Goal: Task Accomplishment & Management: Complete application form

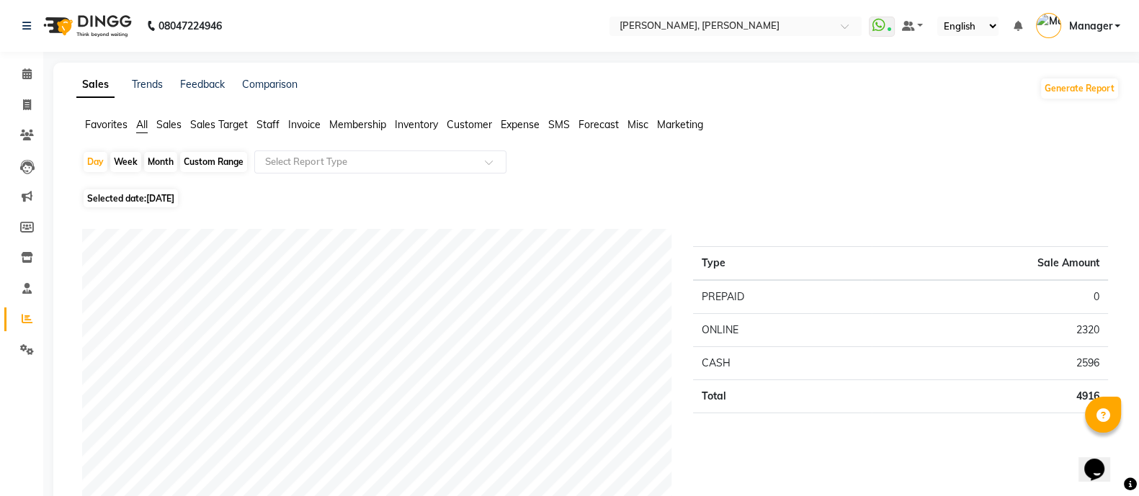
click at [291, 125] on span "Invoice" at bounding box center [304, 124] width 32 height 13
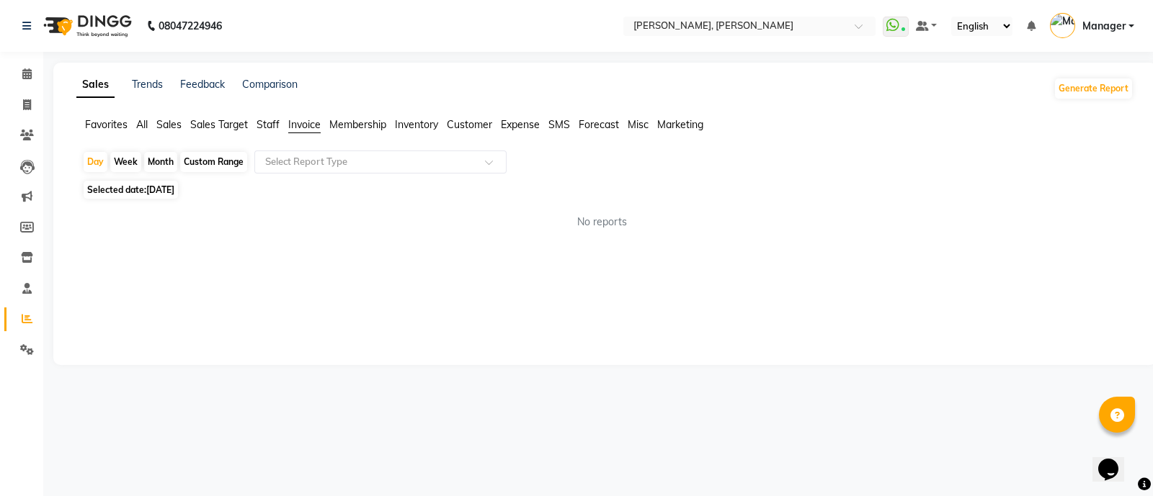
click at [266, 117] on li "Staff" at bounding box center [268, 124] width 23 height 15
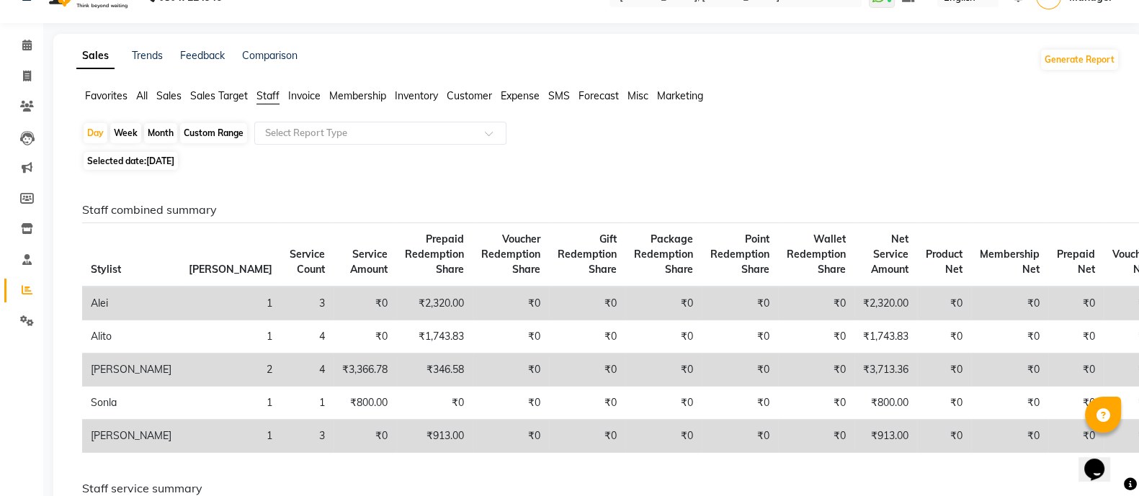
scroll to position [23, 0]
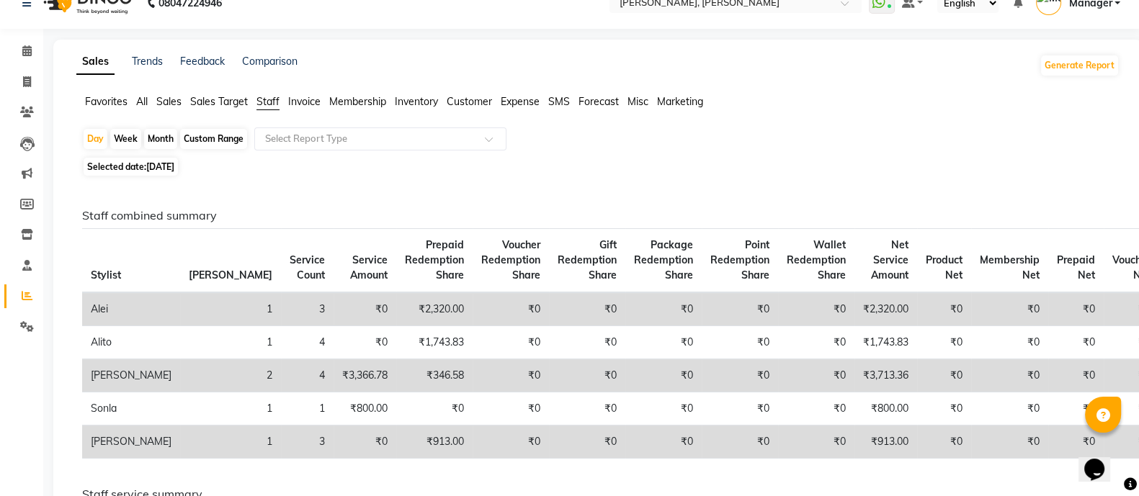
click at [155, 132] on div "Month" at bounding box center [160, 139] width 33 height 20
select select "9"
select select "2025"
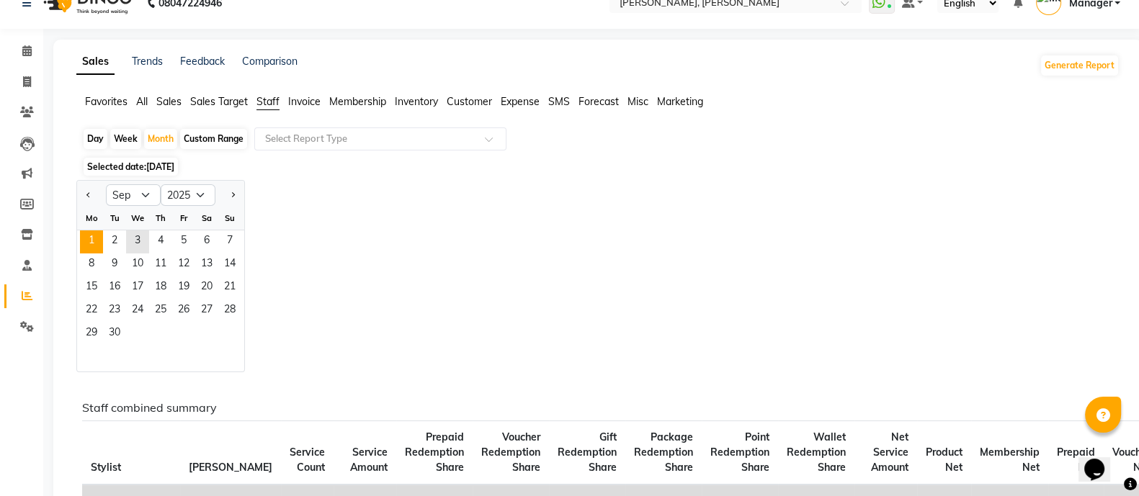
click at [88, 236] on span "1" at bounding box center [91, 242] width 23 height 23
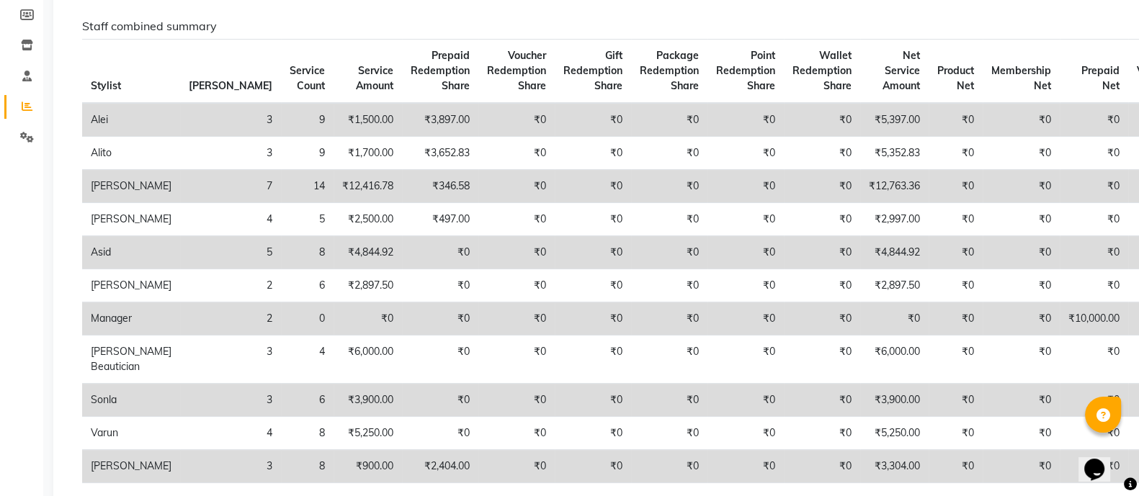
scroll to position [0, 0]
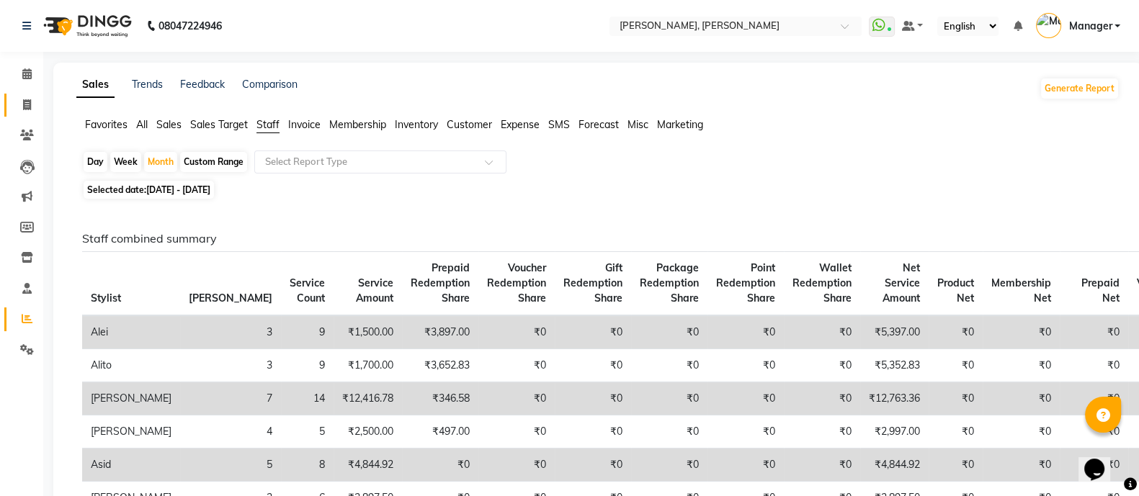
click at [18, 97] on span at bounding box center [26, 105] width 25 height 17
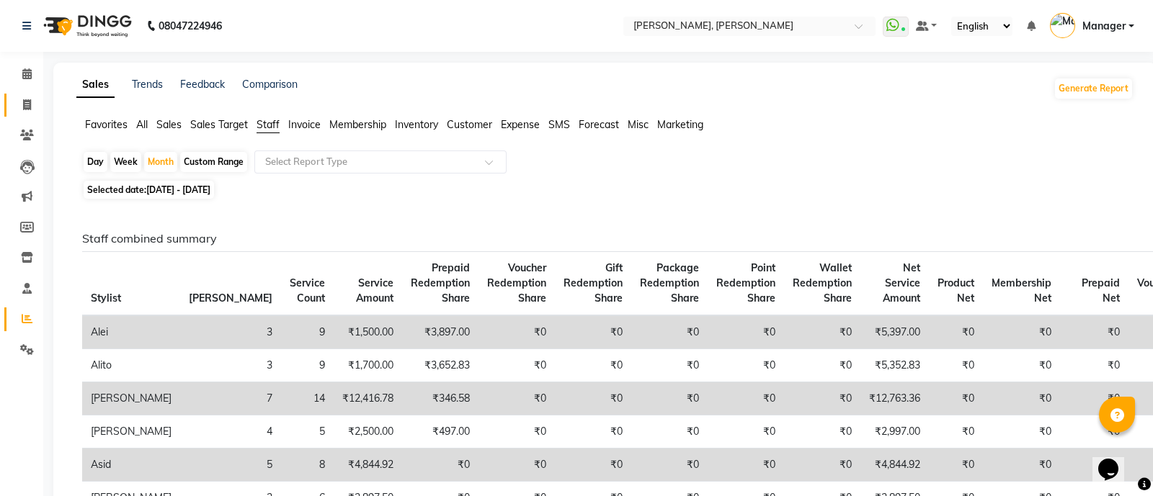
select select "3767"
select select "service"
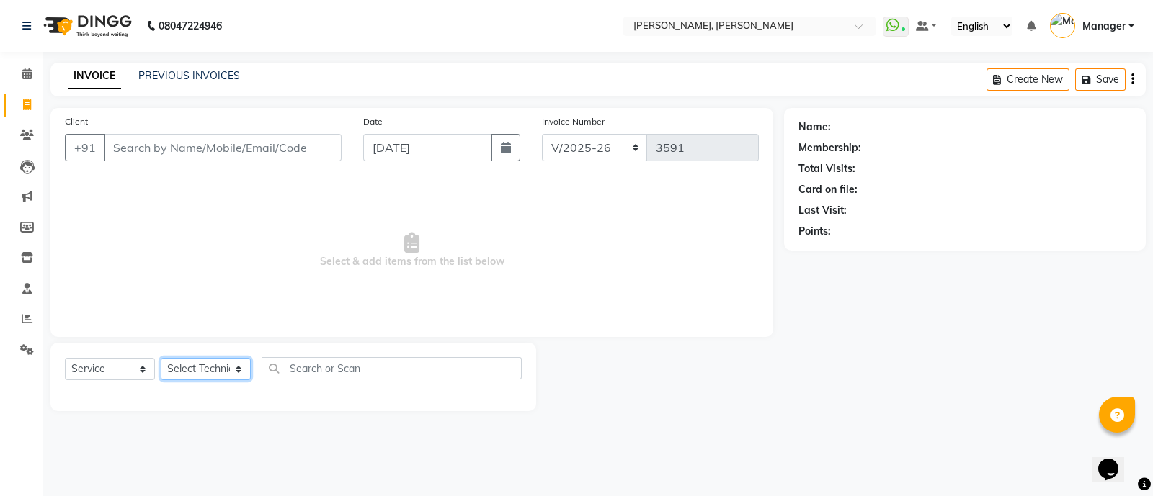
click at [187, 367] on select "Select Technician [PERSON_NAME] [PERSON_NAME] Asid Hanmi [PERSON_NAME] Manager …" at bounding box center [206, 369] width 90 height 22
click at [161, 359] on select "Select Technician [PERSON_NAME] [PERSON_NAME] Asid Hanmi [PERSON_NAME] Manager …" at bounding box center [206, 369] width 90 height 22
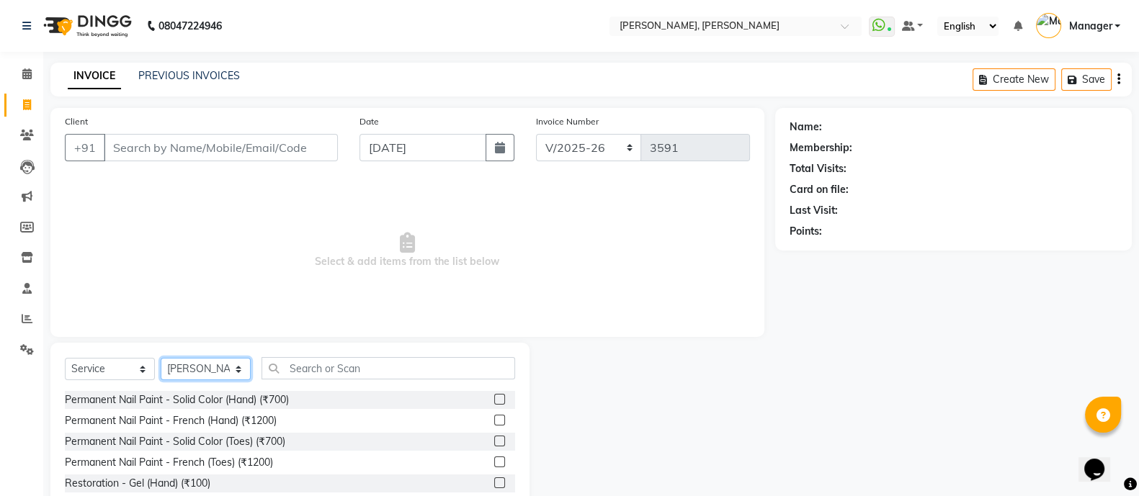
click at [191, 374] on select "Select Technician [PERSON_NAME] [PERSON_NAME] Asid Hanmi [PERSON_NAME] Manager …" at bounding box center [206, 369] width 90 height 22
select select "51850"
click at [161, 359] on select "Select Technician [PERSON_NAME] [PERSON_NAME] Asid Hanmi [PERSON_NAME] Manager …" at bounding box center [206, 369] width 90 height 22
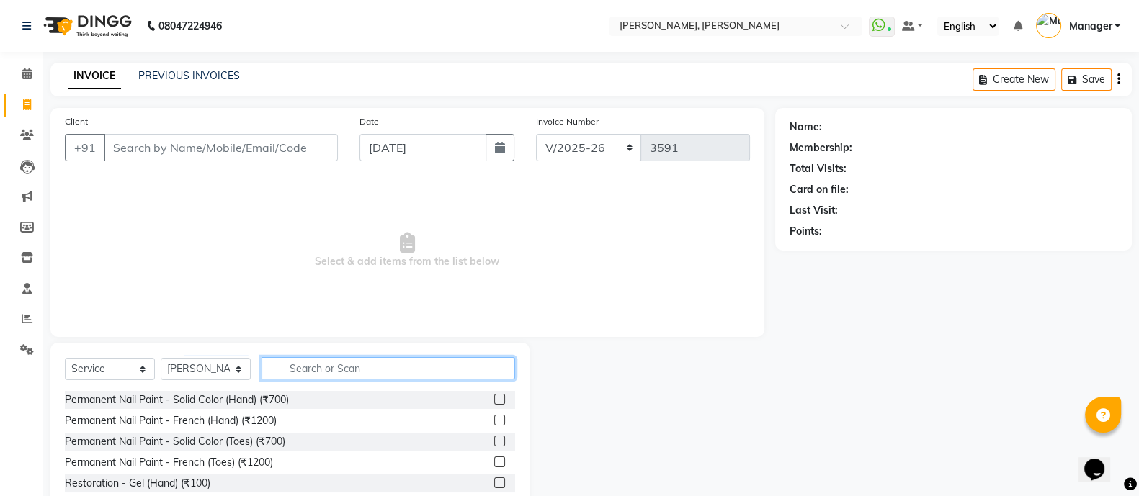
click at [300, 366] on input "text" at bounding box center [389, 368] width 254 height 22
type input "ext"
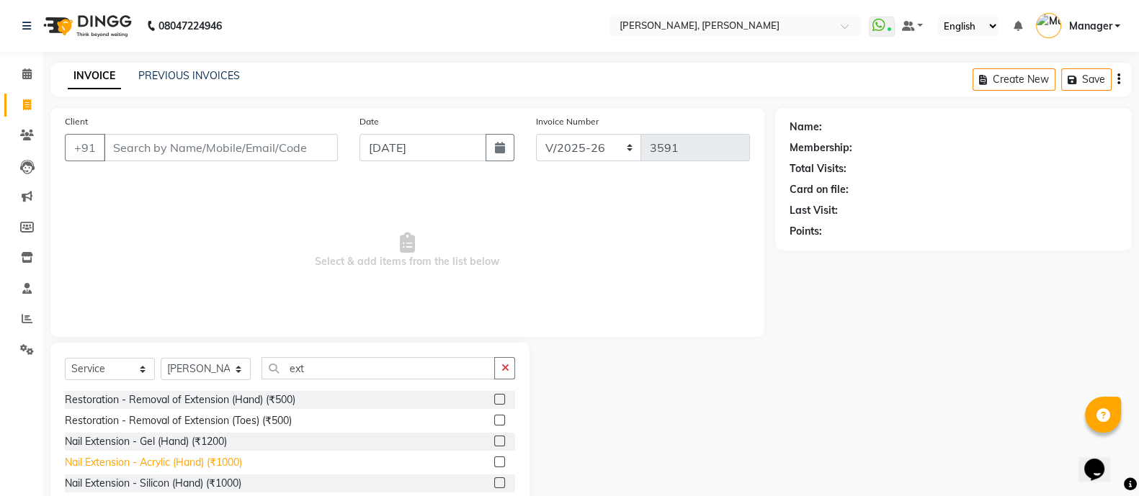
click at [119, 465] on div "Nail Extension - Acrylic (Hand) (₹1000)" at bounding box center [153, 462] width 177 height 15
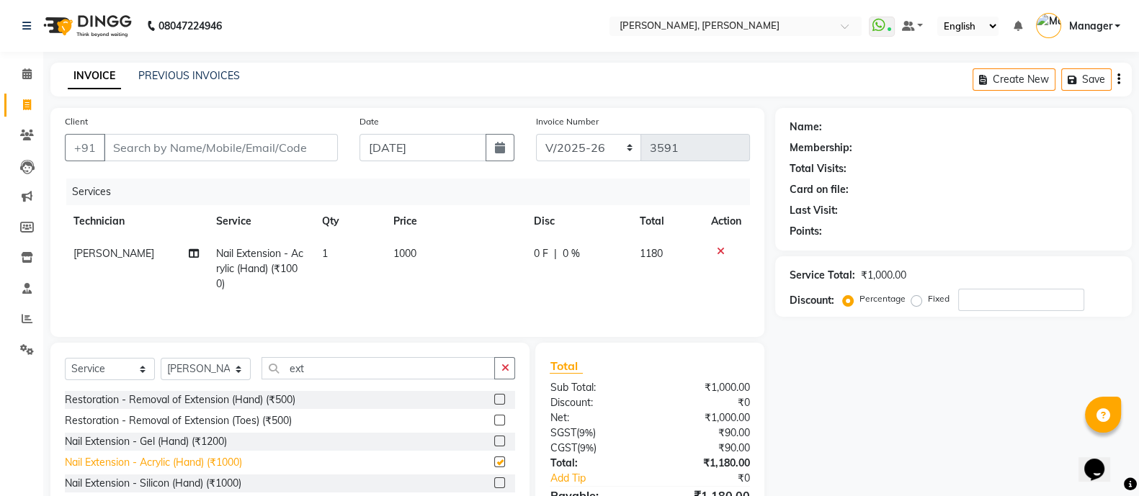
checkbox input "false"
click at [195, 380] on select "Select Technician [PERSON_NAME] [PERSON_NAME] Asid Hanmi [PERSON_NAME] Manager …" at bounding box center [206, 369] width 90 height 22
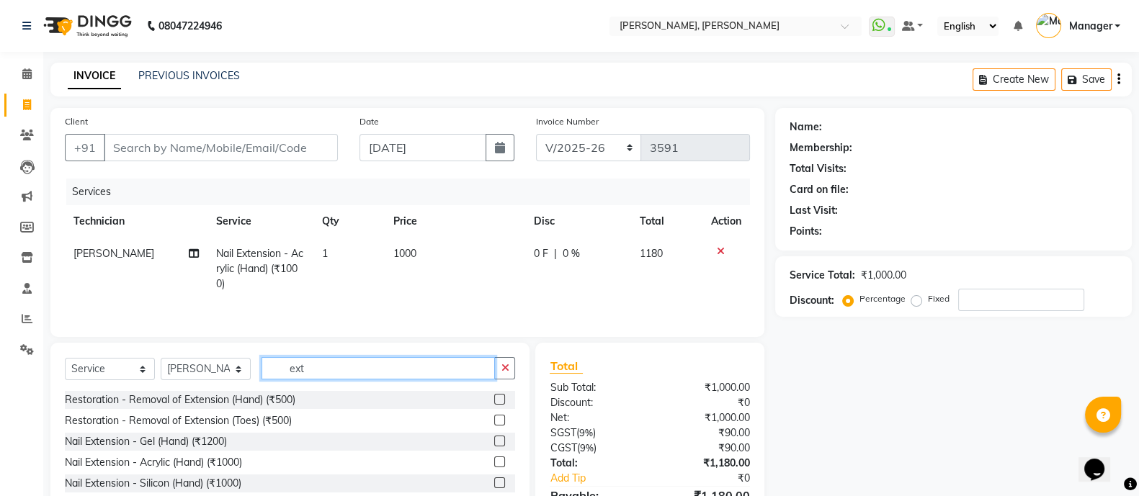
click at [348, 375] on input "ext" at bounding box center [378, 368] width 233 height 22
type input "t"
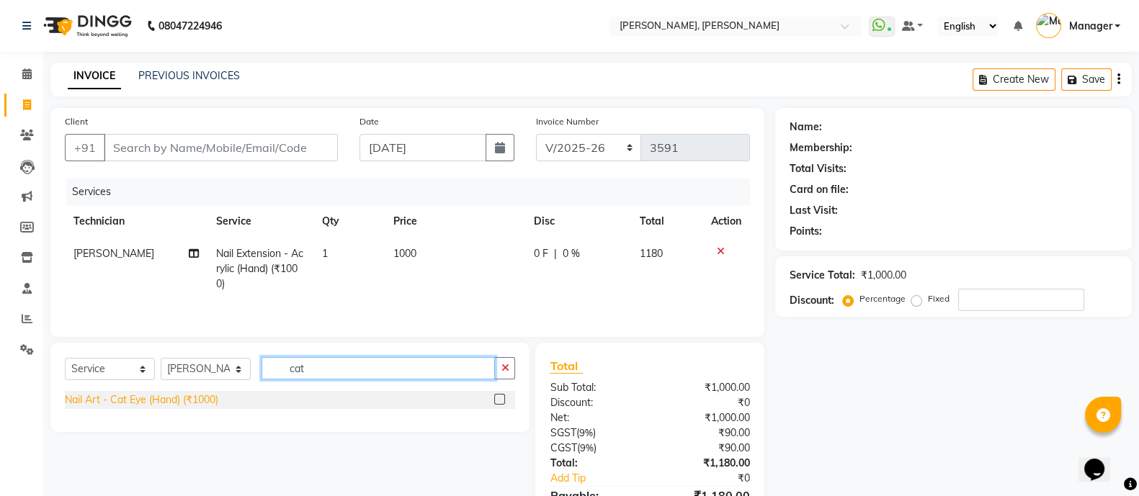
type input "cat"
click at [113, 408] on div "Nail Art - Cat Eye (Hand) (₹1000)" at bounding box center [141, 400] width 153 height 15
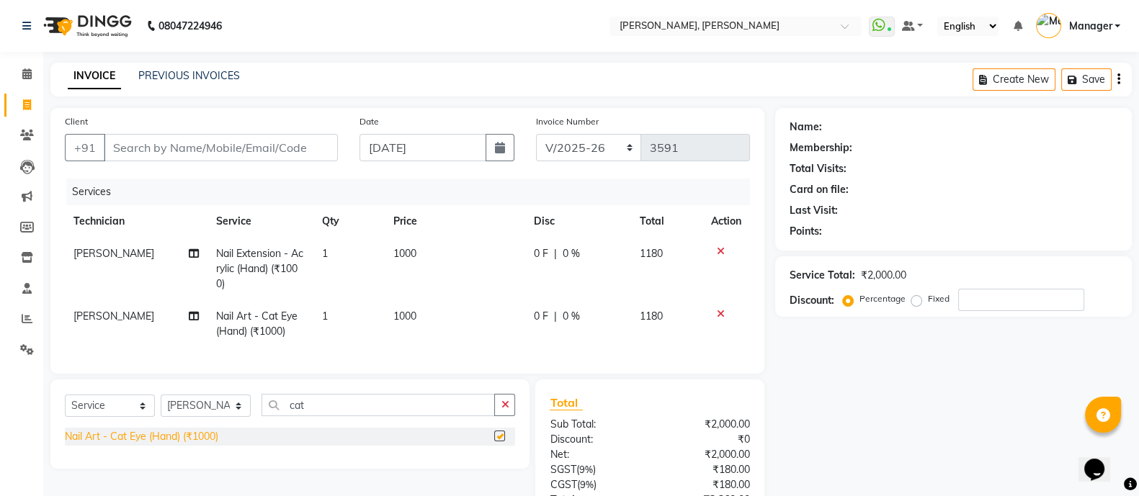
checkbox input "false"
click at [206, 417] on select "Select Technician [PERSON_NAME] [PERSON_NAME] Asid Hanmi [PERSON_NAME] Manager …" at bounding box center [206, 406] width 90 height 22
select select "90598"
click at [161, 409] on select "Select Technician [PERSON_NAME] [PERSON_NAME] Asid Hanmi [PERSON_NAME] Manager …" at bounding box center [206, 406] width 90 height 22
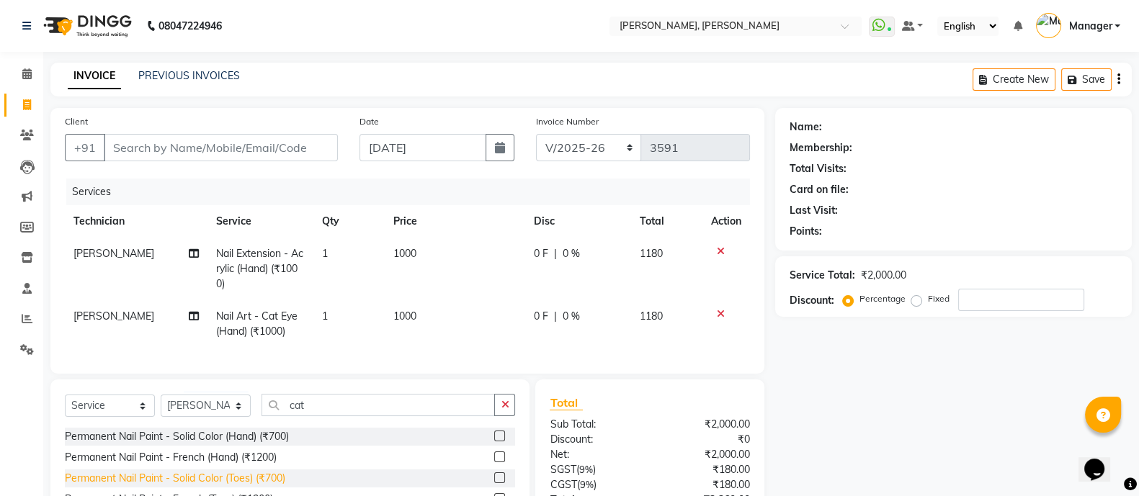
click at [268, 486] on div "Permanent Nail Paint - Solid Color (Toes) (₹700)" at bounding box center [175, 478] width 220 height 15
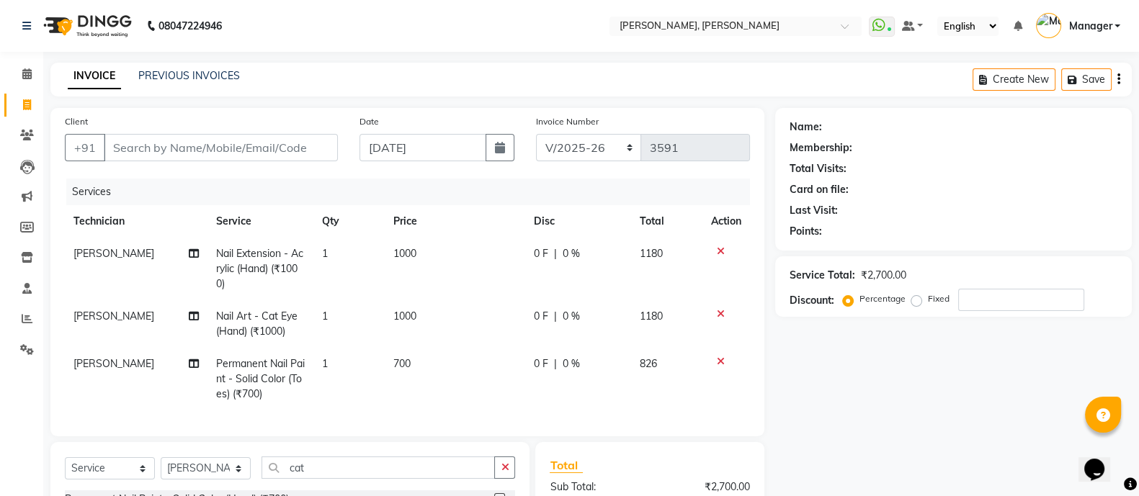
checkbox input "false"
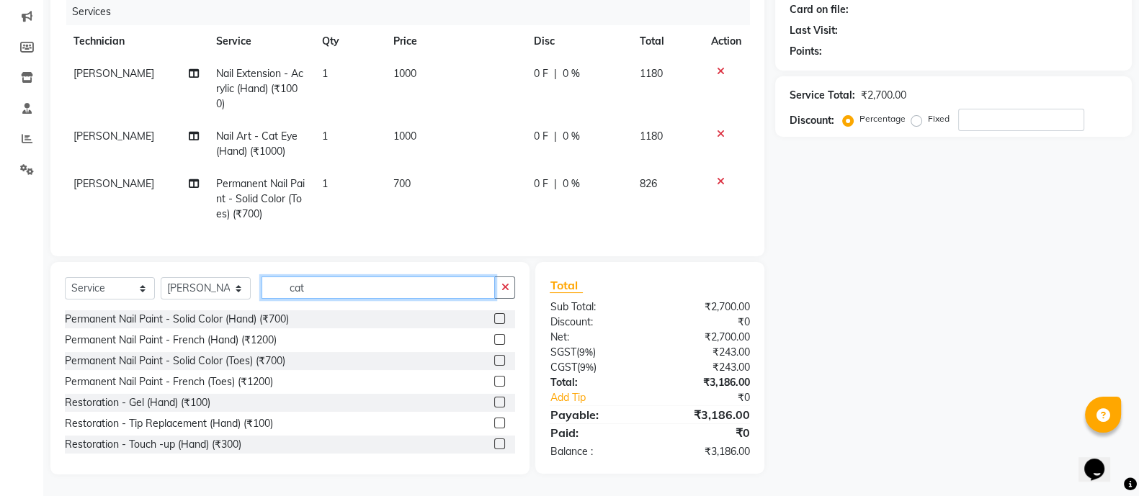
click at [354, 283] on input "cat" at bounding box center [378, 288] width 233 height 22
type input "c"
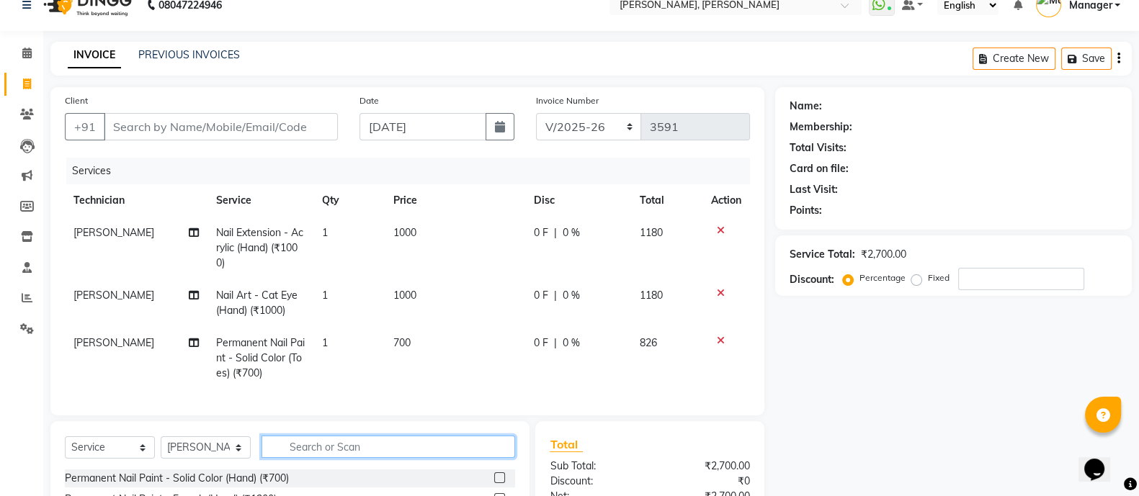
scroll to position [0, 0]
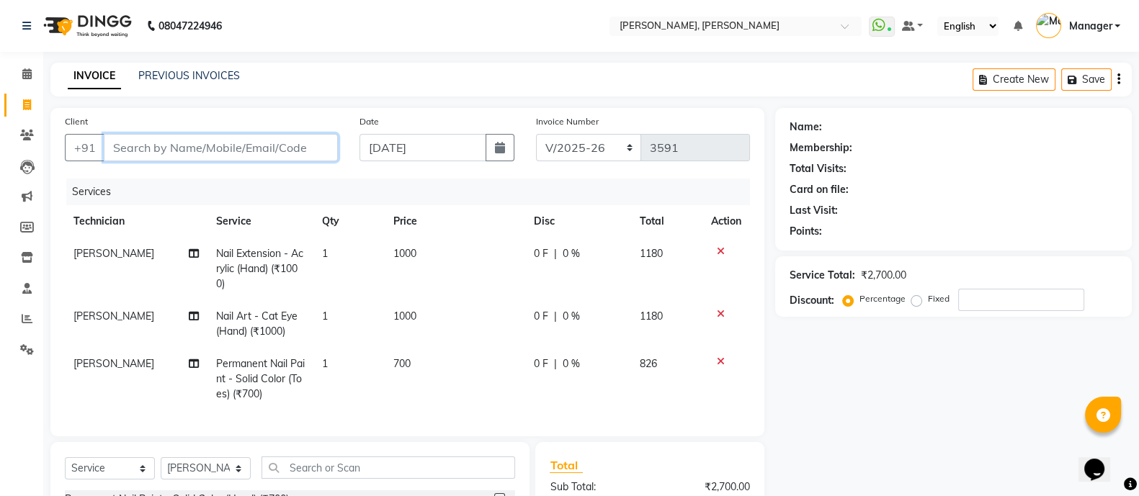
click at [218, 156] on input "Client" at bounding box center [221, 147] width 234 height 27
click at [274, 149] on input "Client" at bounding box center [221, 147] width 234 height 27
type input "8"
type input "0"
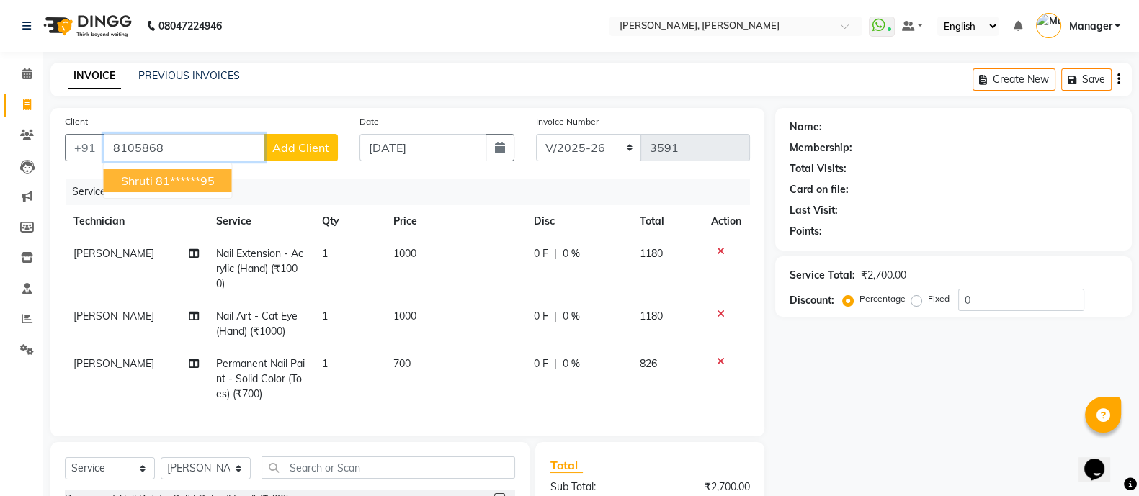
click at [176, 182] on ngb-highlight "81******95" at bounding box center [185, 181] width 59 height 14
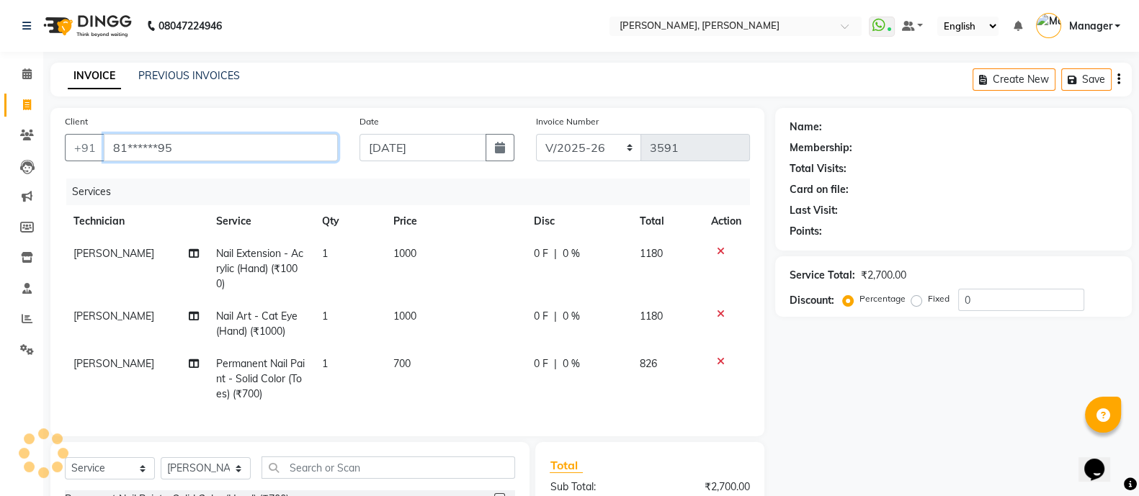
type input "81******95"
select select "1: Object"
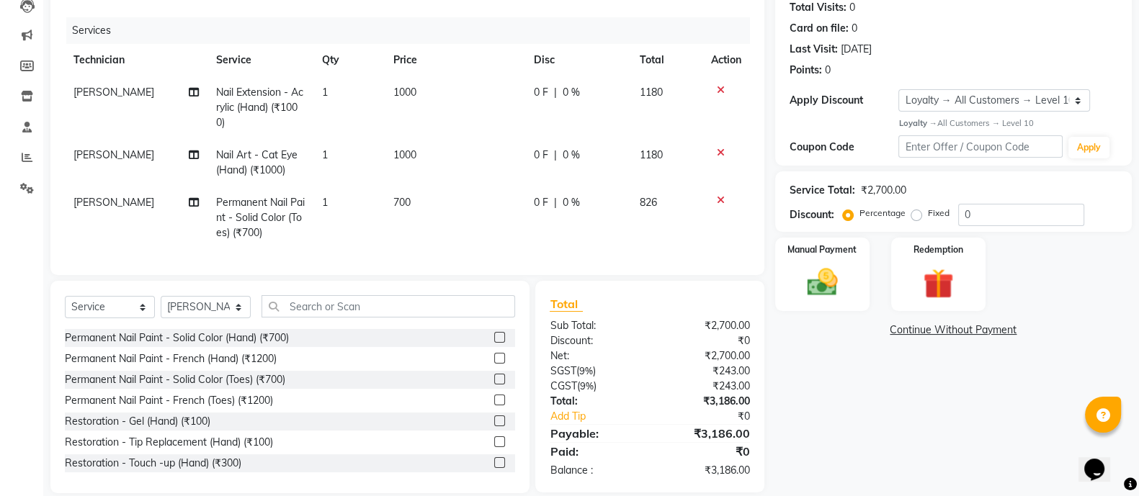
scroll to position [195, 0]
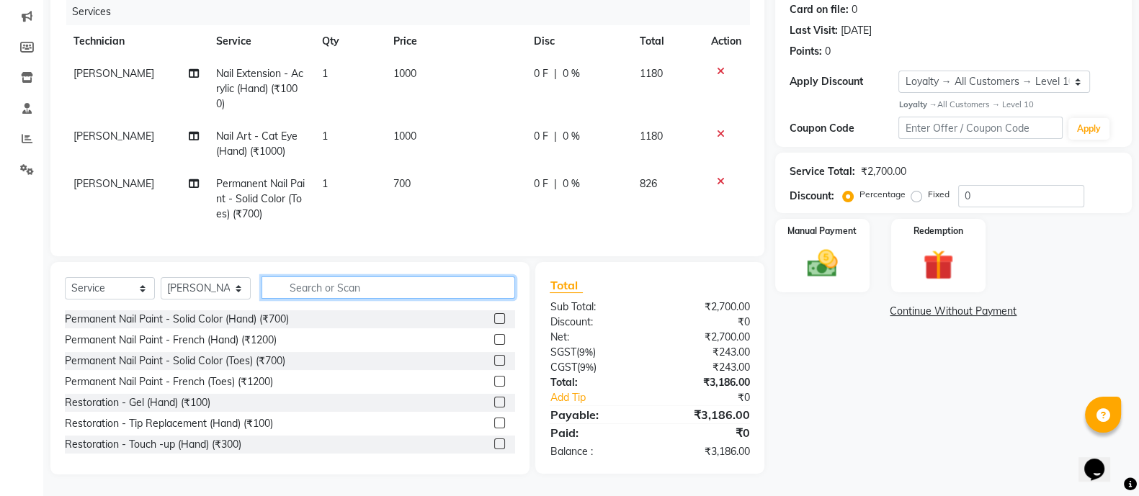
click at [375, 284] on input "text" at bounding box center [389, 288] width 254 height 22
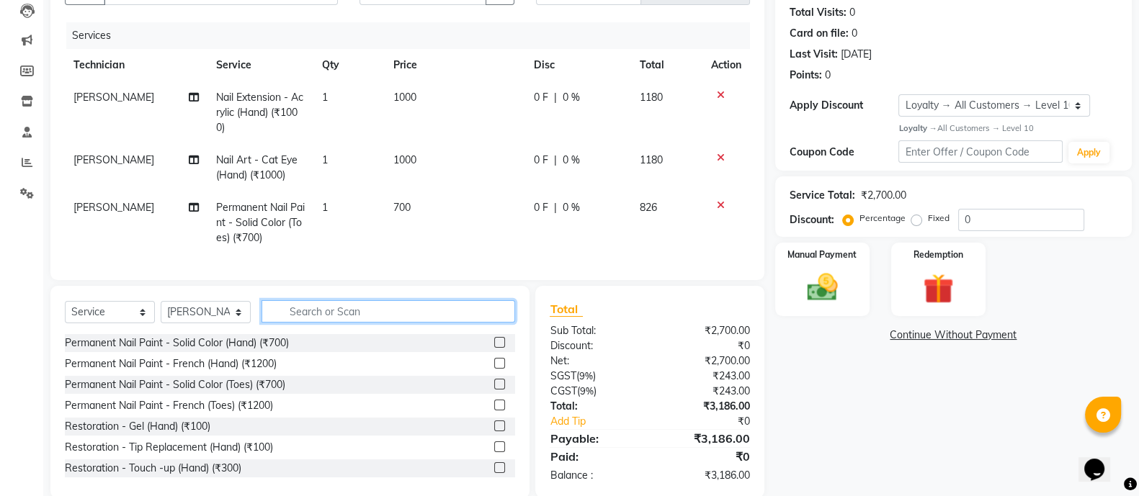
scroll to position [163, 0]
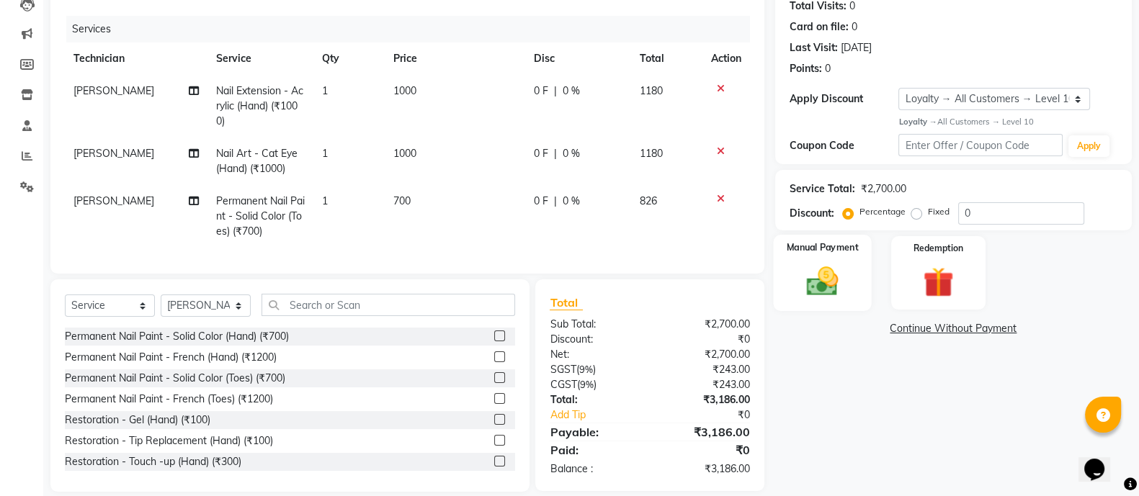
click at [808, 267] on img at bounding box center [822, 281] width 51 height 36
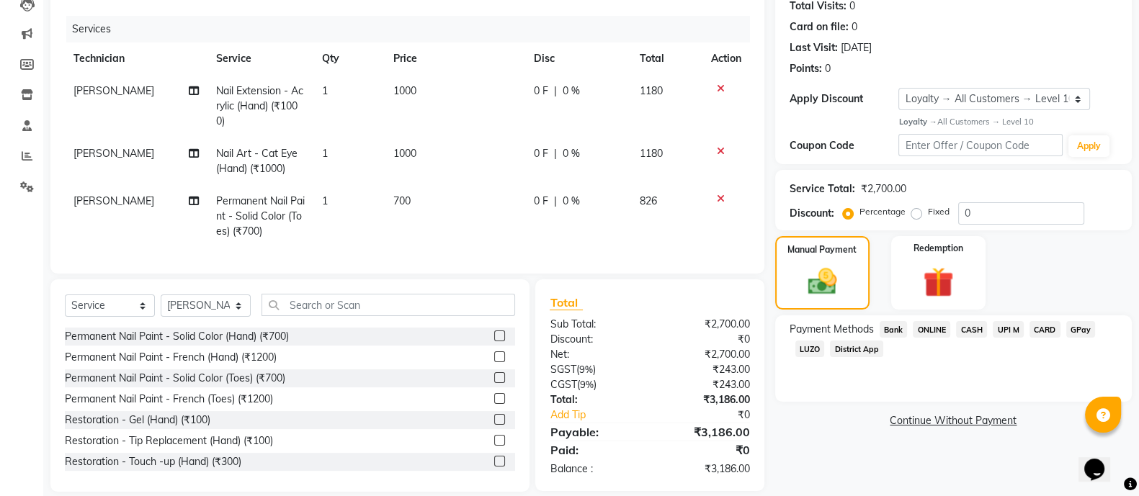
click at [930, 326] on span "ONLINE" at bounding box center [931, 329] width 37 height 17
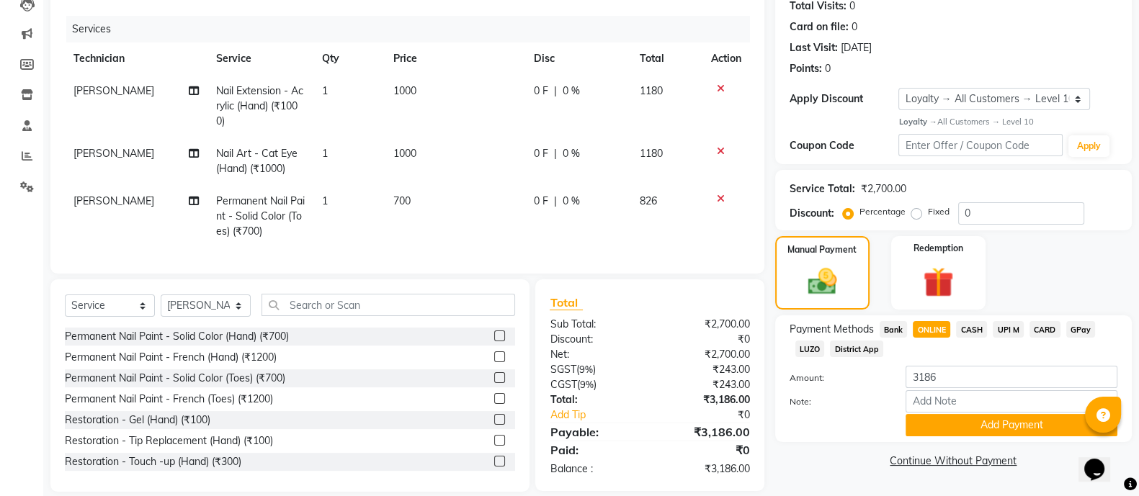
click at [1048, 329] on span "CARD" at bounding box center [1045, 329] width 31 height 17
click at [961, 427] on button "Add Payment" at bounding box center [1012, 425] width 212 height 22
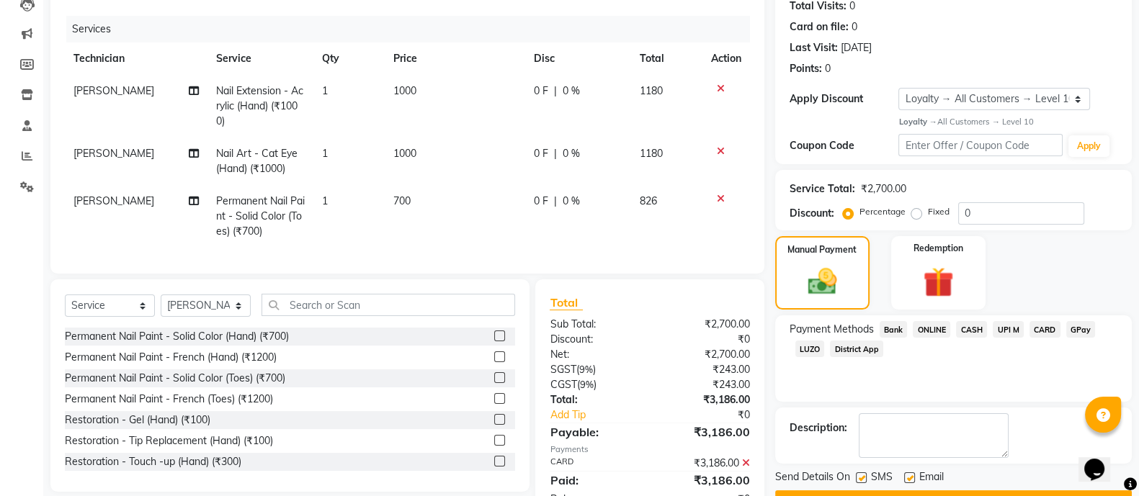
scroll to position [295, 0]
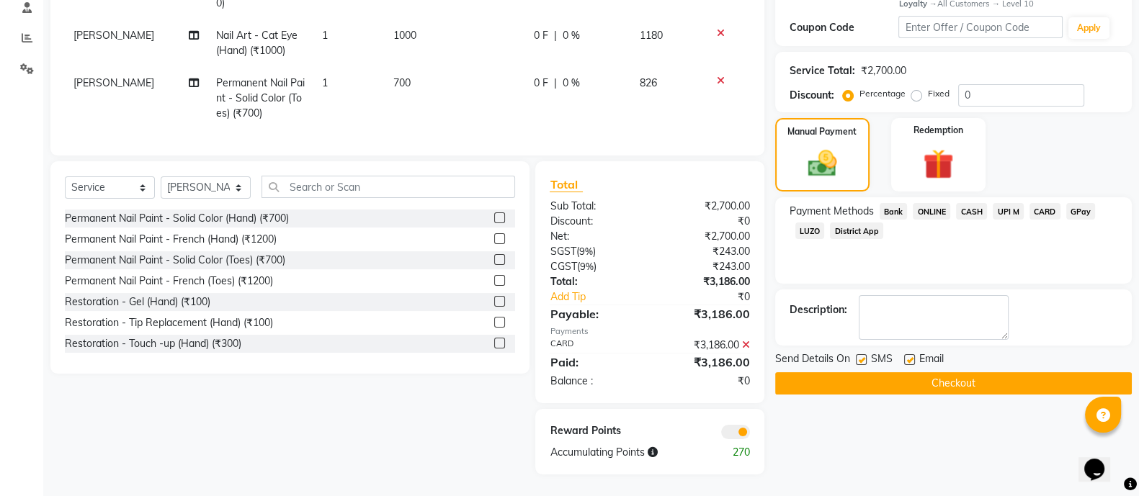
click at [953, 373] on button "Checkout" at bounding box center [953, 384] width 357 height 22
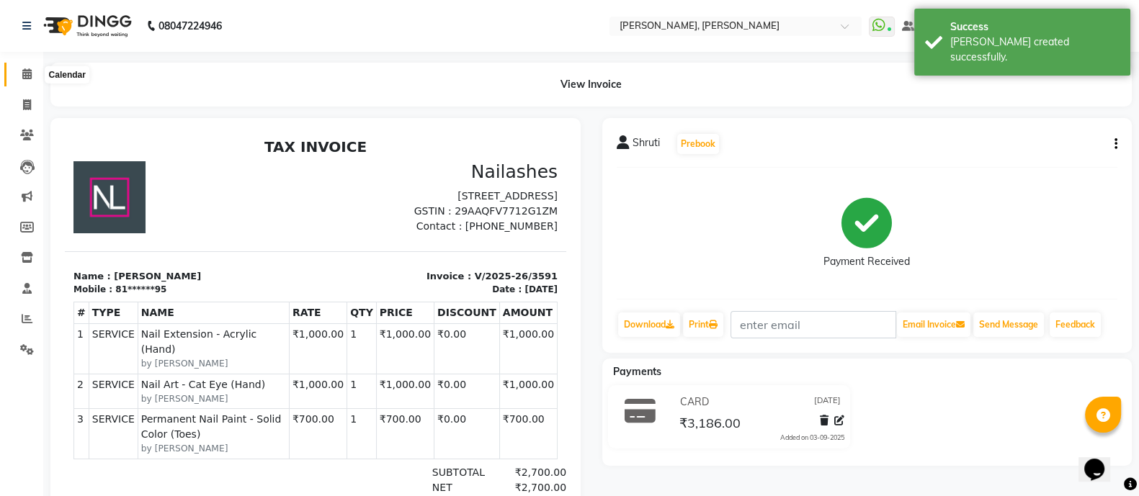
click at [30, 70] on icon at bounding box center [26, 73] width 9 height 11
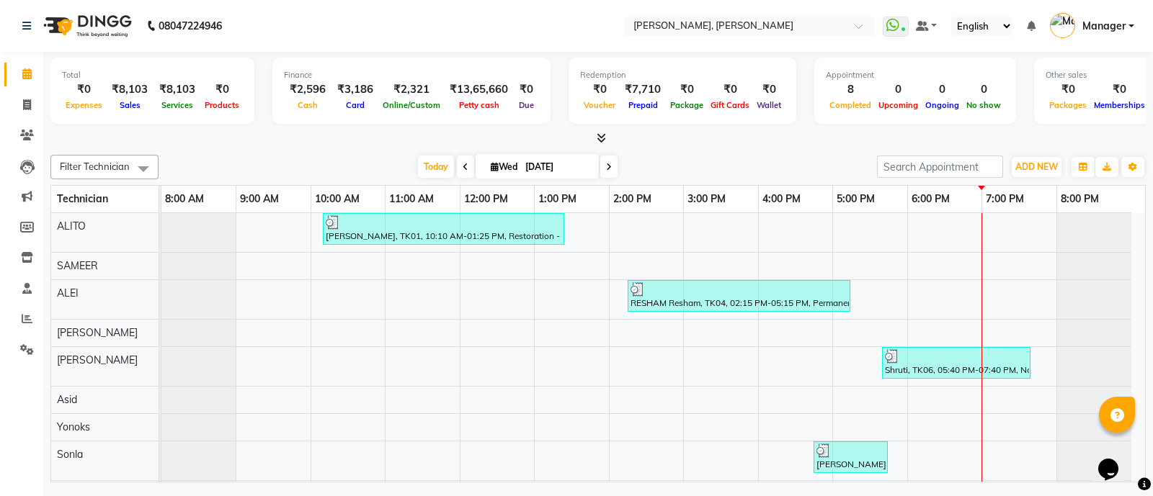
click at [605, 157] on span at bounding box center [608, 167] width 17 height 22
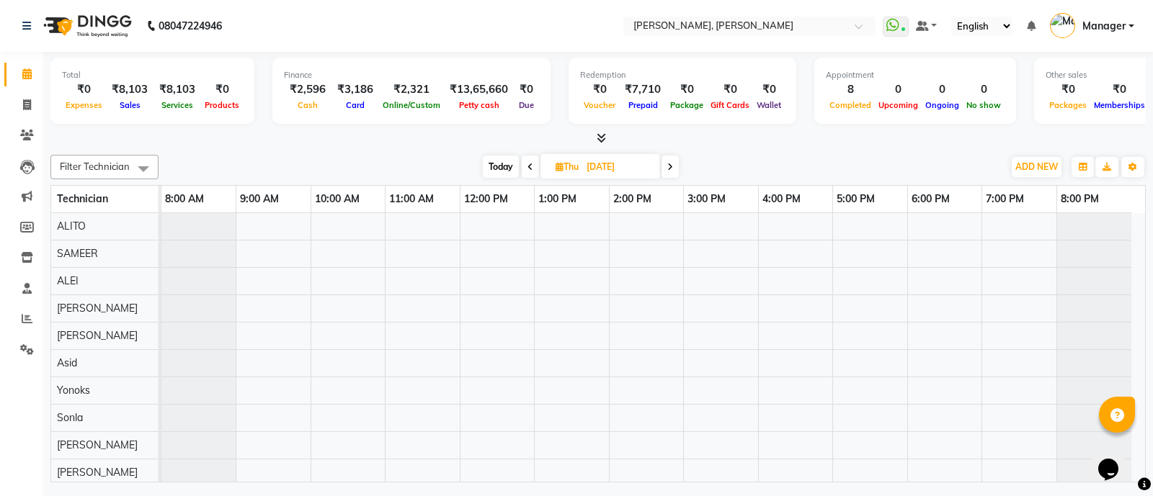
click at [597, 134] on icon at bounding box center [601, 138] width 9 height 11
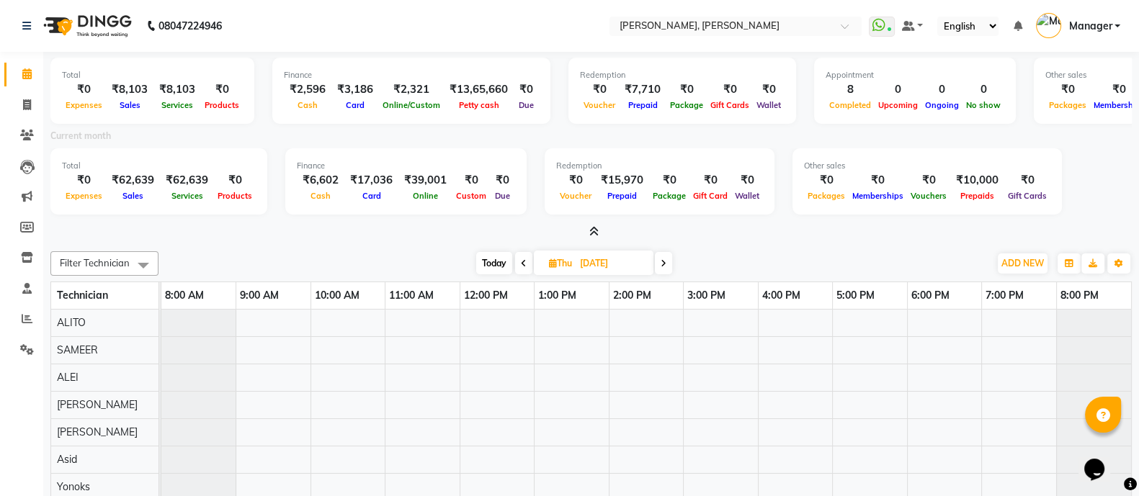
click at [522, 262] on icon at bounding box center [524, 263] width 6 height 9
type input "[DATE]"
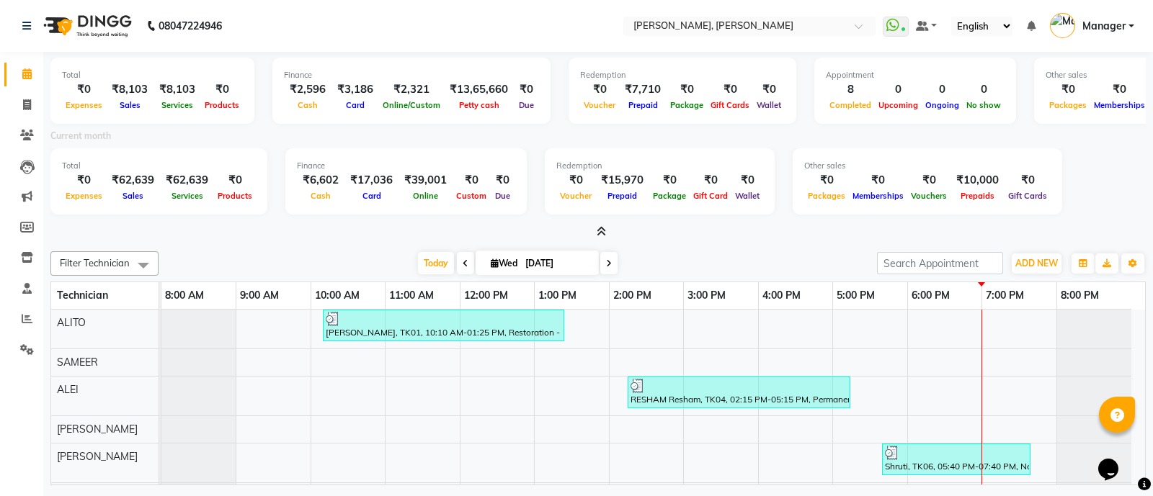
click at [594, 230] on span at bounding box center [598, 232] width 15 height 15
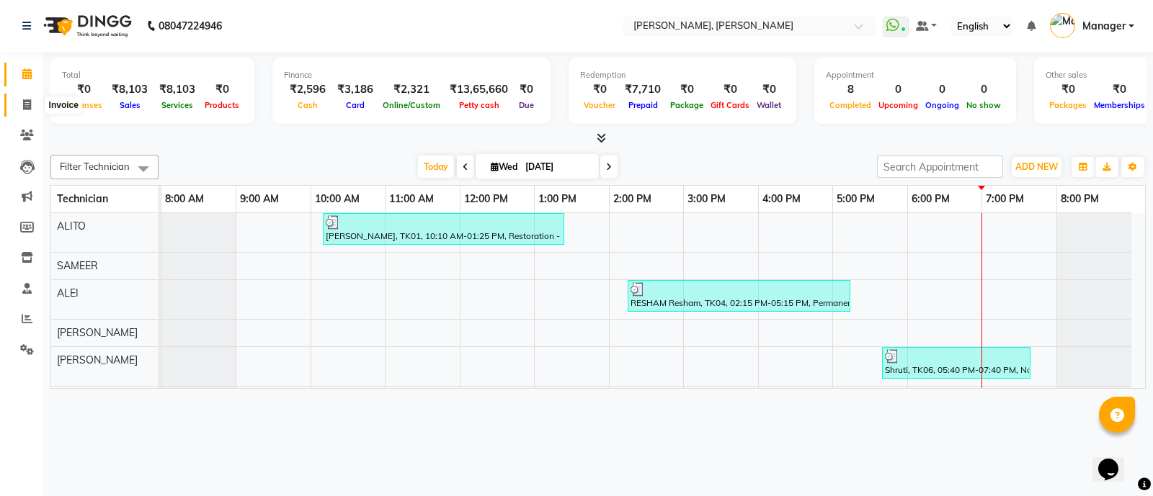
click at [27, 104] on icon at bounding box center [27, 104] width 8 height 11
select select "3767"
select select "service"
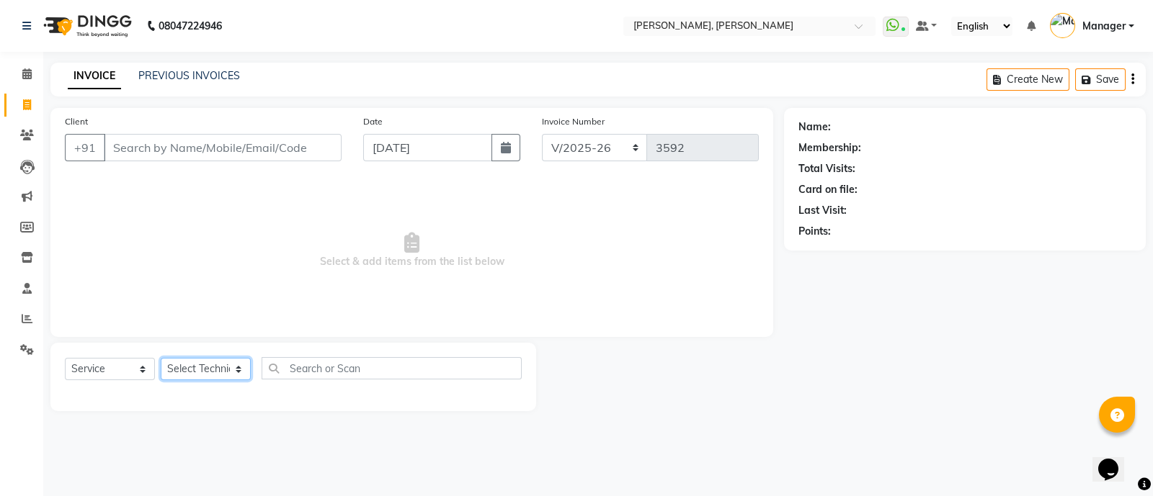
click at [198, 373] on select "Select Technician [PERSON_NAME] [PERSON_NAME] Asid Hanmi [PERSON_NAME] Manager …" at bounding box center [206, 369] width 90 height 22
click at [414, 81] on div "INVOICE PREVIOUS INVOICES Create New Save" at bounding box center [597, 80] width 1095 height 34
click at [286, 262] on span "Select & add items from the list below" at bounding box center [412, 251] width 694 height 144
click at [17, 81] on span at bounding box center [26, 74] width 25 height 17
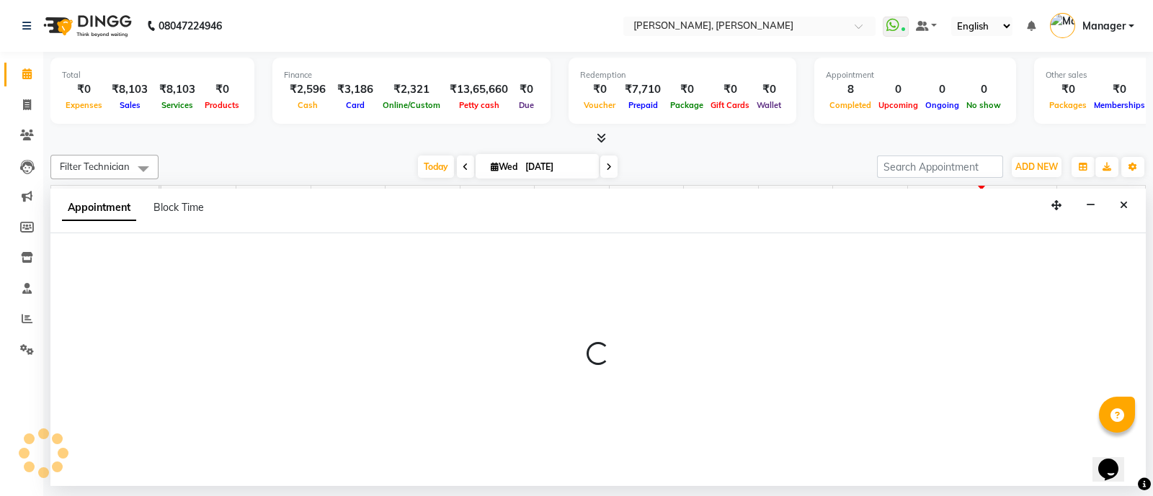
select select "58535"
select select "tentative"
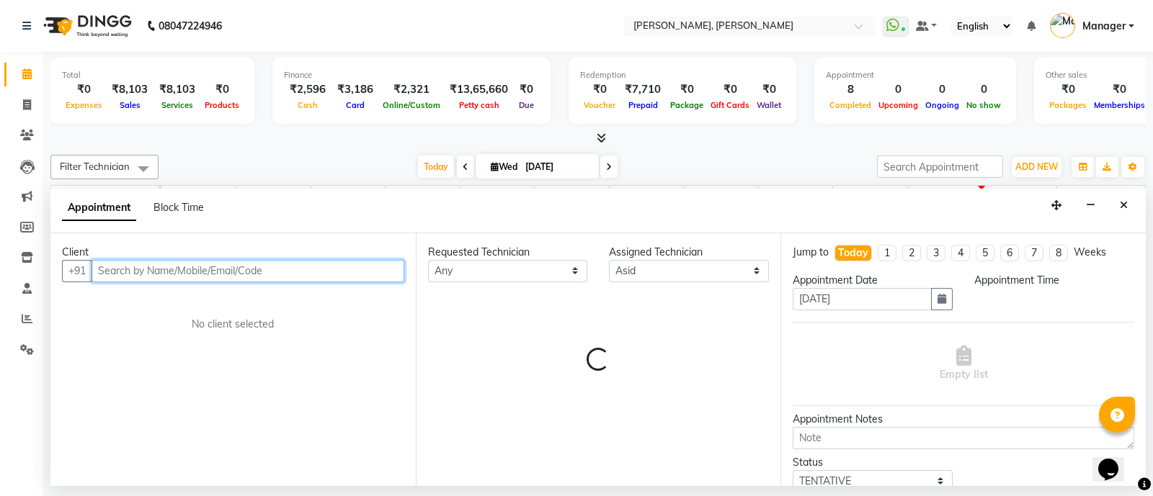
select select "720"
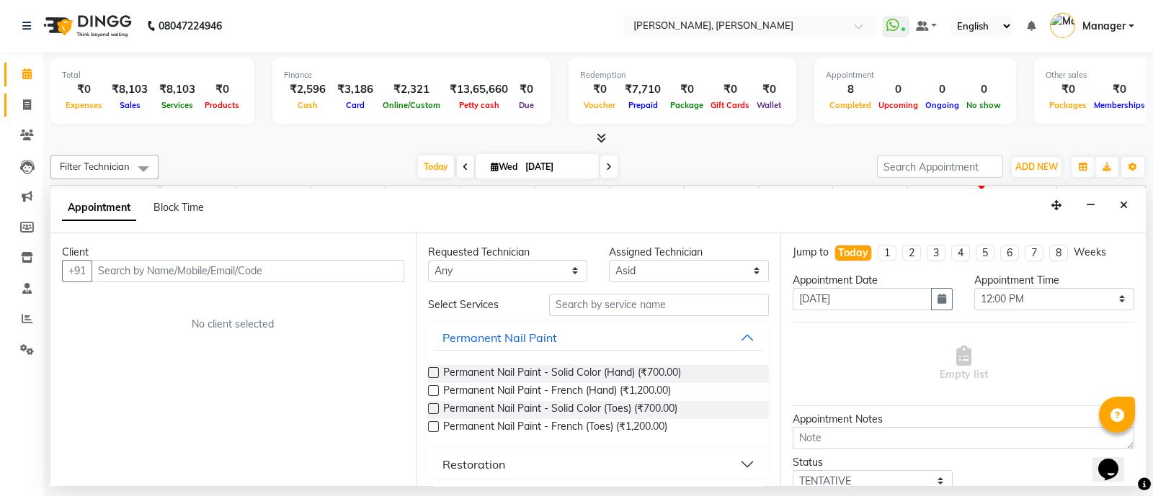
click at [34, 105] on span at bounding box center [26, 105] width 25 height 17
select select "service"
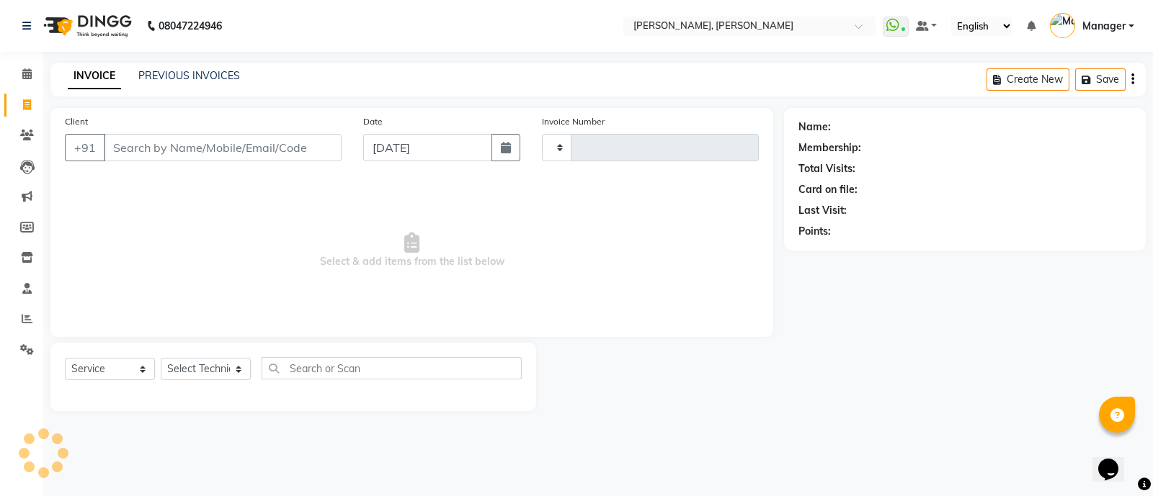
type input "3592"
select select "3767"
click at [19, 64] on link "Calendar" at bounding box center [21, 75] width 35 height 24
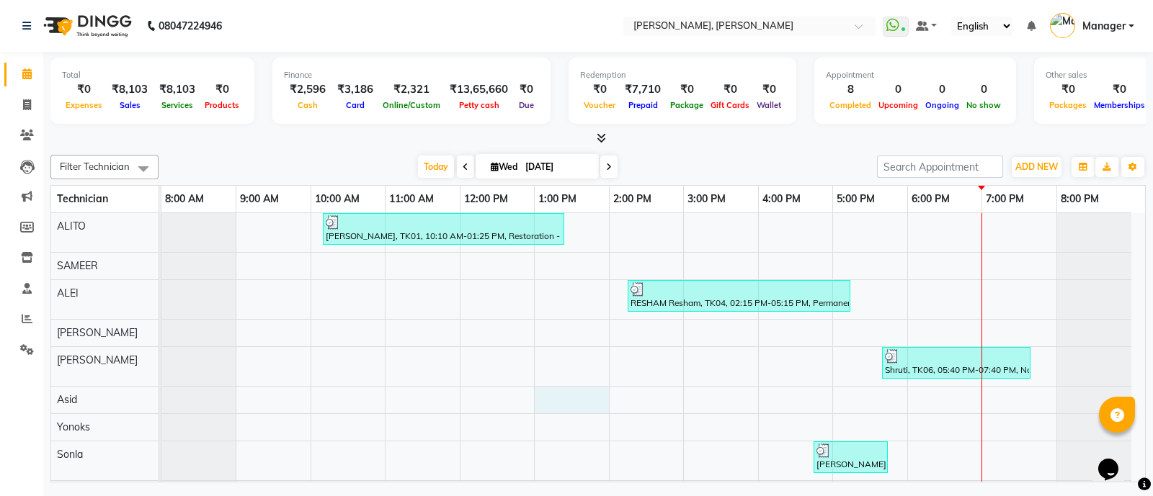
select select "58535"
select select "tentative"
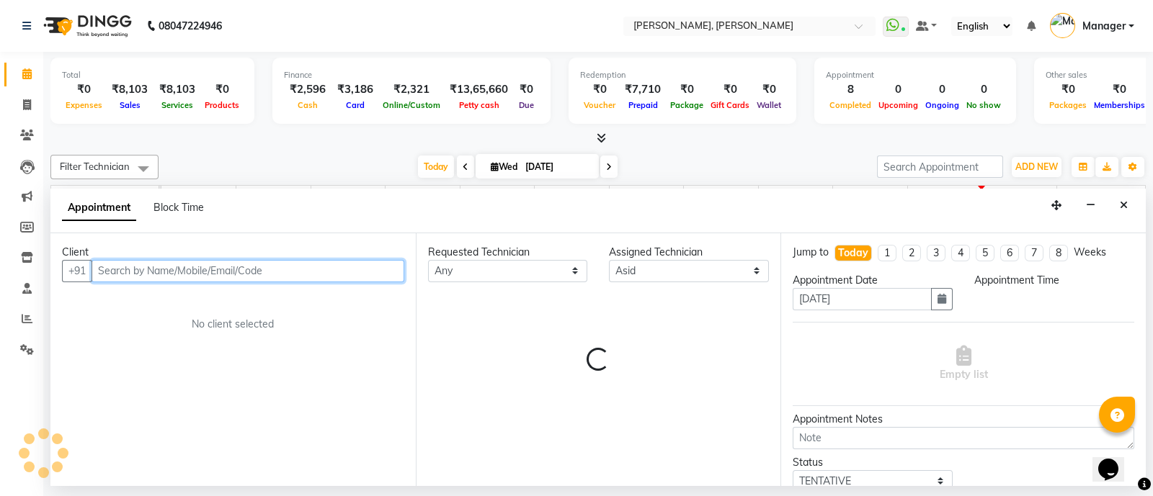
select select "780"
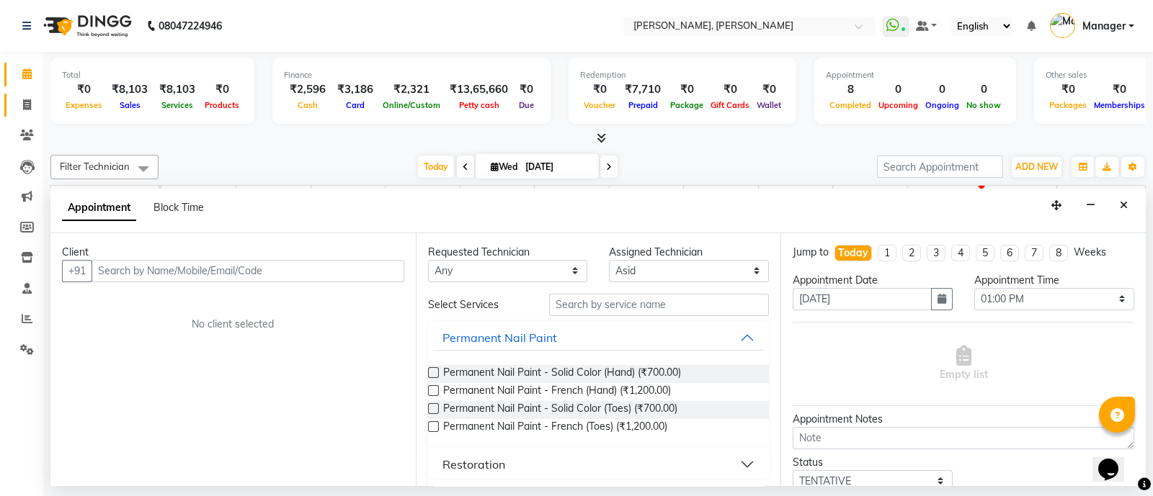
click at [19, 112] on span at bounding box center [26, 105] width 25 height 17
select select "3767"
select select "service"
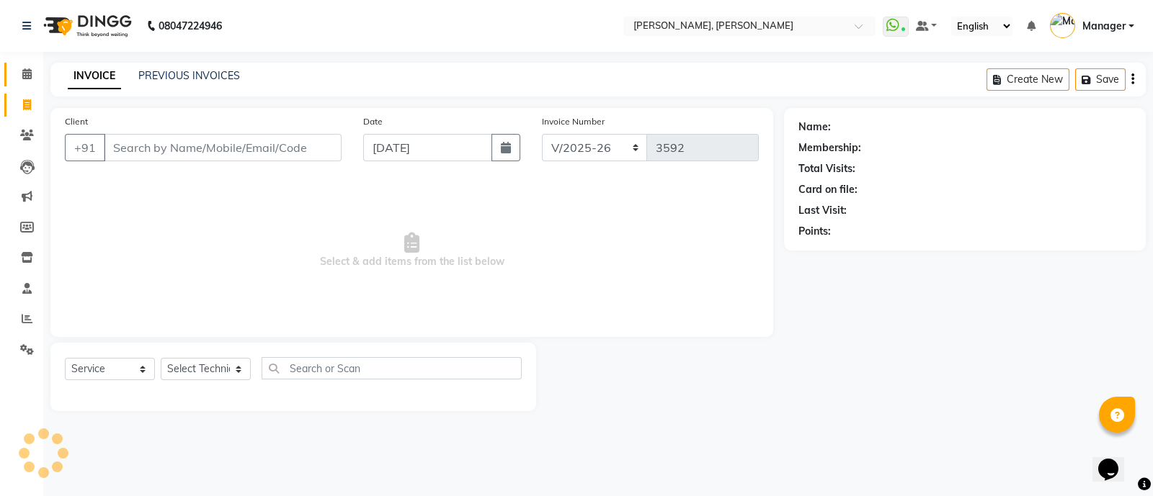
click at [19, 79] on span at bounding box center [26, 74] width 25 height 17
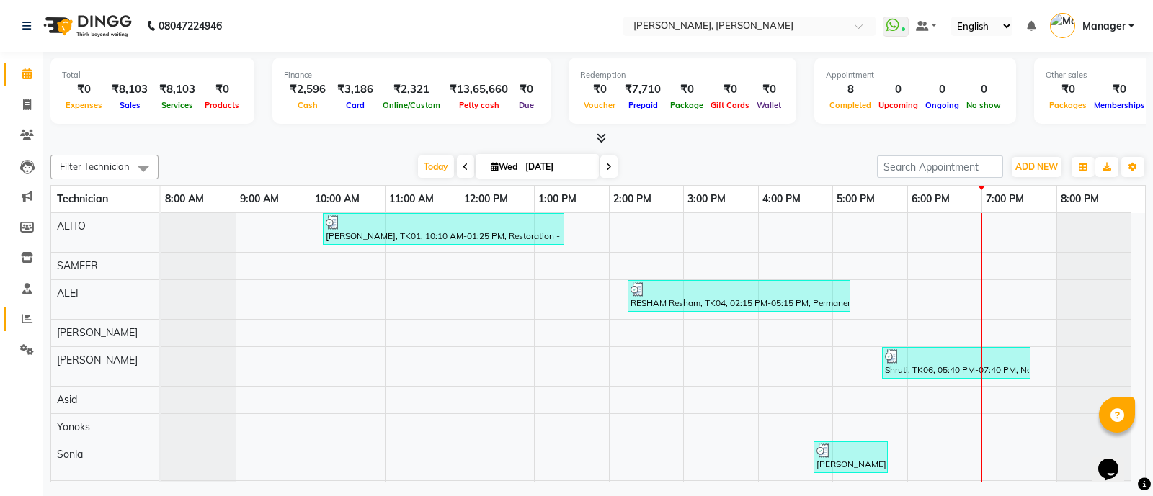
click at [33, 325] on span at bounding box center [26, 319] width 25 height 17
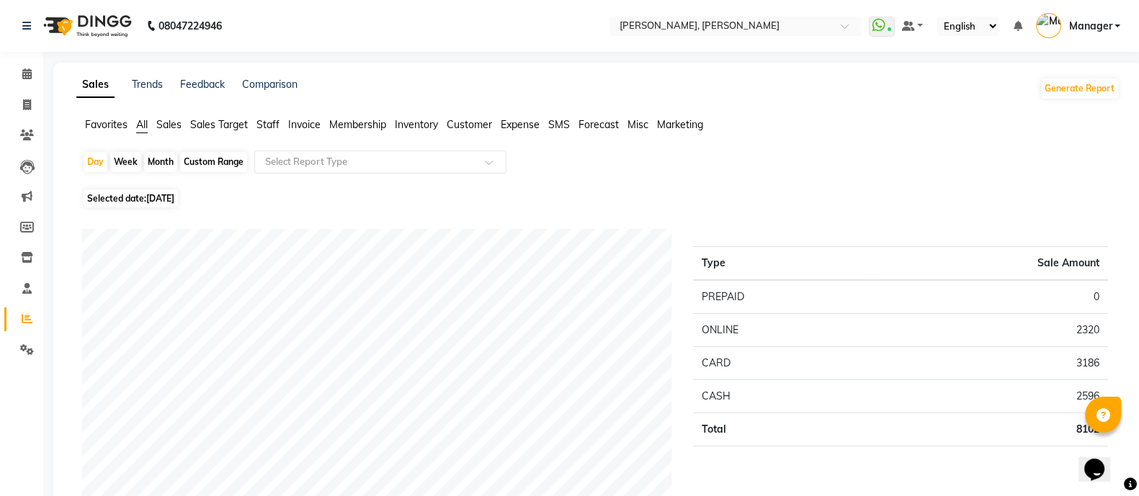
click at [266, 130] on span "Staff" at bounding box center [268, 124] width 23 height 13
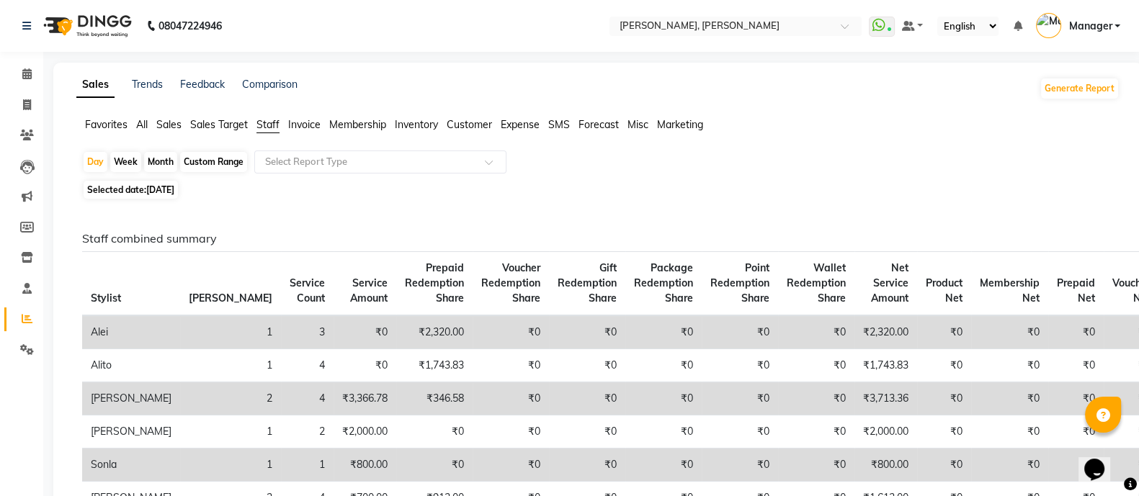
click at [160, 161] on div "Month" at bounding box center [160, 162] width 33 height 20
select select "9"
select select "2025"
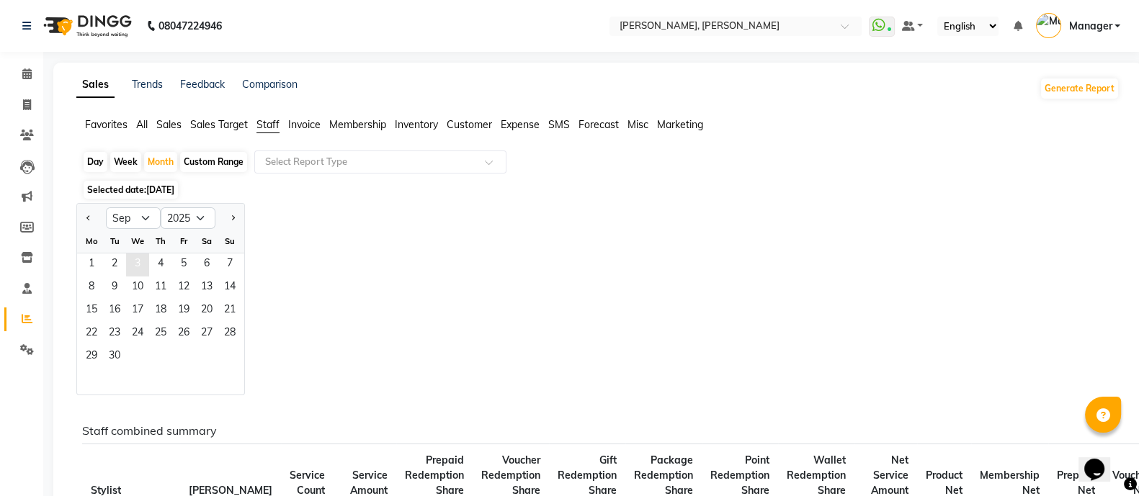
click at [139, 256] on span "3" at bounding box center [137, 265] width 23 height 23
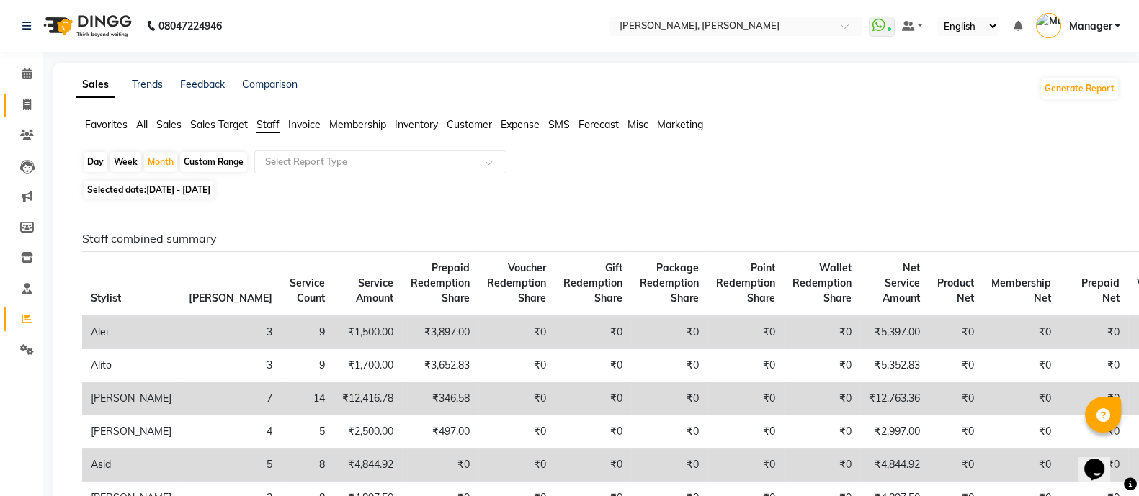
click at [26, 106] on icon at bounding box center [27, 104] width 8 height 11
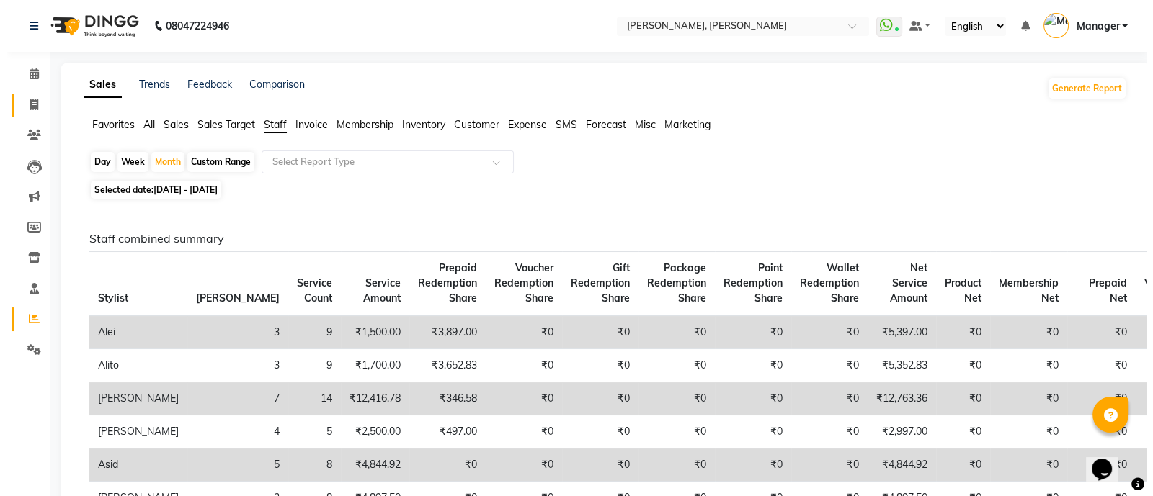
select select "service"
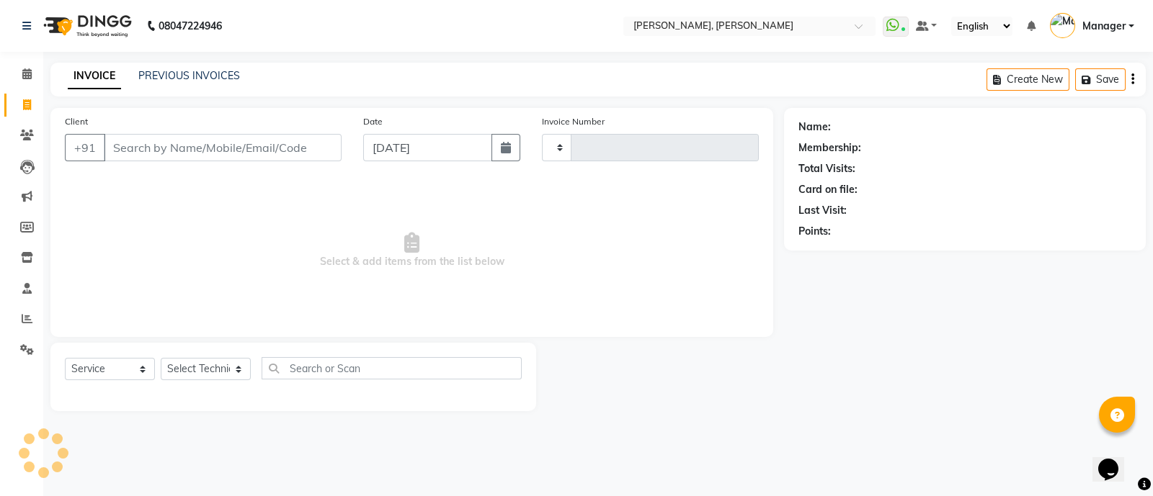
type input "3592"
select select "3767"
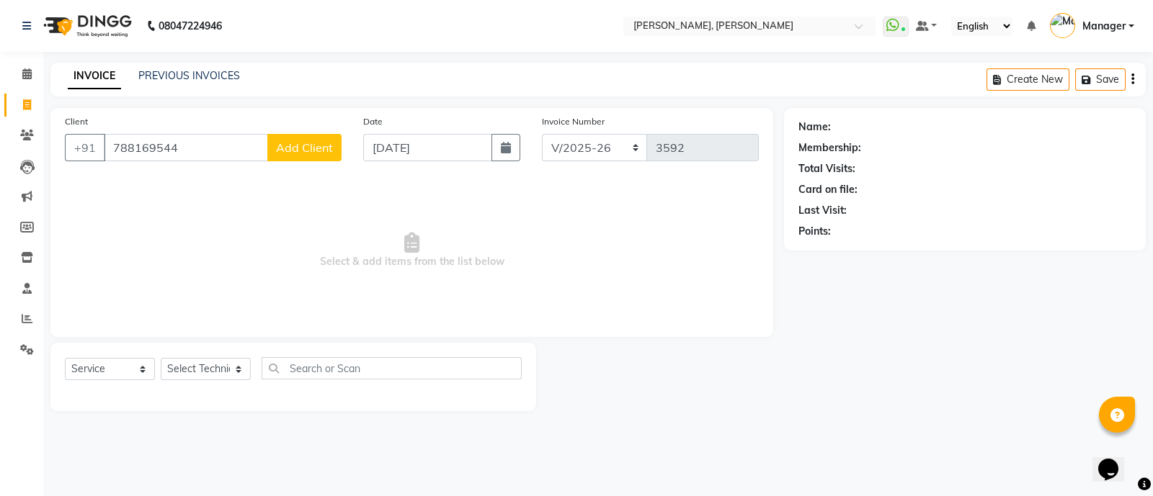
click at [133, 148] on input "788169544" at bounding box center [186, 147] width 164 height 27
click at [241, 143] on input "7888169544" at bounding box center [186, 147] width 164 height 27
type input "7"
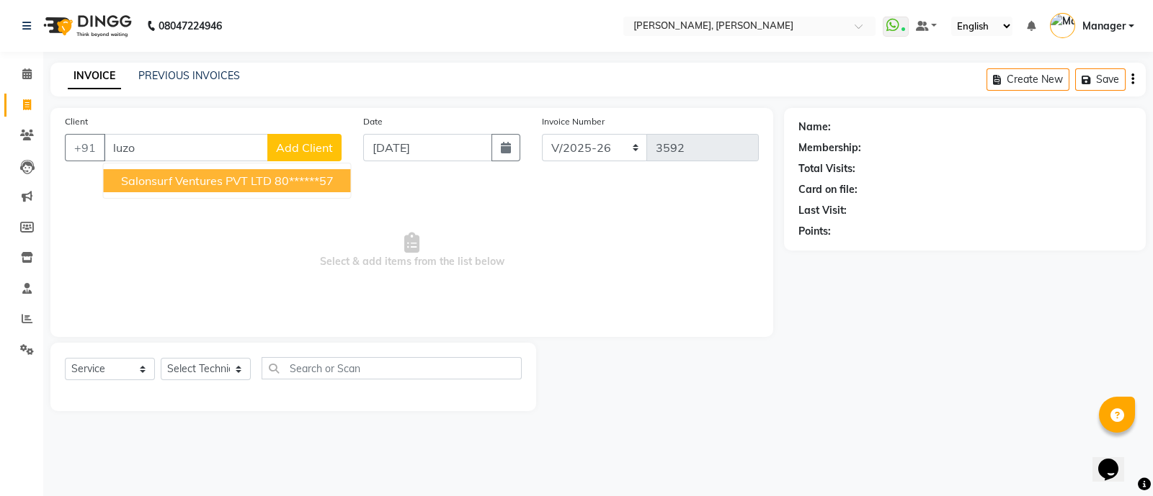
click at [246, 183] on span "Salonsurf Ventures PVT LTD" at bounding box center [196, 181] width 151 height 14
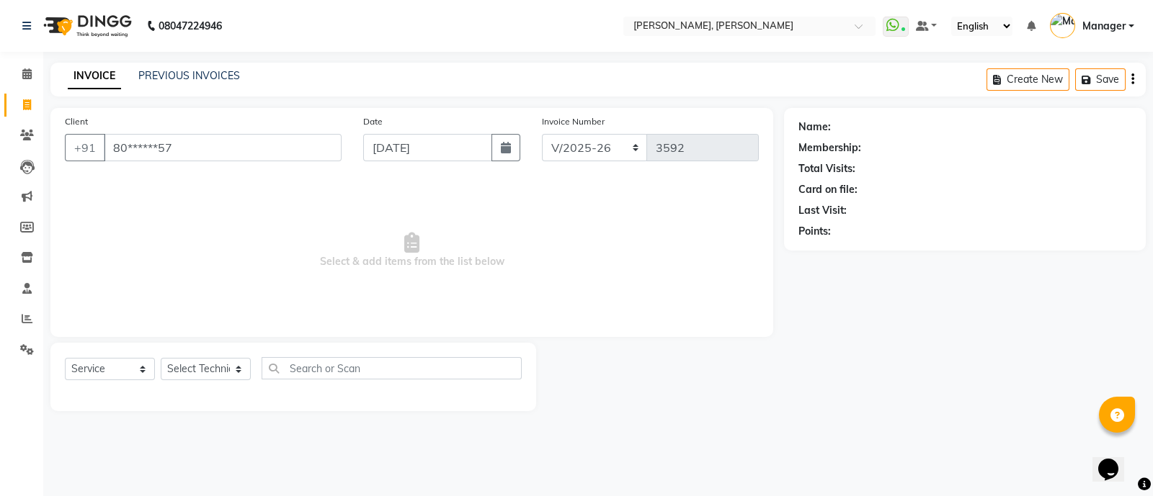
type input "80******57"
select select "1: Object"
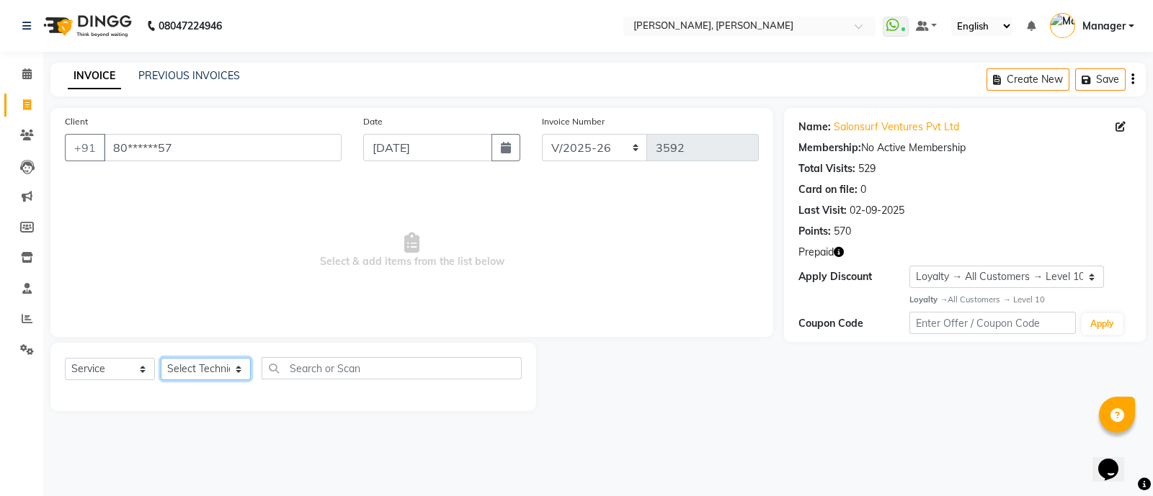
click at [220, 376] on select "Select Technician [PERSON_NAME] [PERSON_NAME] Asid Hanmi [PERSON_NAME] Manager …" at bounding box center [206, 369] width 90 height 22
select select "64801"
click at [161, 359] on select "Select Technician [PERSON_NAME] [PERSON_NAME] Asid Hanmi [PERSON_NAME] Manager …" at bounding box center [206, 369] width 90 height 22
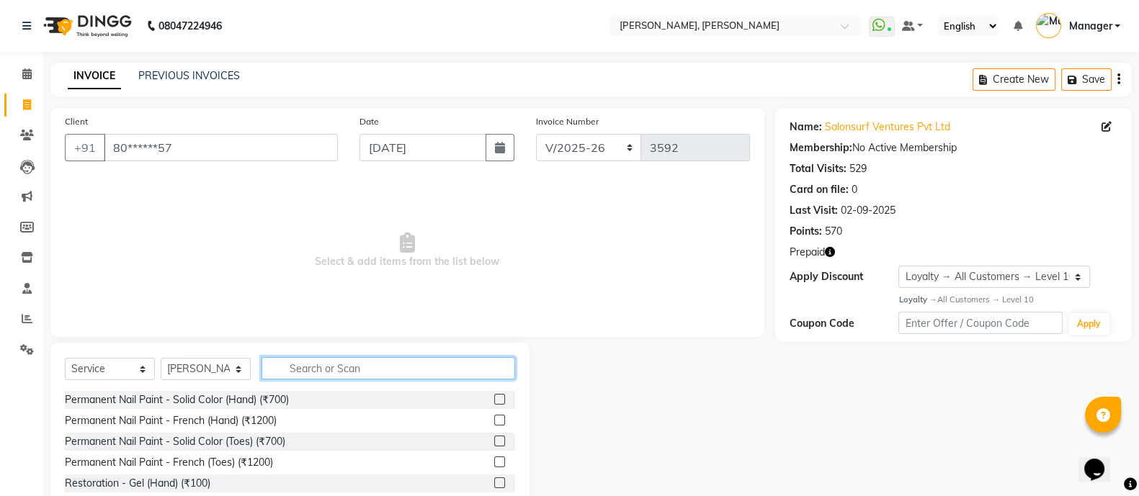
click at [369, 373] on input "text" at bounding box center [389, 368] width 254 height 22
type input "rem"
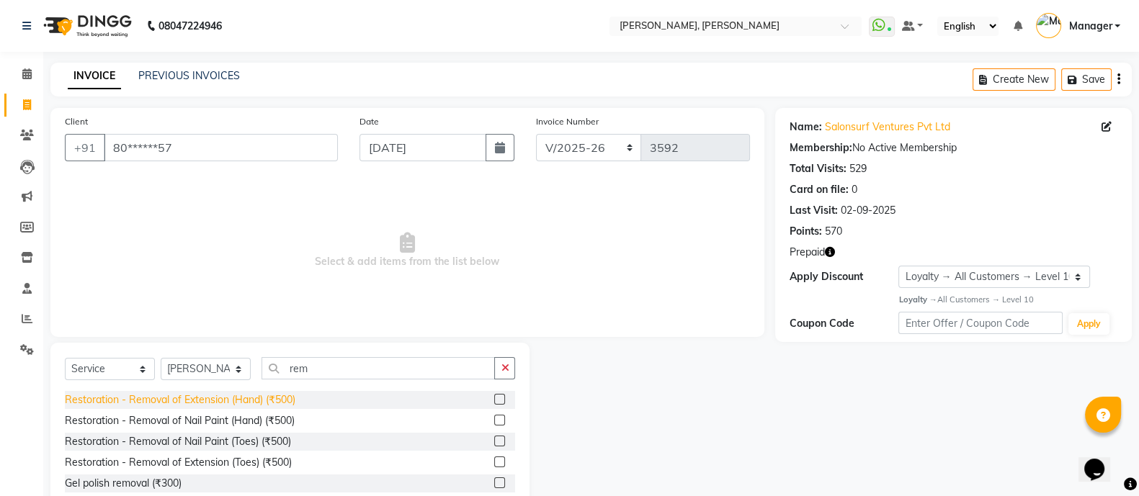
click at [266, 404] on div "Restoration - Removal of Extension (Hand) (₹500)" at bounding box center [180, 400] width 231 height 15
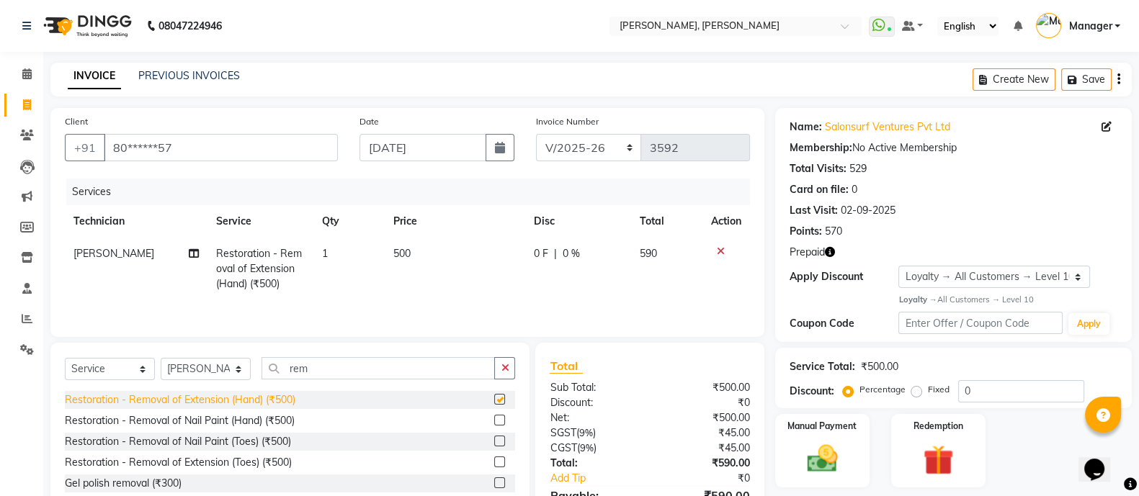
checkbox input "false"
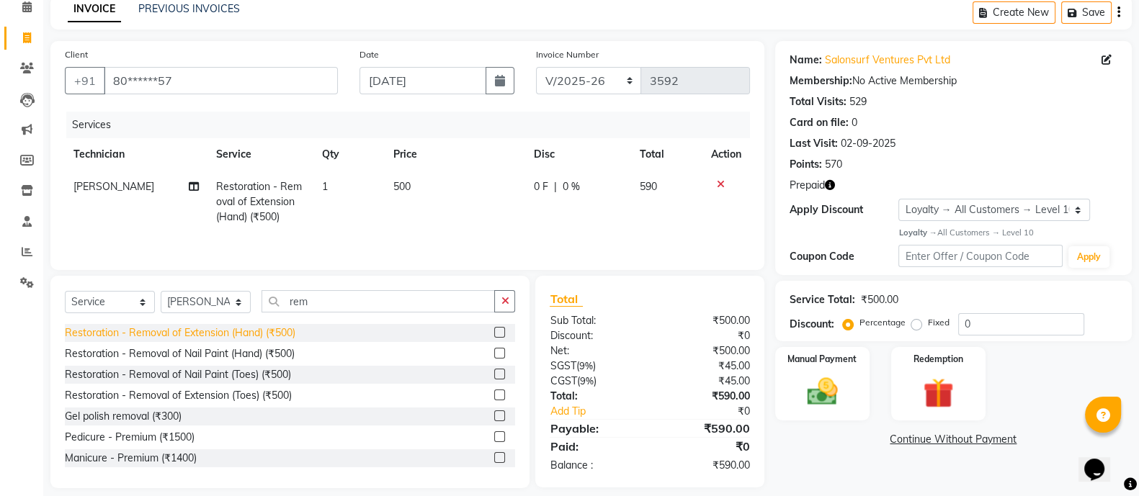
scroll to position [84, 0]
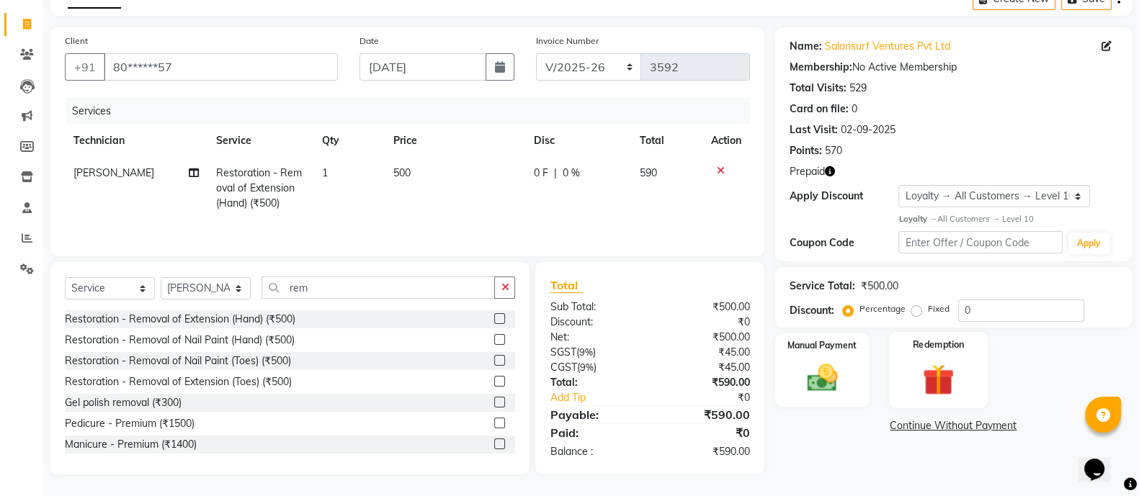
click at [919, 355] on div "Redemption" at bounding box center [938, 370] width 99 height 76
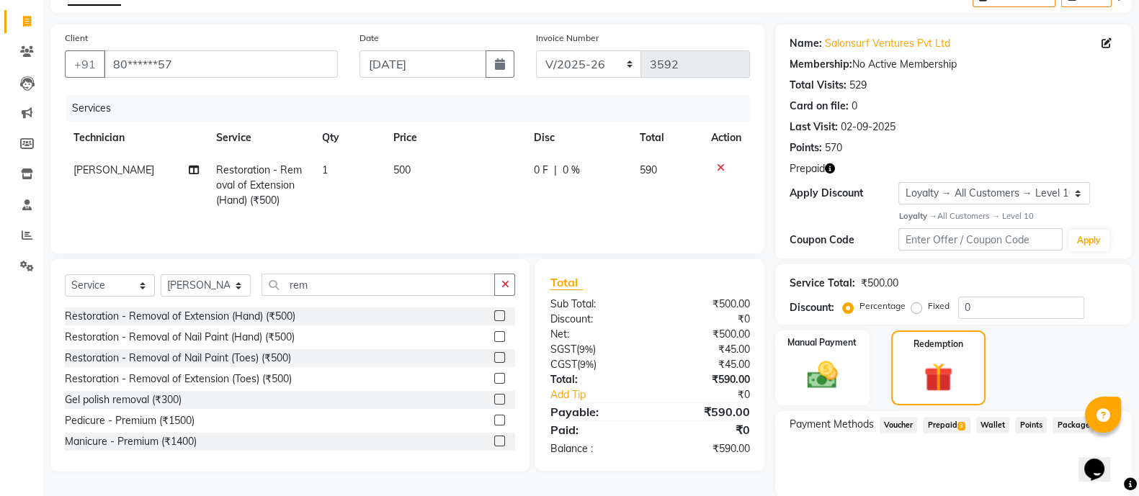
click at [946, 424] on span "Prepaid 3" at bounding box center [946, 425] width 47 height 17
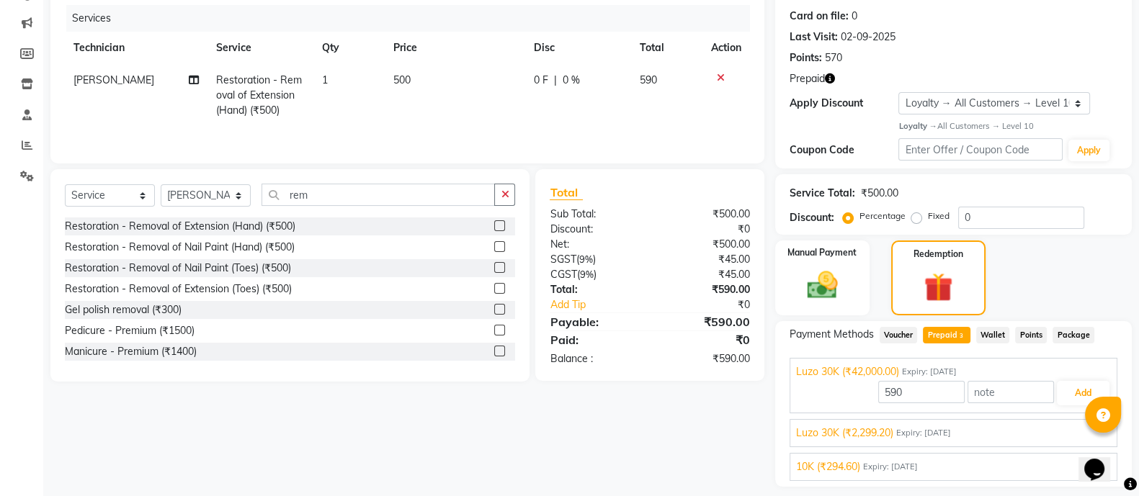
scroll to position [214, 0]
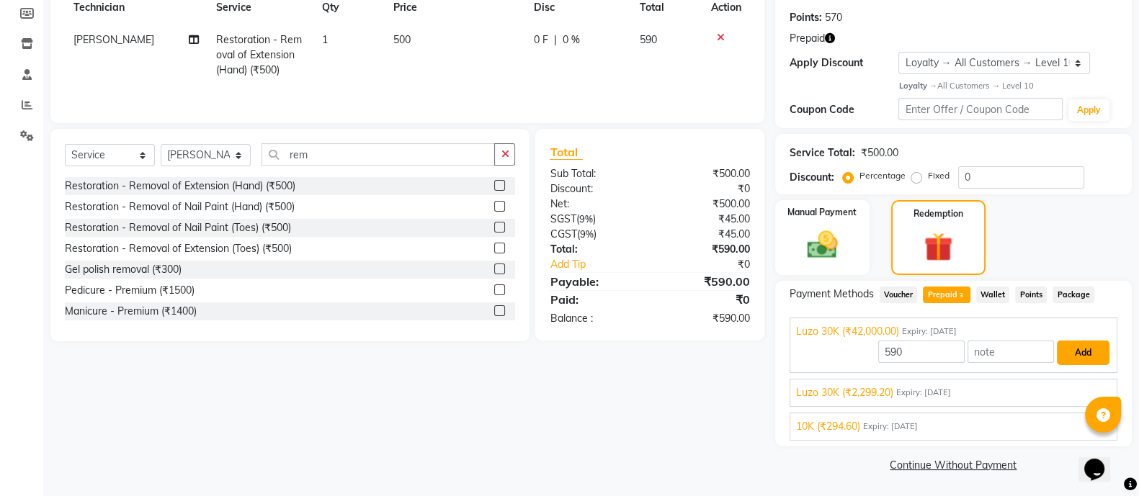
click at [1078, 348] on button "Add" at bounding box center [1083, 353] width 53 height 24
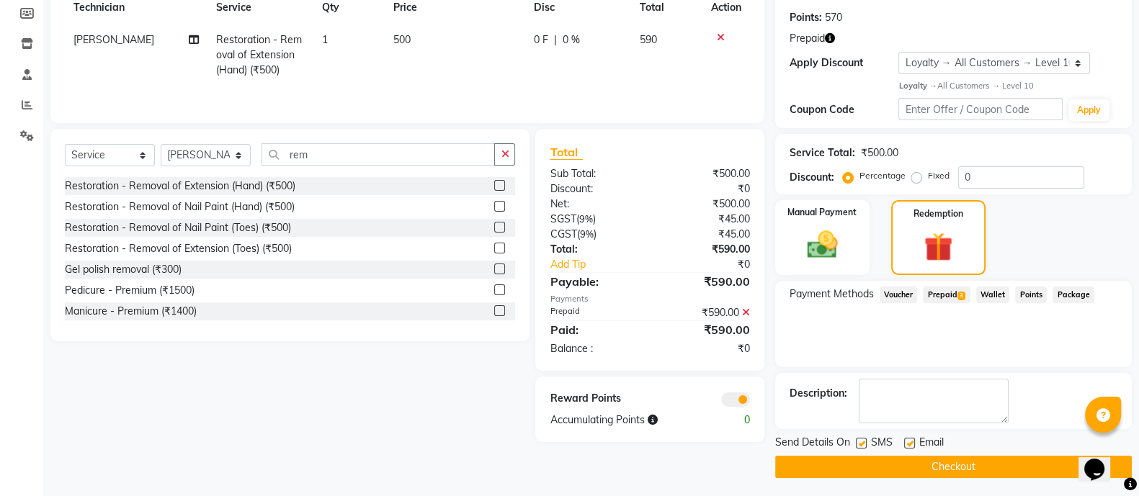
click at [746, 311] on icon at bounding box center [746, 313] width 8 height 10
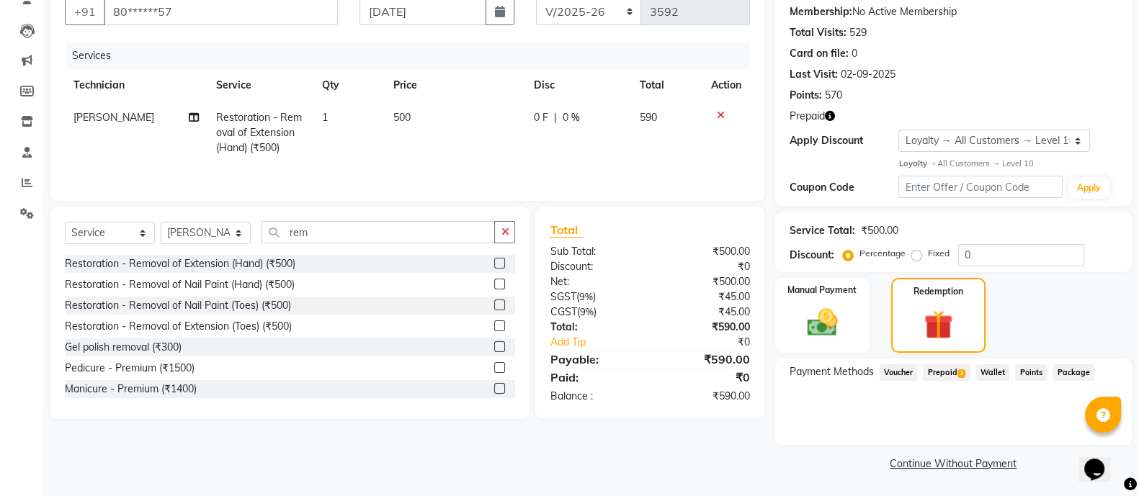
scroll to position [135, 0]
click at [947, 369] on span "Prepaid 3" at bounding box center [946, 373] width 47 height 17
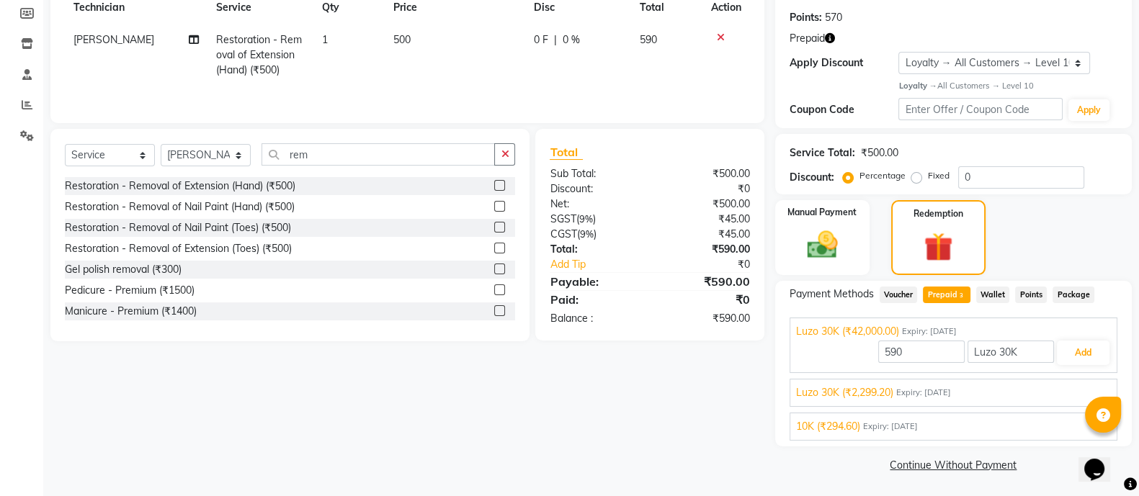
click at [886, 396] on span "Luzo 30K (₹2,299.20)" at bounding box center [844, 392] width 97 height 15
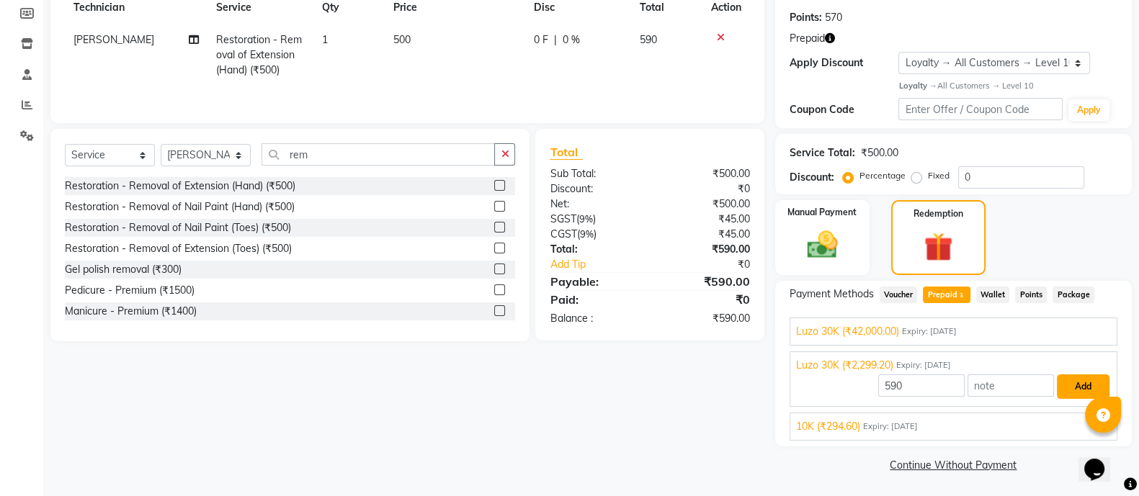
click at [1088, 387] on button "Add" at bounding box center [1083, 387] width 53 height 24
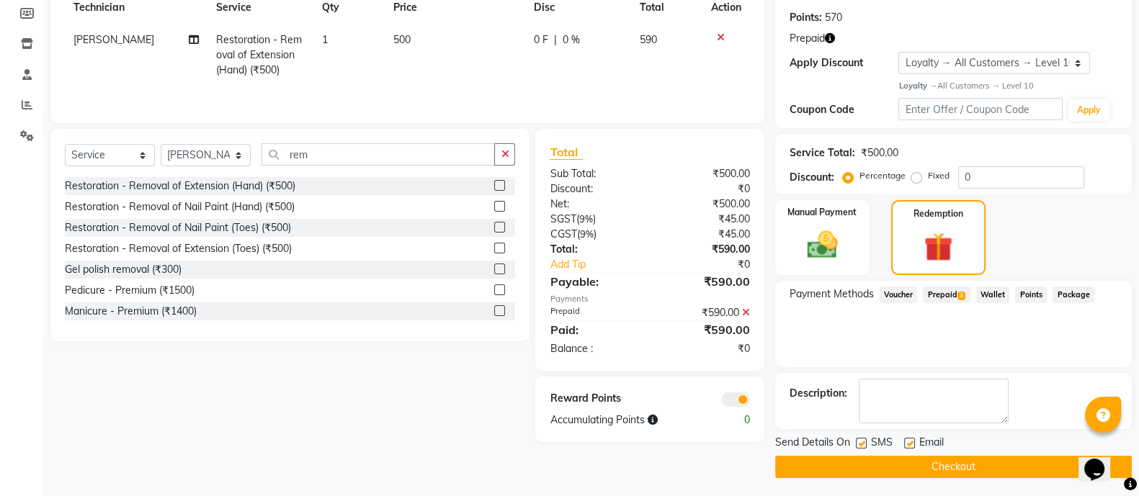
click at [922, 468] on button "Checkout" at bounding box center [953, 467] width 357 height 22
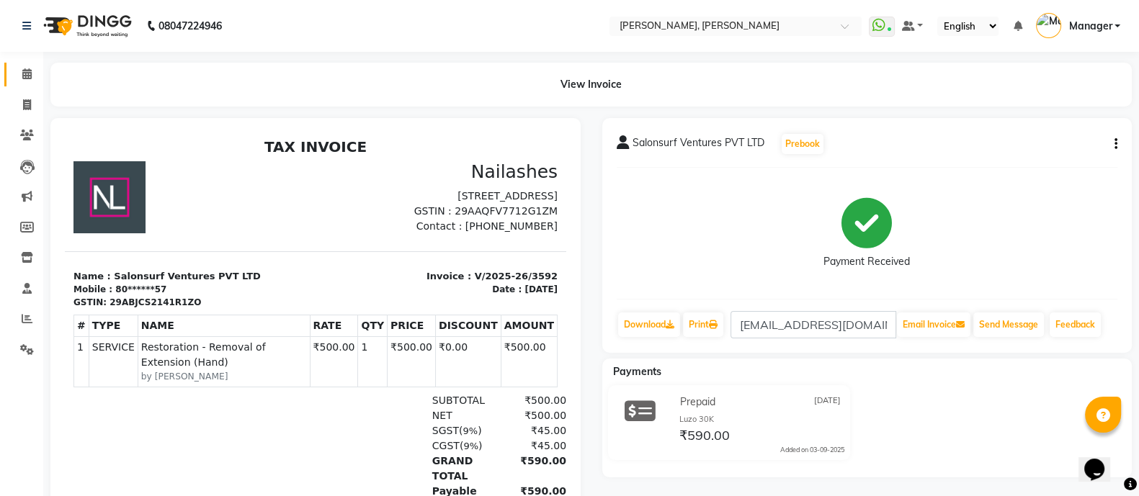
click at [22, 77] on icon at bounding box center [26, 73] width 9 height 11
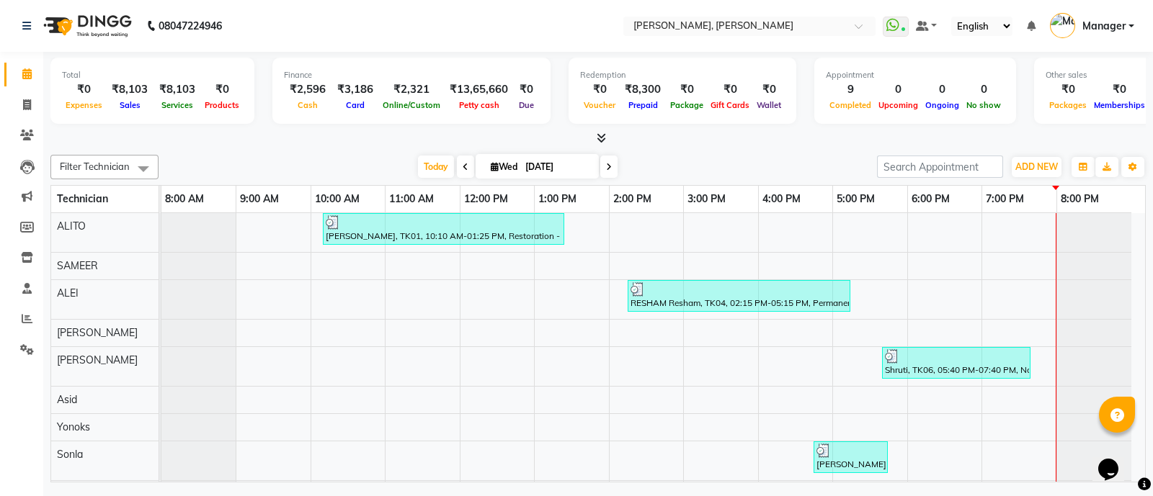
click at [600, 133] on icon at bounding box center [601, 138] width 9 height 11
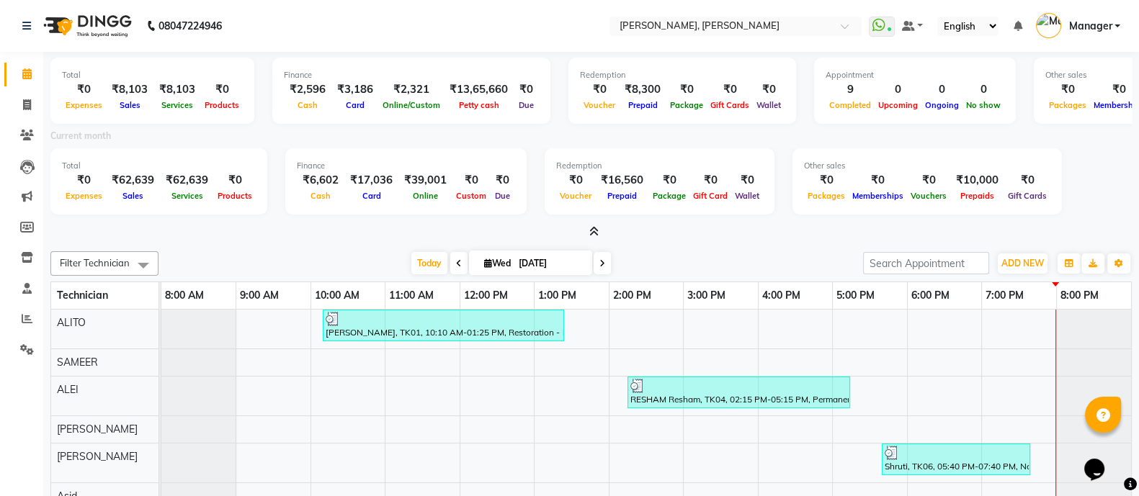
click at [592, 231] on icon at bounding box center [593, 231] width 9 height 11
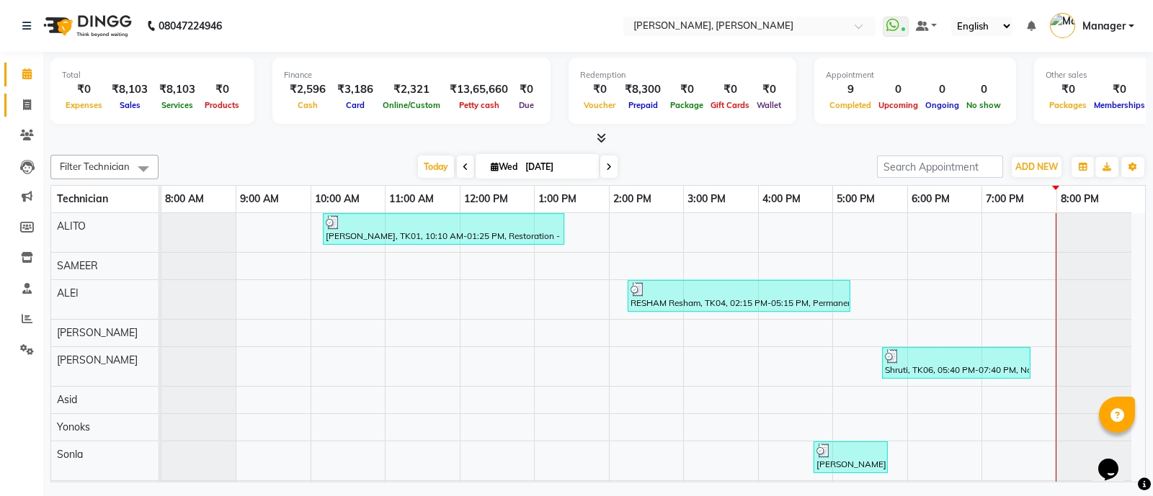
click at [25, 112] on span at bounding box center [26, 105] width 25 height 17
select select "service"
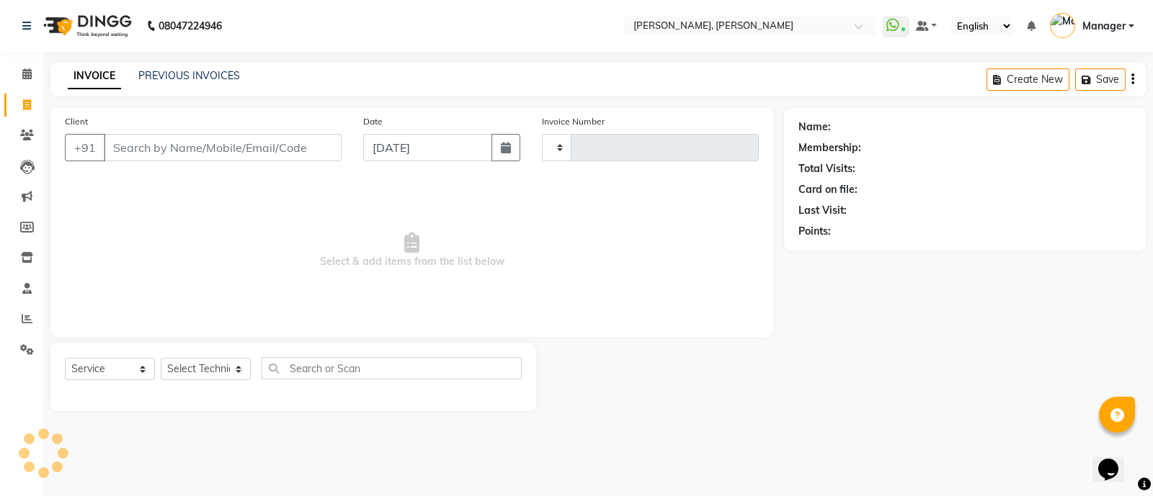
type input "3593"
select select "3767"
click at [195, 373] on select "Select Technician" at bounding box center [206, 369] width 90 height 22
select select "87303"
click at [161, 359] on select "Select Technician [PERSON_NAME] [PERSON_NAME] Asid Hanmi [PERSON_NAME] Manager …" at bounding box center [206, 369] width 90 height 22
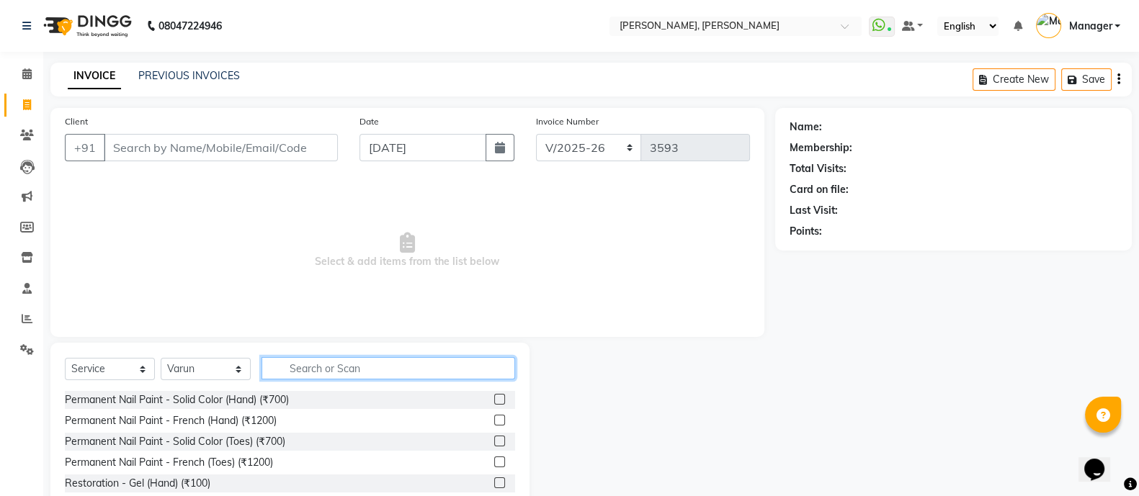
click at [342, 363] on input "text" at bounding box center [389, 368] width 254 height 22
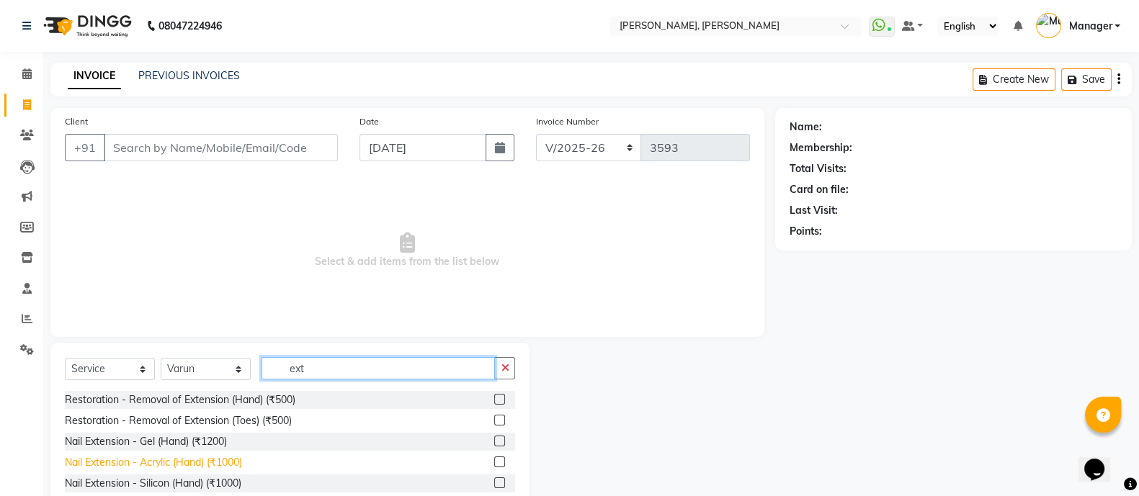
type input "ext"
click at [235, 460] on div "Nail Extension - Acrylic (Hand) (₹1000)" at bounding box center [153, 462] width 177 height 15
checkbox input "false"
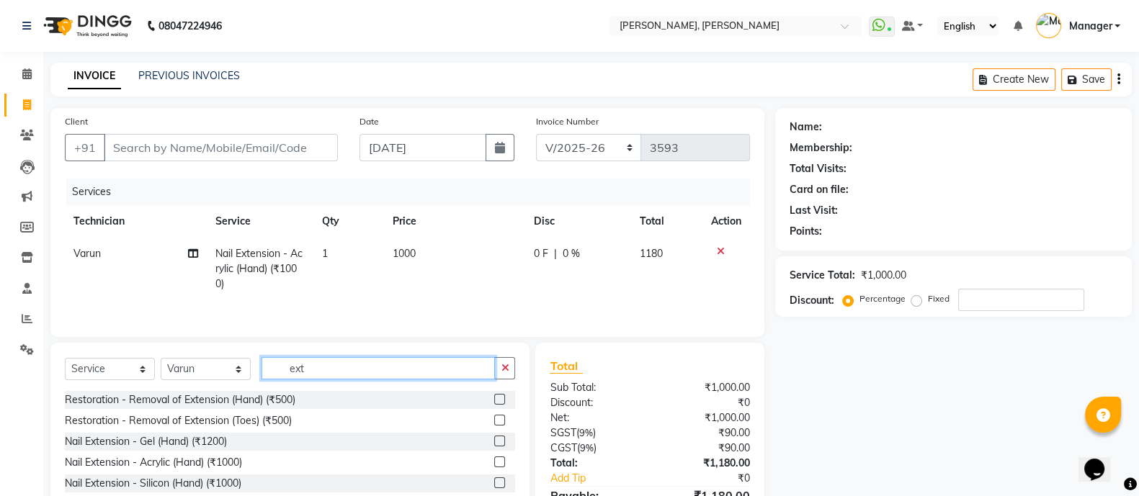
click at [354, 376] on input "ext" at bounding box center [378, 368] width 233 height 22
type input "e"
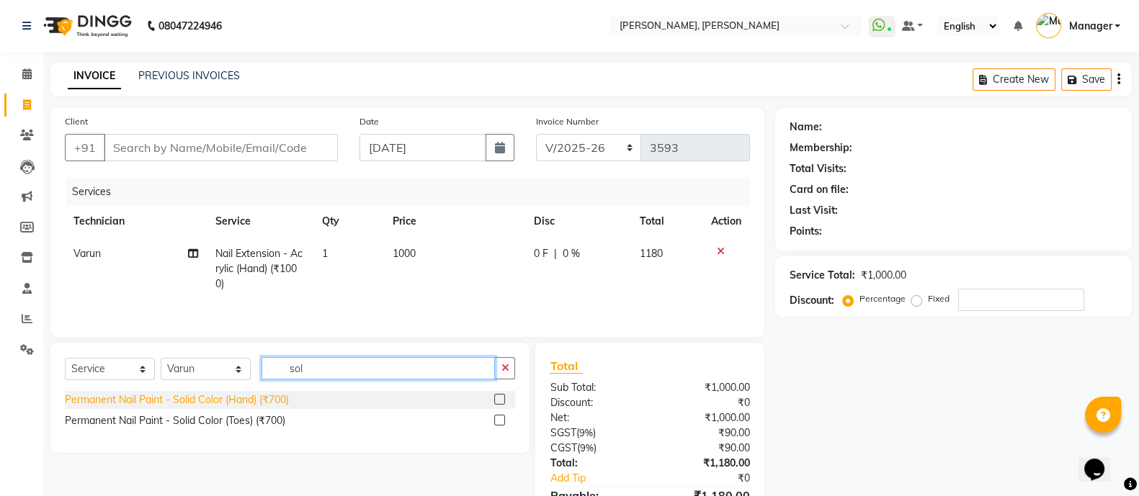
type input "sol"
click at [180, 408] on div "Permanent Nail Paint - Solid Color (Hand) (₹700)" at bounding box center [177, 400] width 224 height 15
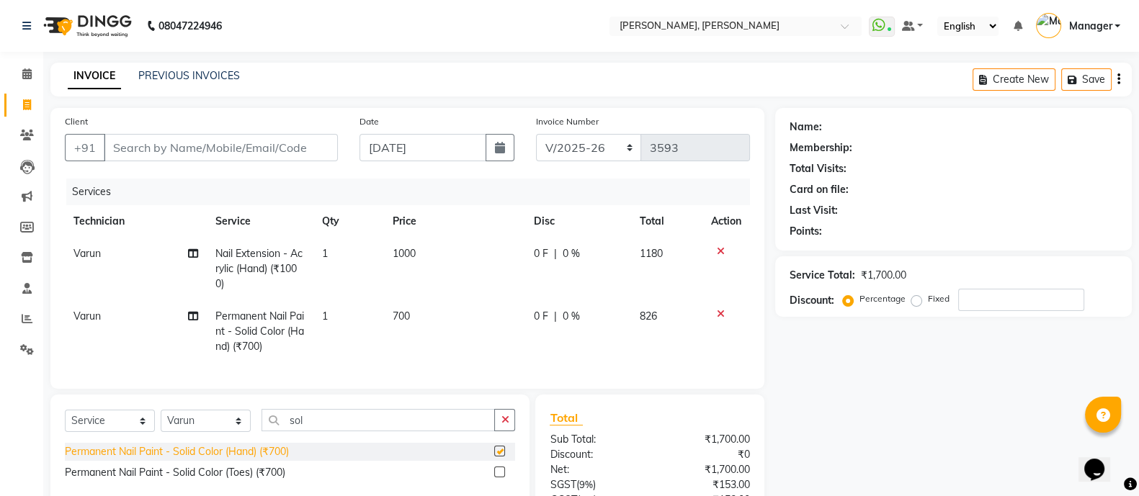
checkbox input "false"
click at [193, 155] on input "Client" at bounding box center [221, 147] width 234 height 27
type input "7"
type input "0"
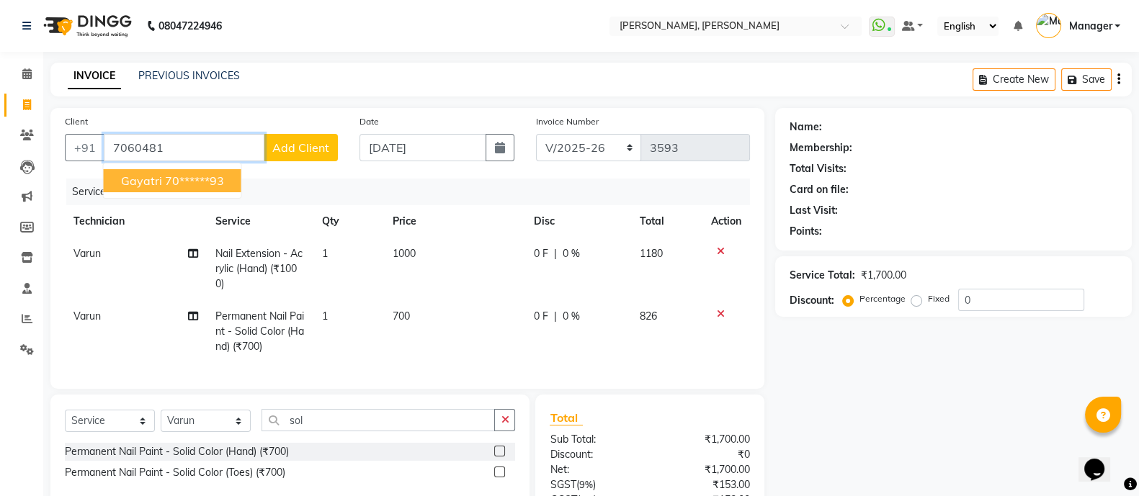
click at [180, 183] on ngb-highlight "70******93" at bounding box center [194, 181] width 59 height 14
type input "70******93"
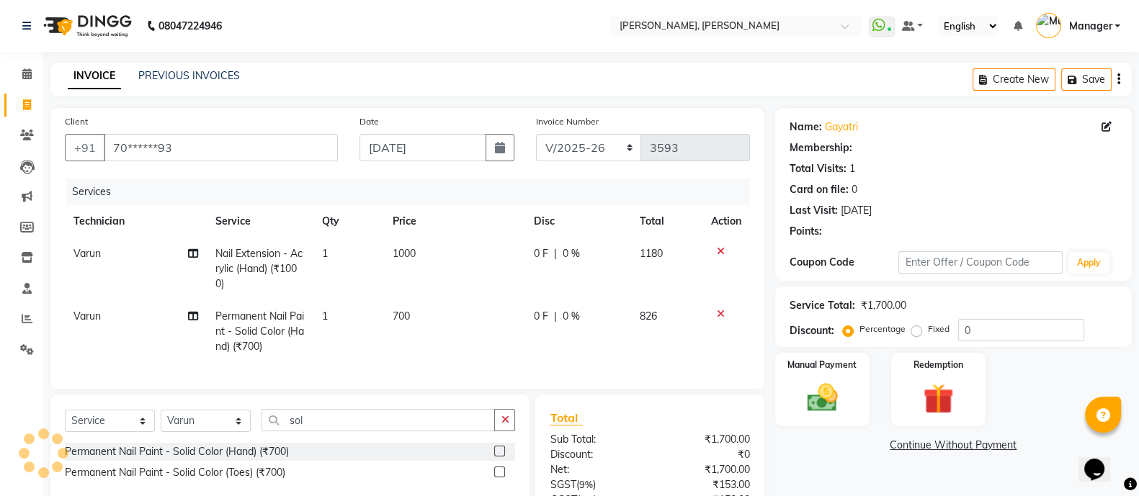
select select "1: Object"
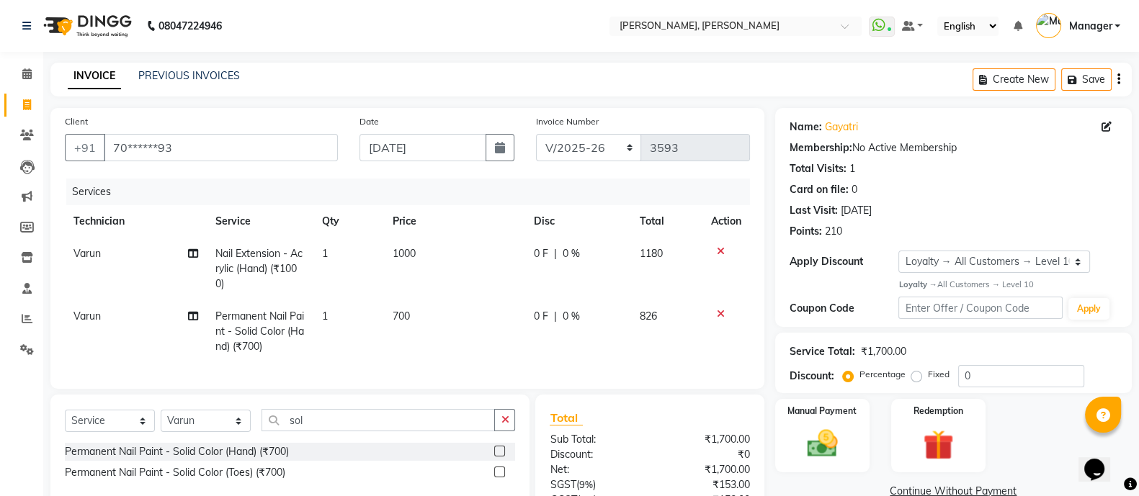
scroll to position [146, 0]
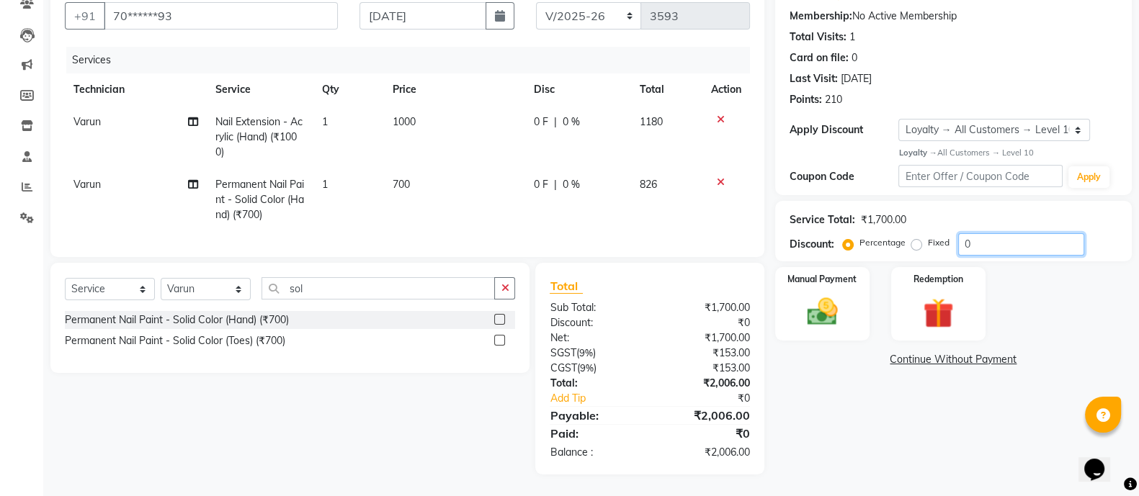
click at [1000, 233] on input "0" at bounding box center [1021, 244] width 126 height 22
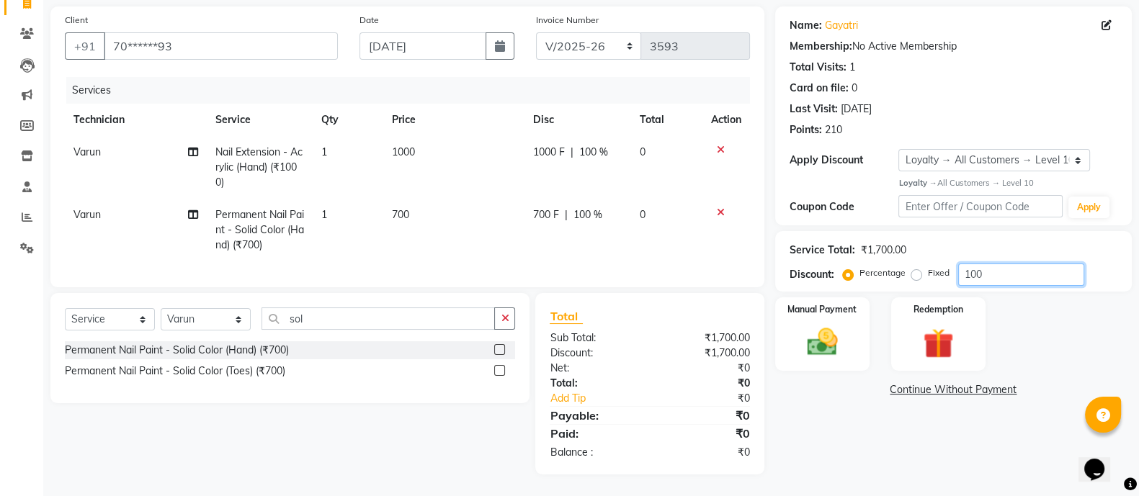
type input "100"
click at [901, 267] on label "Percentage" at bounding box center [883, 273] width 46 height 13
click at [856, 268] on input "Percentage" at bounding box center [851, 273] width 10 height 10
click at [928, 267] on label "Fixed" at bounding box center [939, 273] width 22 height 13
click at [915, 268] on input "Fixed" at bounding box center [919, 273] width 10 height 10
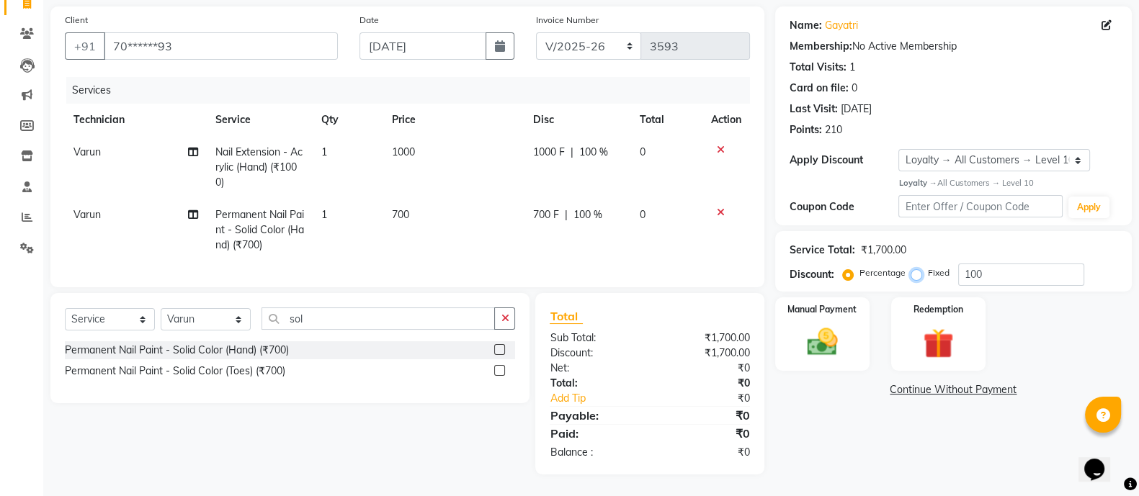
radio input "true"
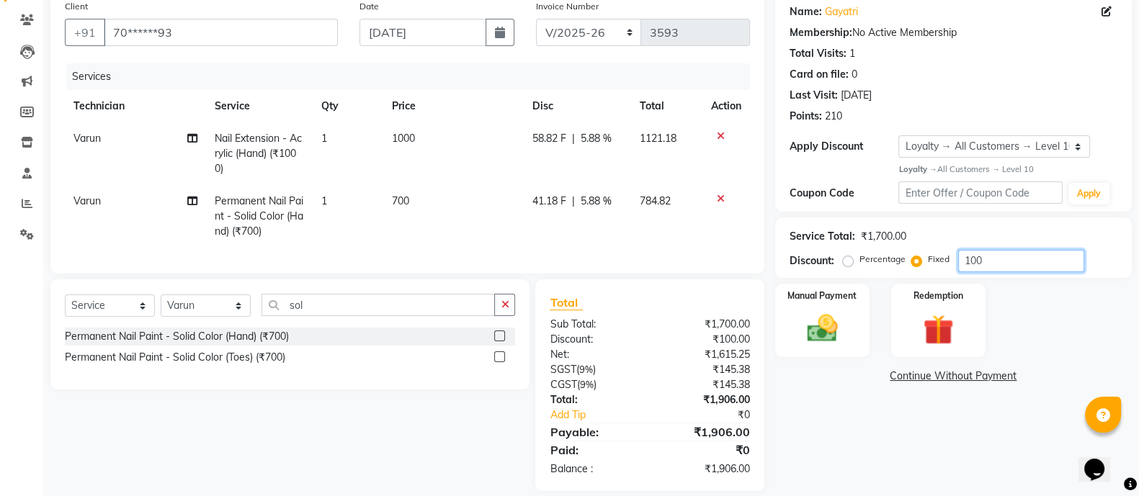
click at [1000, 263] on input "100" at bounding box center [1021, 261] width 126 height 22
type input "1"
type input "2"
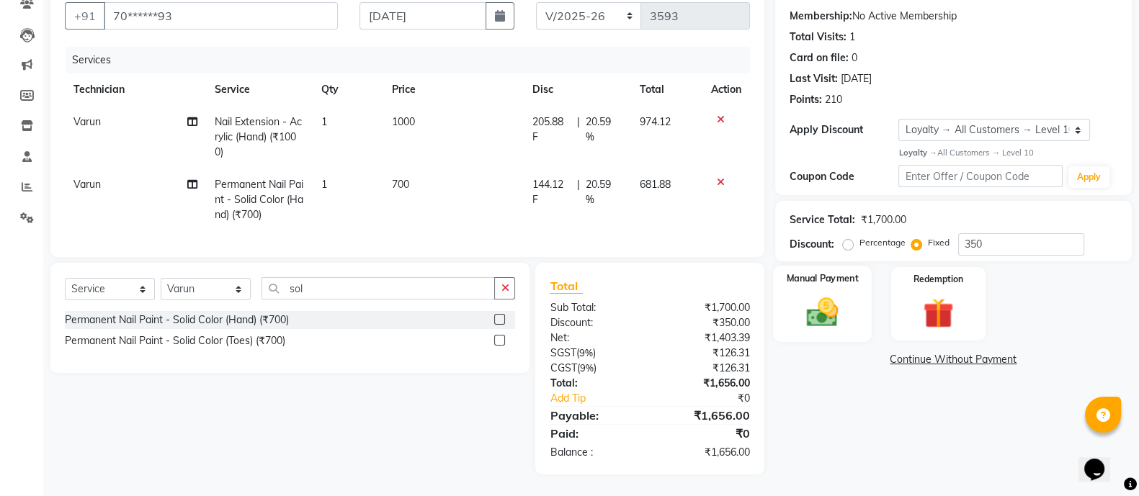
click at [829, 322] on div "Manual Payment" at bounding box center [822, 304] width 99 height 76
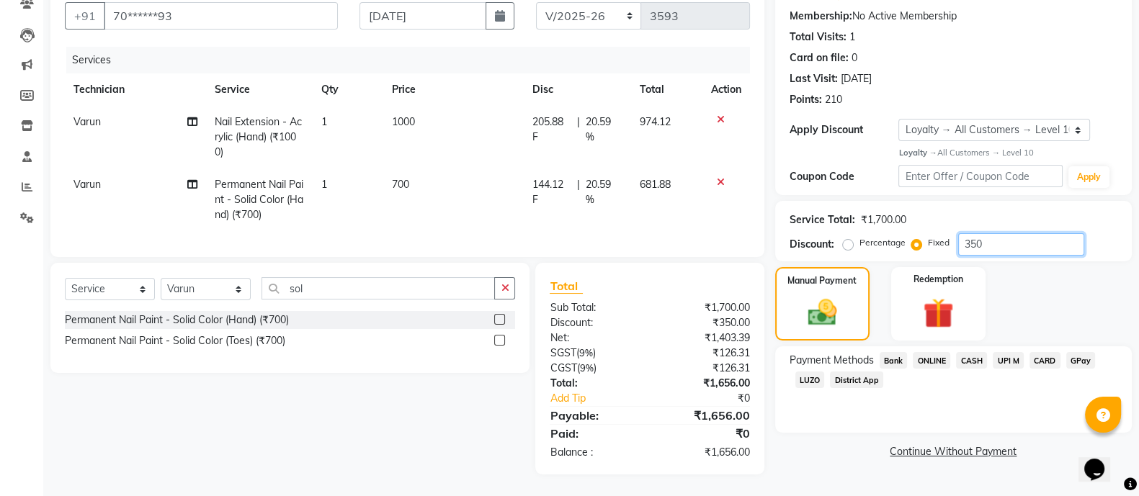
click at [1024, 236] on input "350" at bounding box center [1021, 244] width 126 height 22
type input "3"
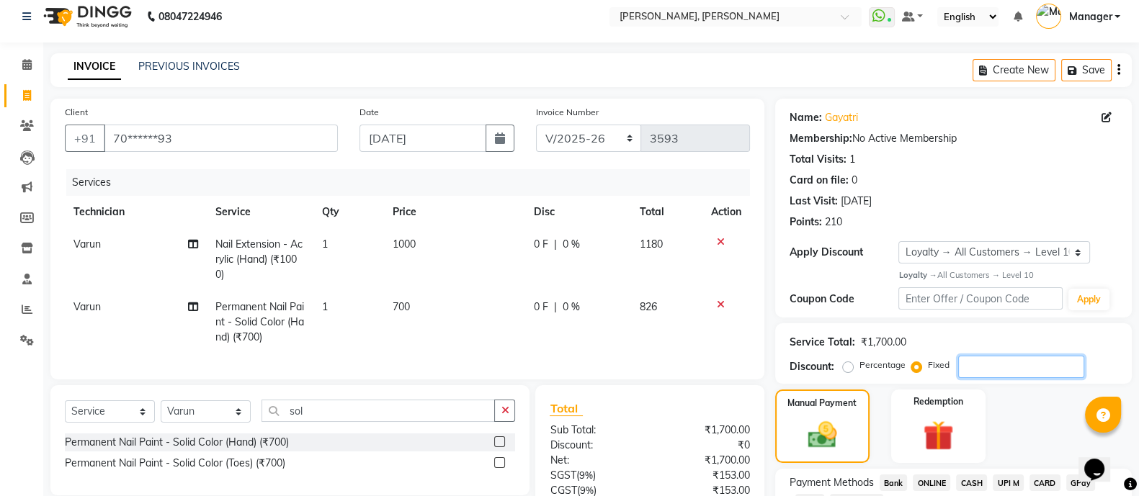
scroll to position [7, 0]
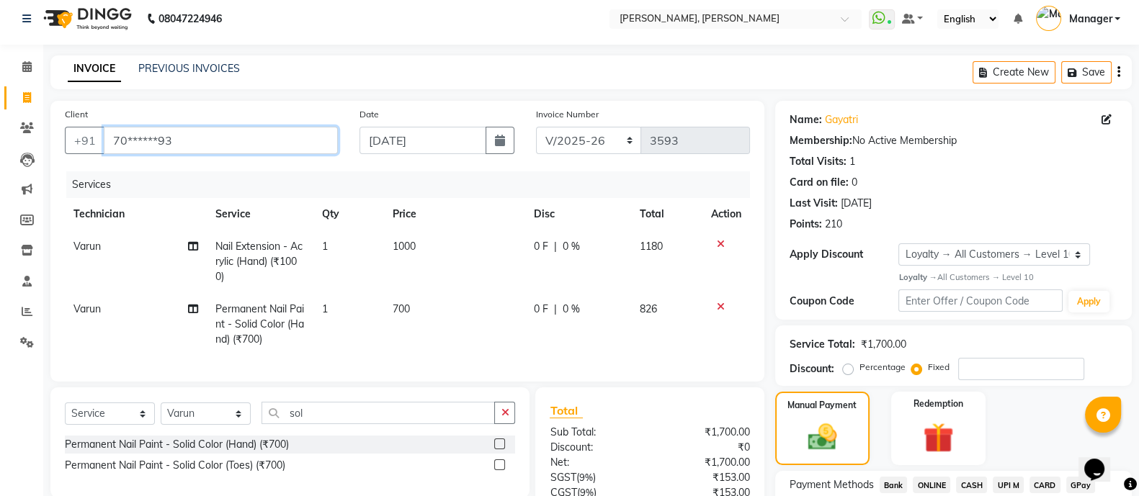
click at [241, 133] on input "70******93" at bounding box center [221, 140] width 234 height 27
type input "70"
radio input "true"
type input "0"
type input "7"
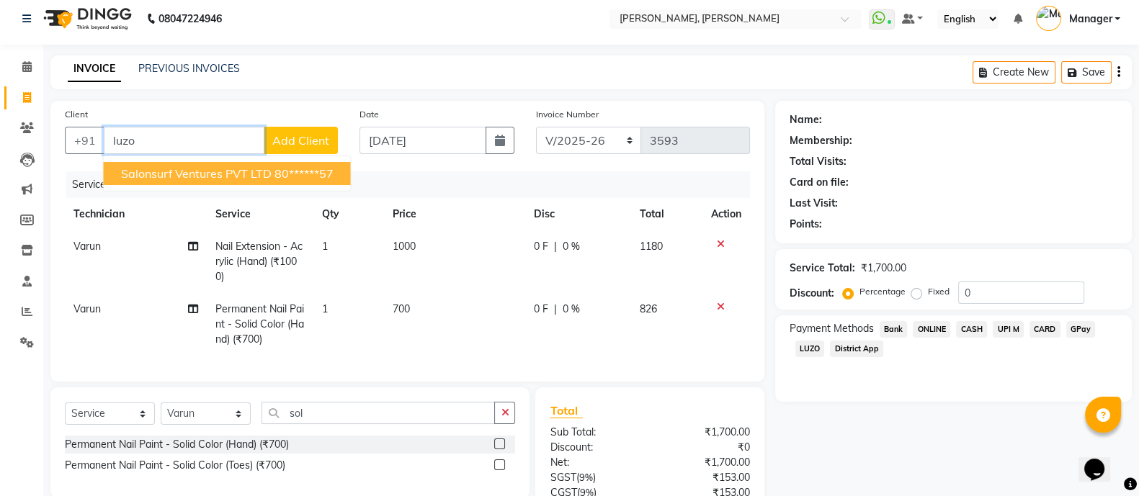
click at [263, 183] on button "Salonsurf Ventures PVT LTD 80******57" at bounding box center [227, 173] width 247 height 23
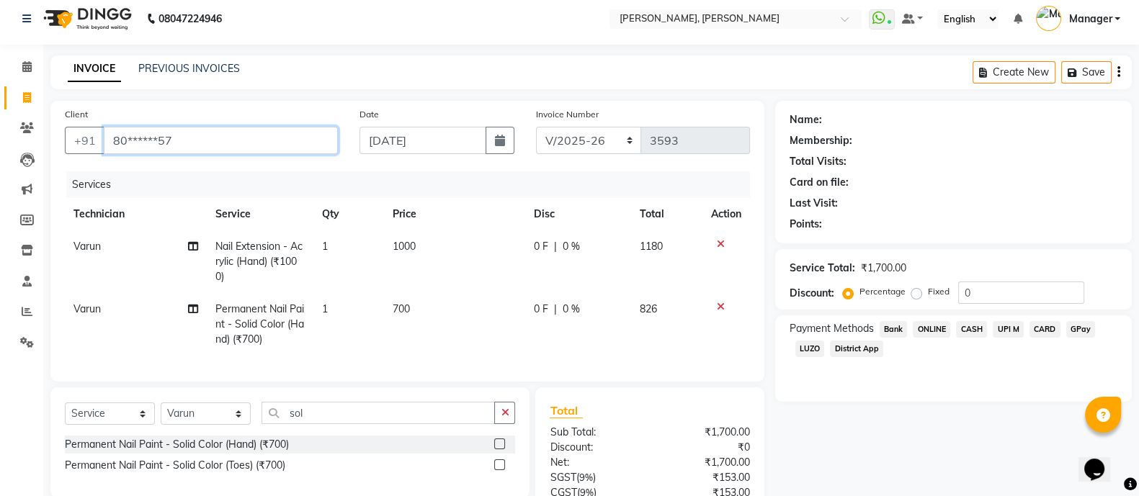
type input "80******57"
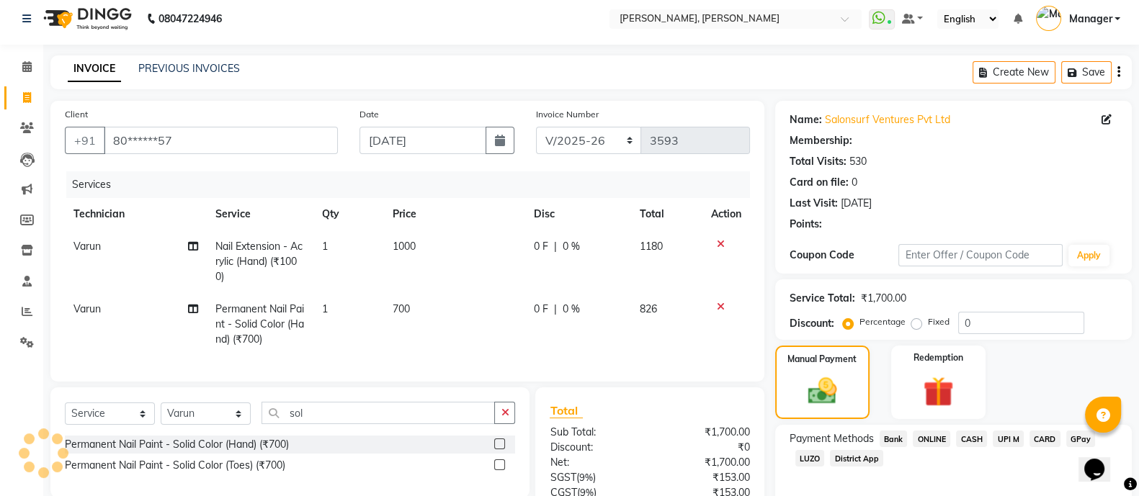
select select "1: Object"
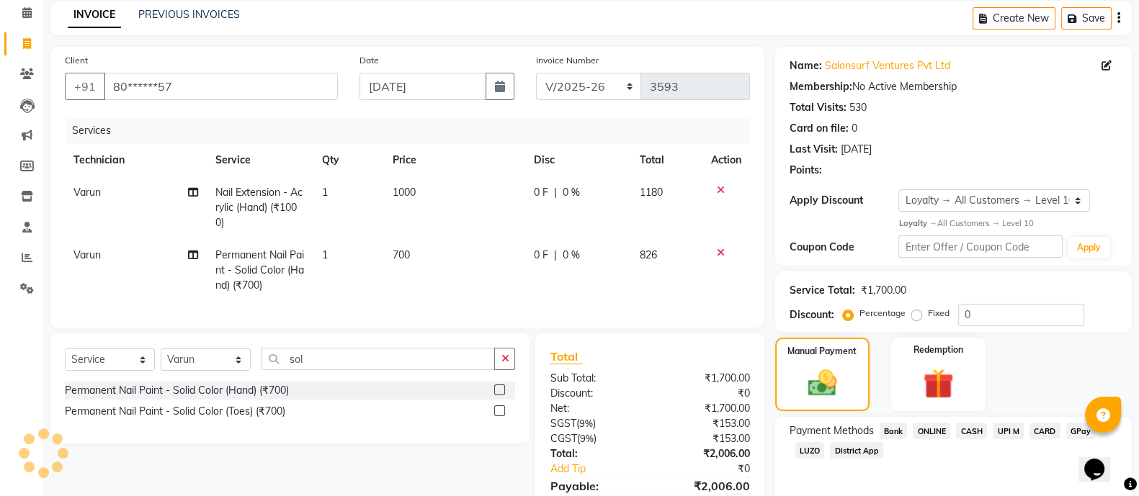
scroll to position [146, 0]
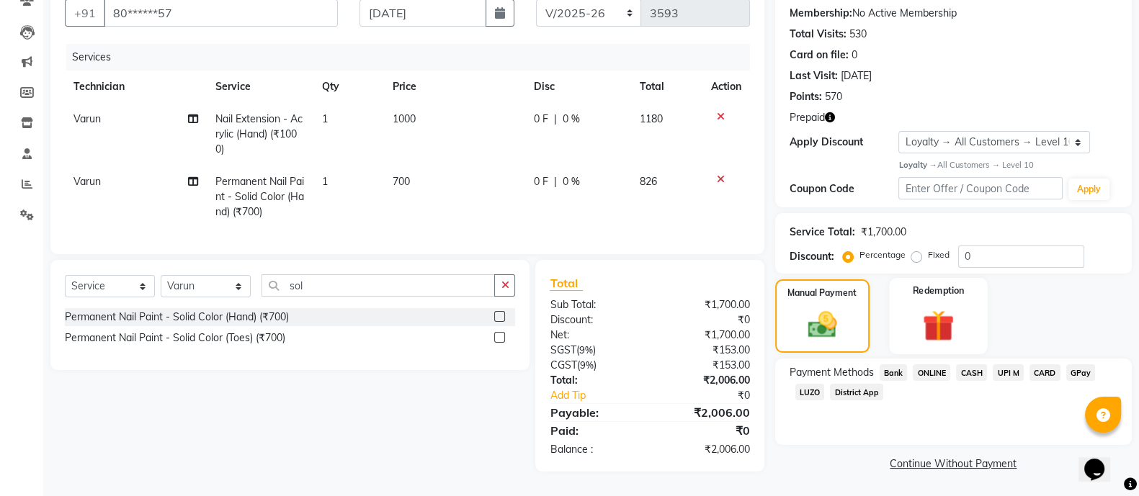
click at [913, 290] on div "Redemption" at bounding box center [938, 316] width 99 height 76
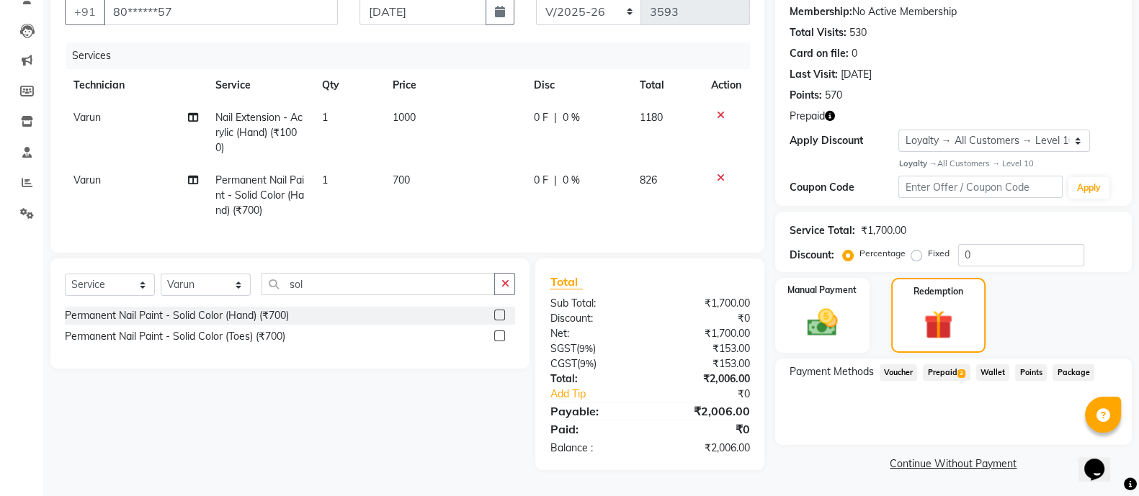
click at [958, 370] on span "3" at bounding box center [962, 374] width 8 height 9
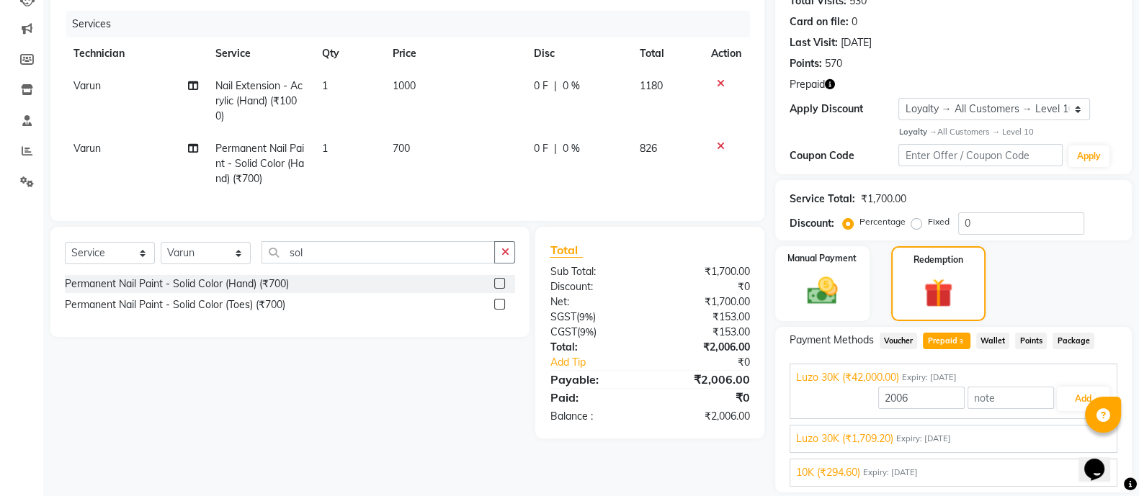
scroll to position [214, 0]
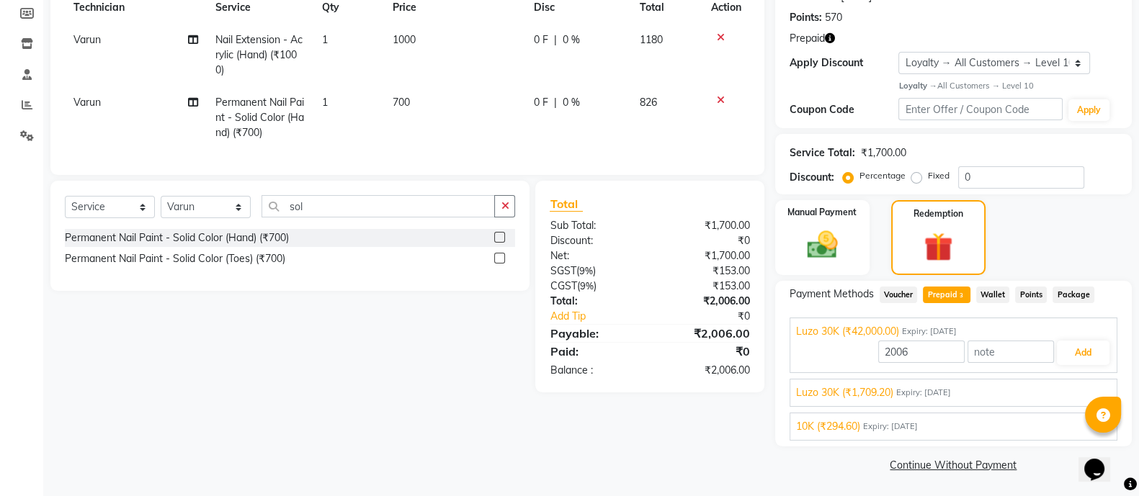
click at [994, 398] on div "Luzo 30K (₹1,709.20) Expiry: [DATE]" at bounding box center [953, 392] width 315 height 15
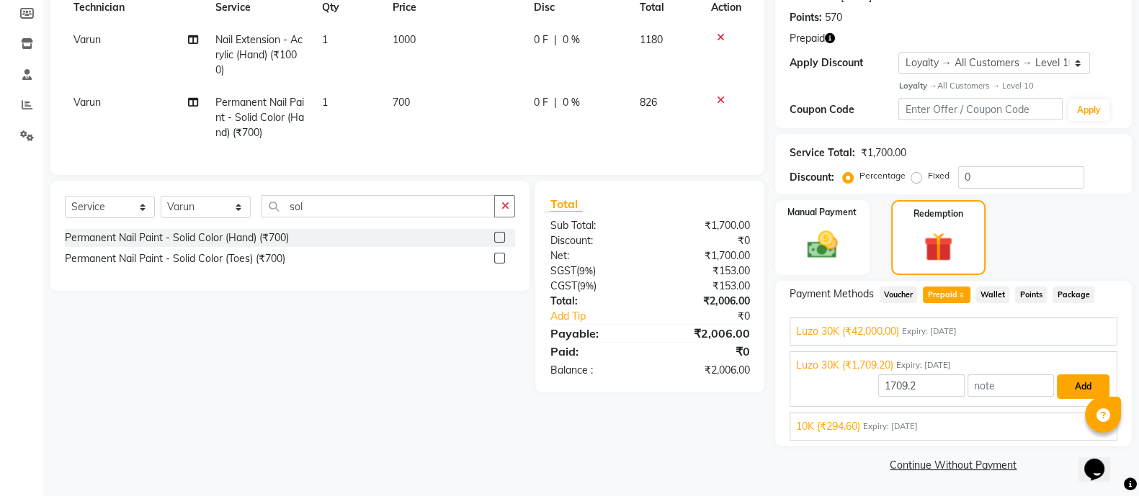
click at [1077, 390] on button "Add" at bounding box center [1083, 387] width 53 height 24
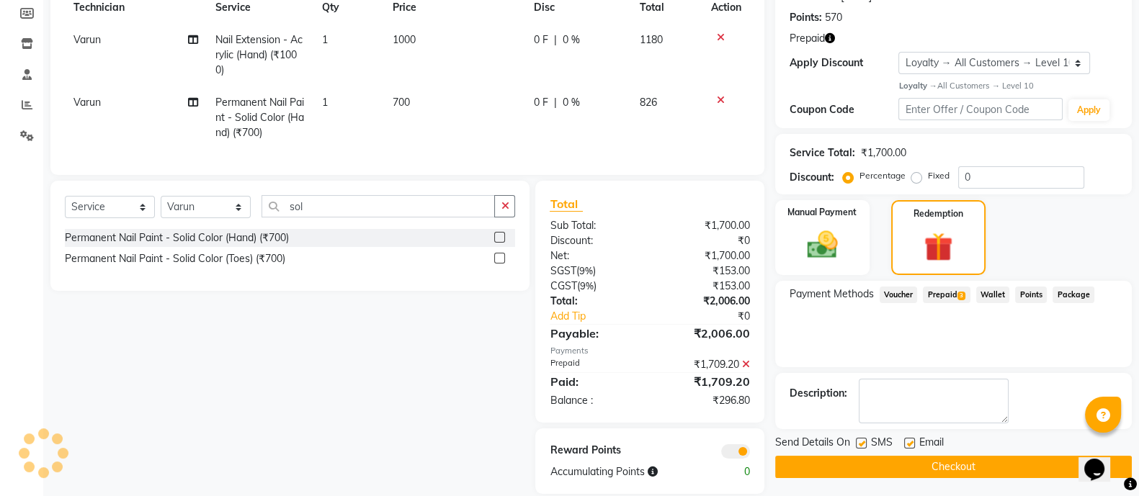
click at [951, 300] on span "Prepaid 3" at bounding box center [946, 295] width 47 height 17
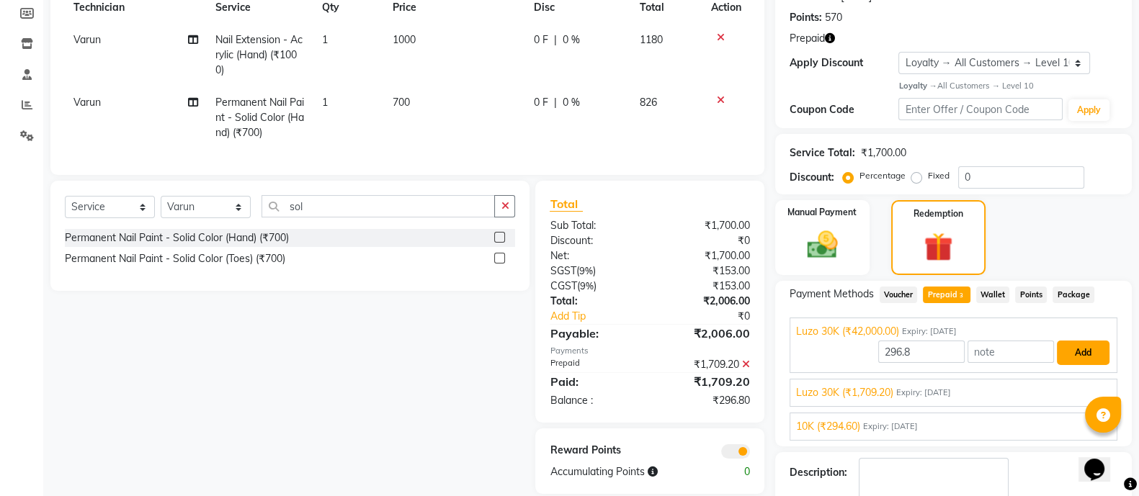
click at [1079, 352] on button "Add" at bounding box center [1083, 353] width 53 height 24
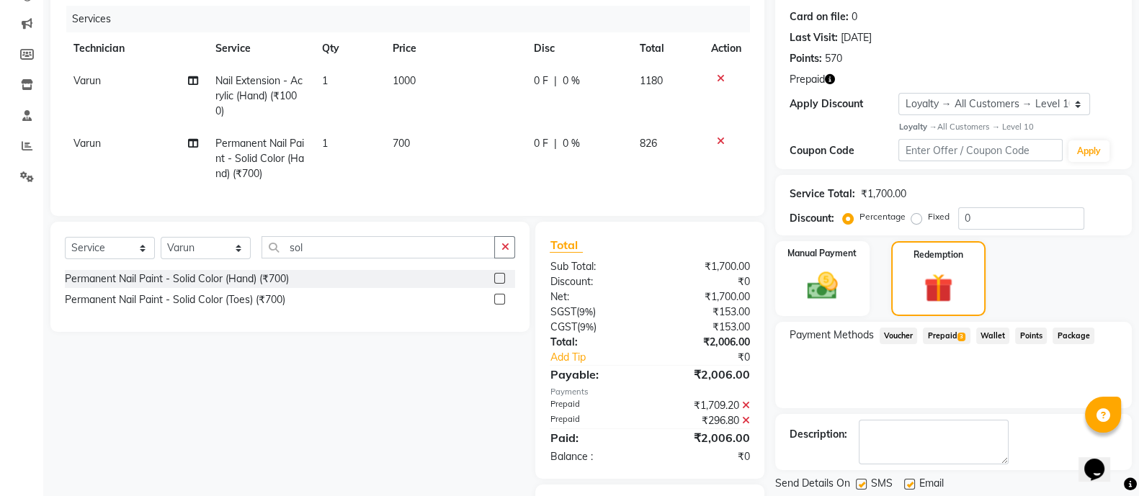
scroll to position [263, 0]
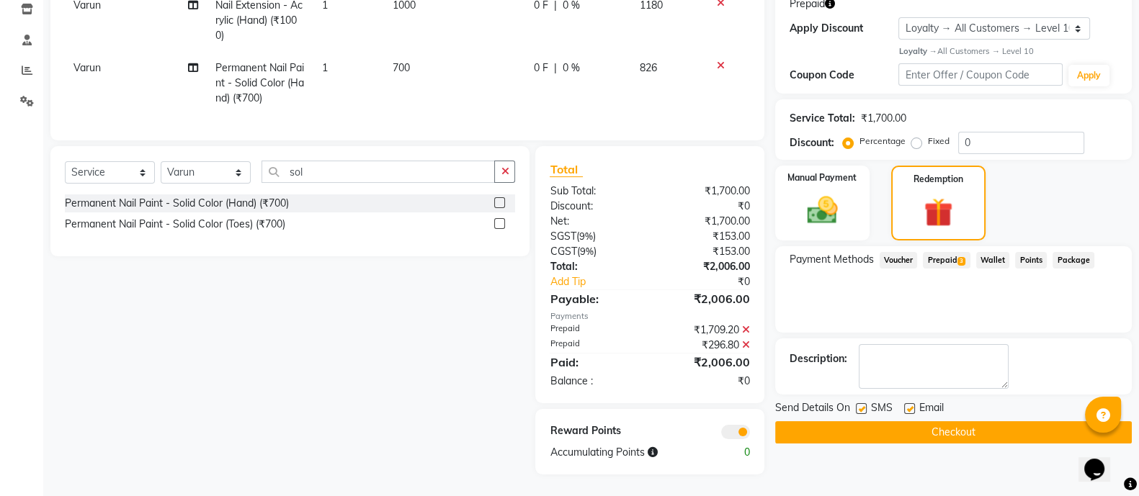
click at [972, 425] on button "Checkout" at bounding box center [953, 433] width 357 height 22
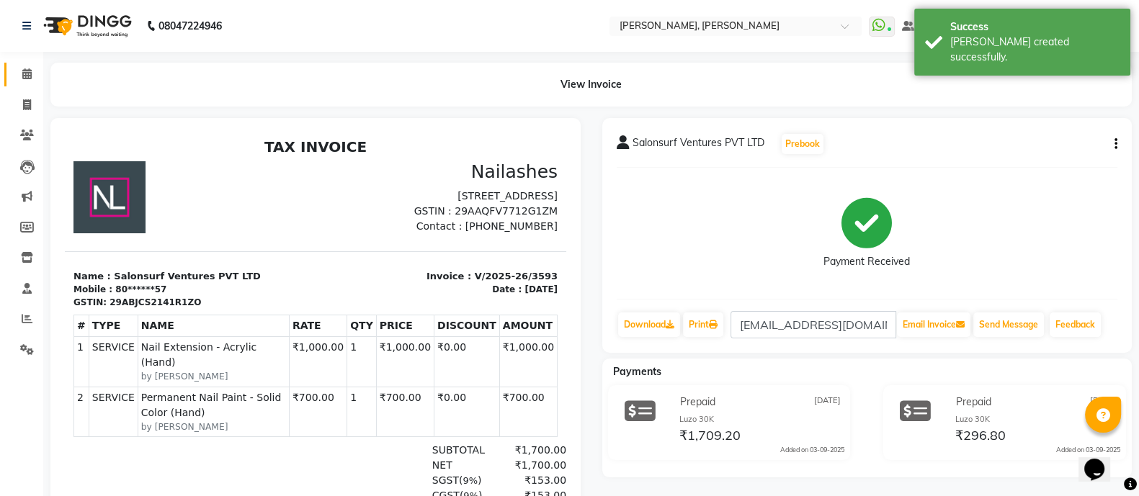
click at [19, 68] on span at bounding box center [26, 74] width 25 height 17
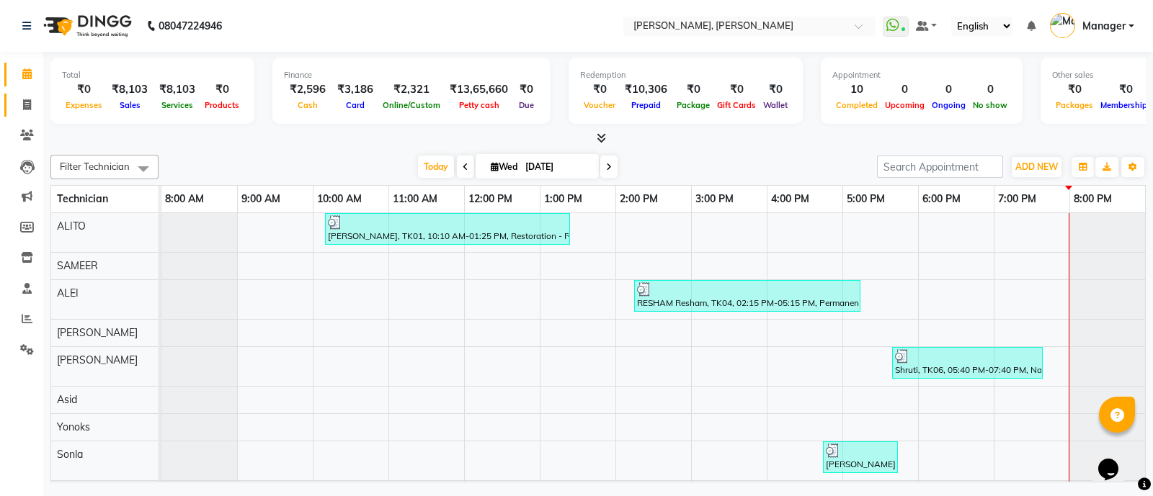
click at [14, 113] on link "Invoice" at bounding box center [21, 106] width 35 height 24
select select "3767"
select select "service"
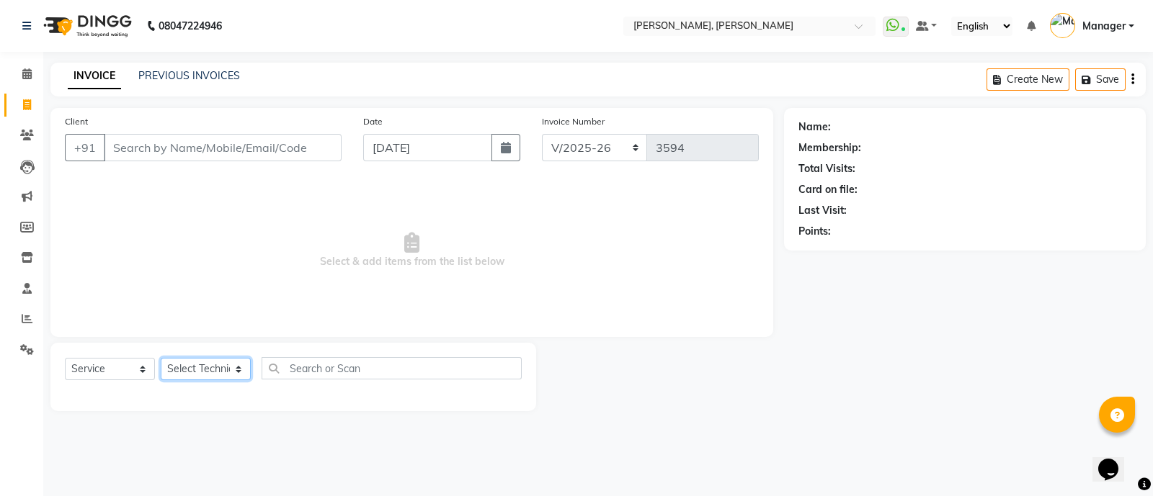
click at [208, 378] on select "Select Technician [PERSON_NAME] [PERSON_NAME] Asid Hanmi [PERSON_NAME] Manager …" at bounding box center [206, 369] width 90 height 22
select select "63957"
click at [161, 359] on select "Select Technician [PERSON_NAME] [PERSON_NAME] Asid Hanmi [PERSON_NAME] Manager …" at bounding box center [206, 369] width 90 height 22
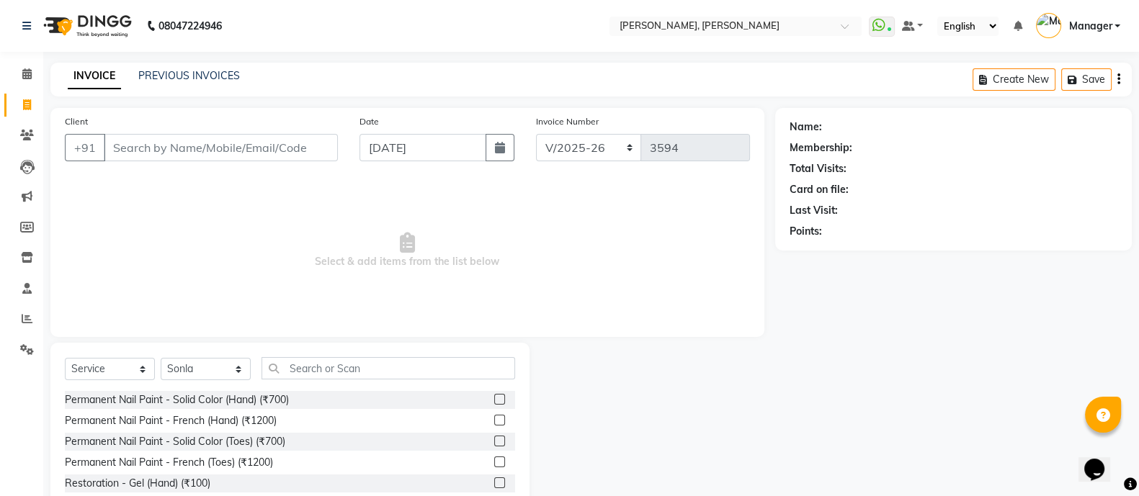
click at [494, 442] on label at bounding box center [499, 441] width 11 height 11
click at [494, 442] on input "checkbox" at bounding box center [498, 441] width 9 height 9
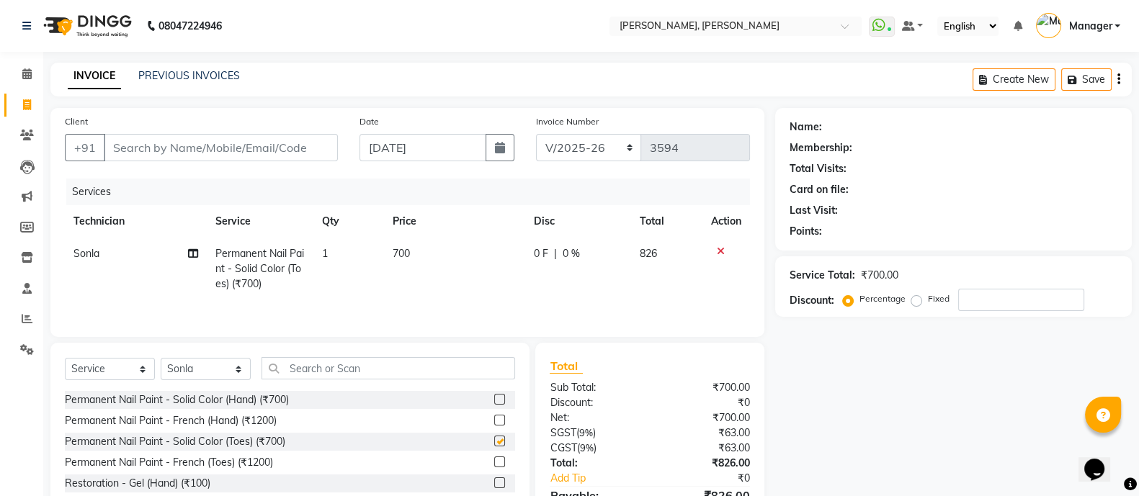
checkbox input "false"
click at [220, 380] on select "Select Technician [PERSON_NAME] [PERSON_NAME] Asid Hanmi [PERSON_NAME] Manager …" at bounding box center [206, 369] width 90 height 22
select select "34784"
click at [161, 362] on select "Select Technician [PERSON_NAME] [PERSON_NAME] Asid Hanmi [PERSON_NAME] Manager …" at bounding box center [206, 369] width 90 height 22
click at [311, 374] on input "text" at bounding box center [389, 368] width 254 height 22
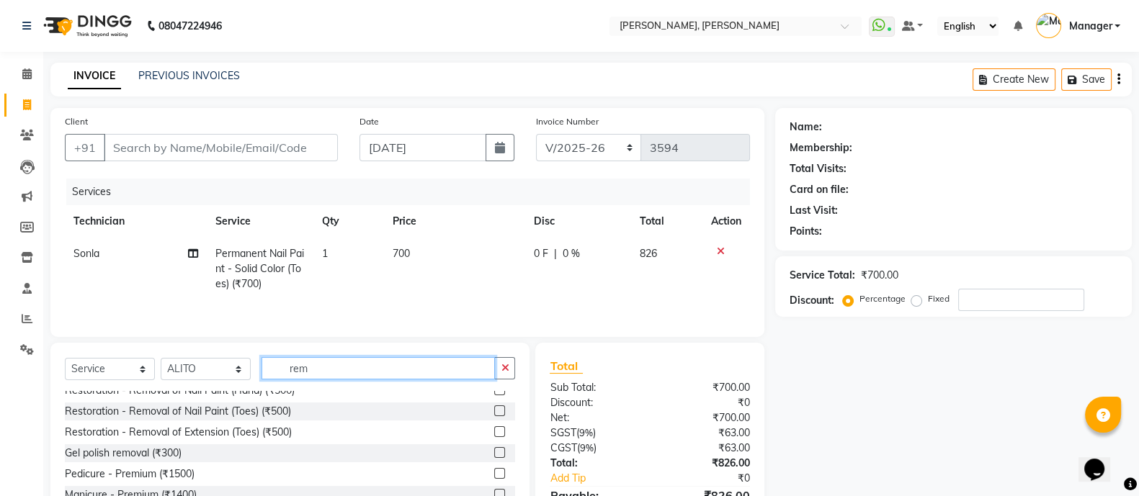
scroll to position [47, 0]
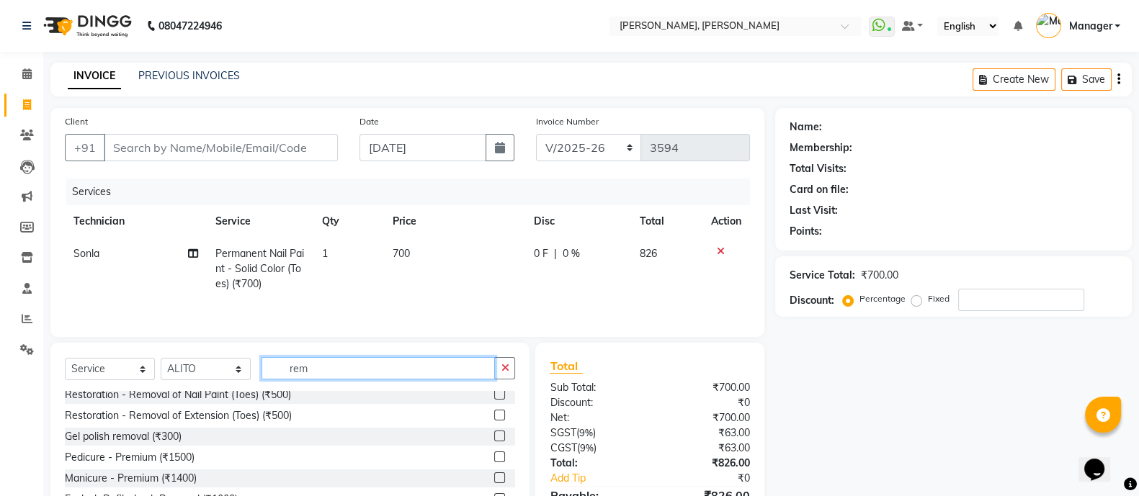
type input "rem"
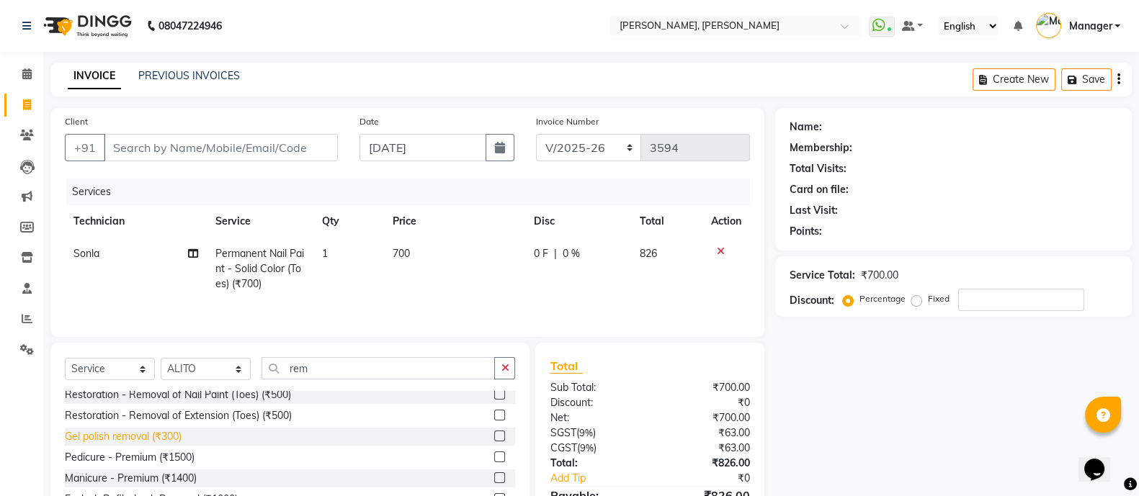
click at [112, 445] on div "Gel polish removal (₹300)" at bounding box center [123, 436] width 117 height 15
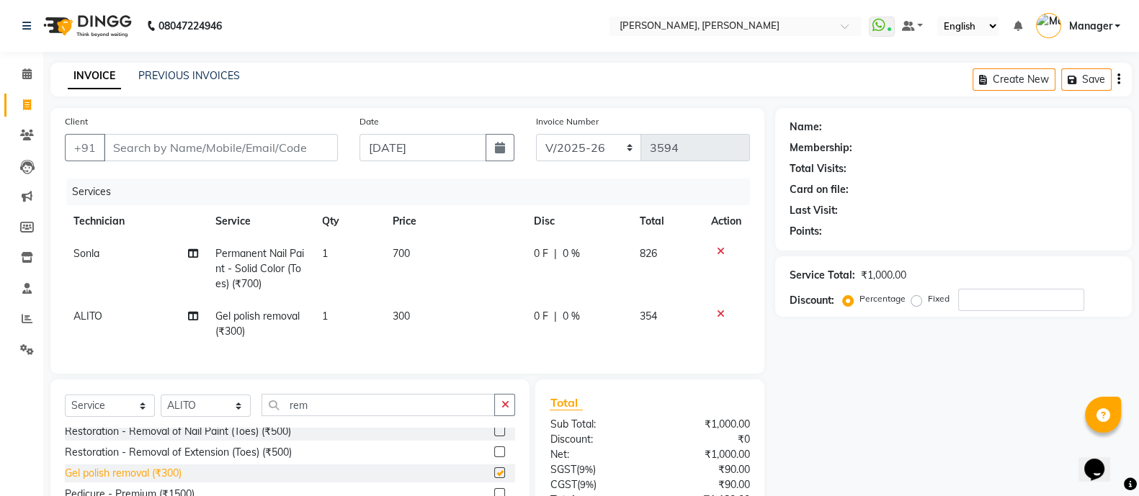
checkbox input "false"
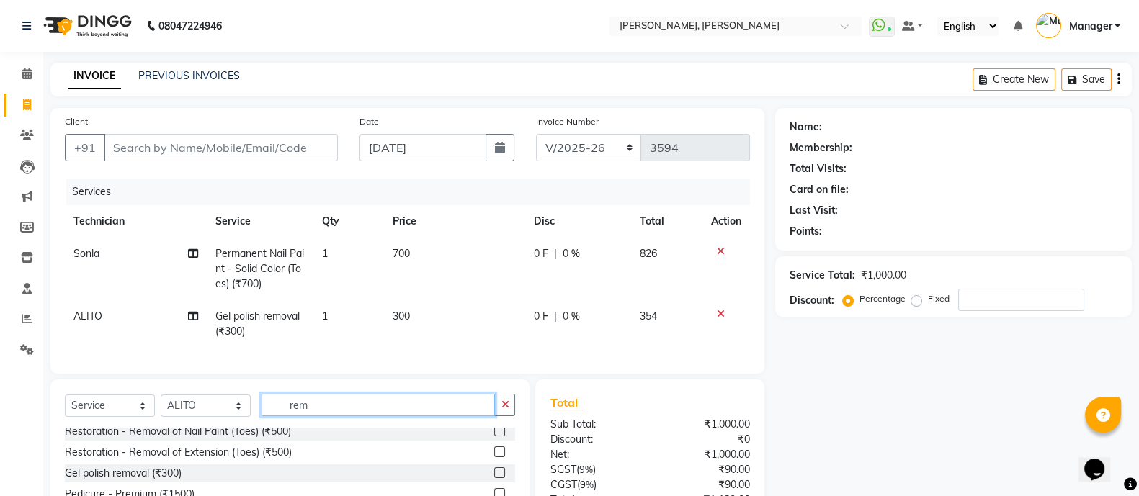
click at [293, 416] on input "rem" at bounding box center [378, 405] width 233 height 22
type input "r"
click at [293, 416] on input "r" at bounding box center [378, 405] width 233 height 22
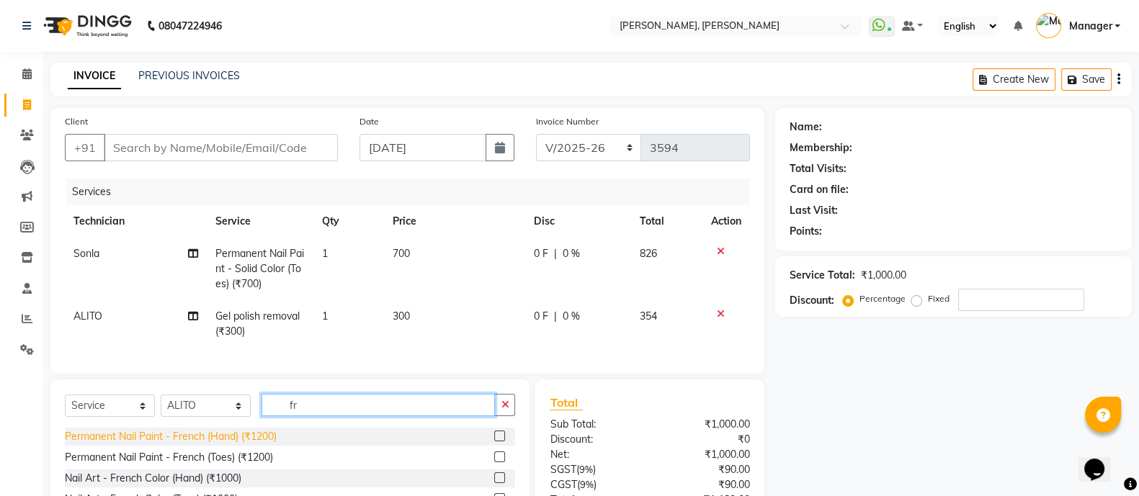
type input "fr"
click at [159, 445] on div "Permanent Nail Paint - French (Hand) (₹1200)" at bounding box center [171, 436] width 212 height 15
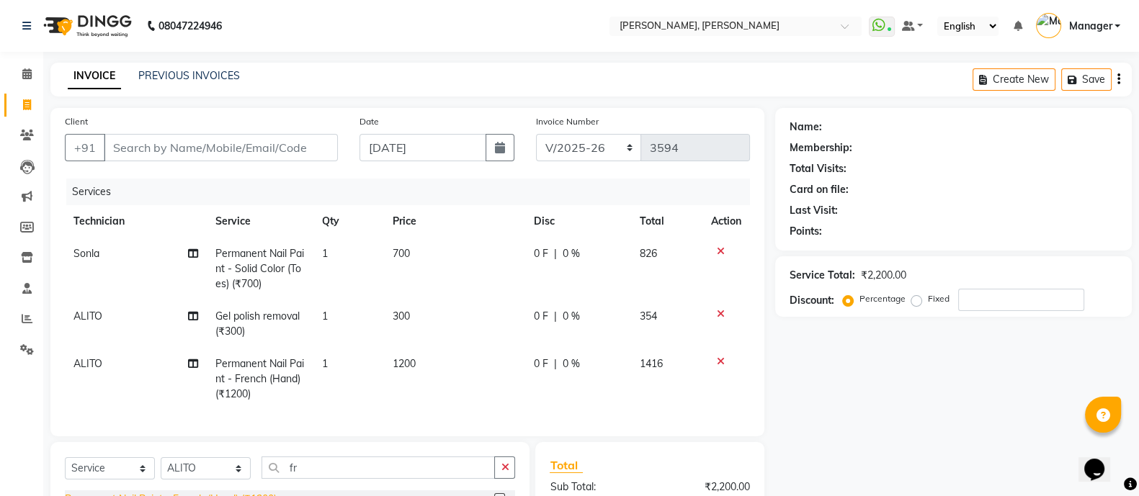
checkbox input "false"
click at [400, 365] on span "1200" at bounding box center [404, 363] width 23 height 13
select select "34784"
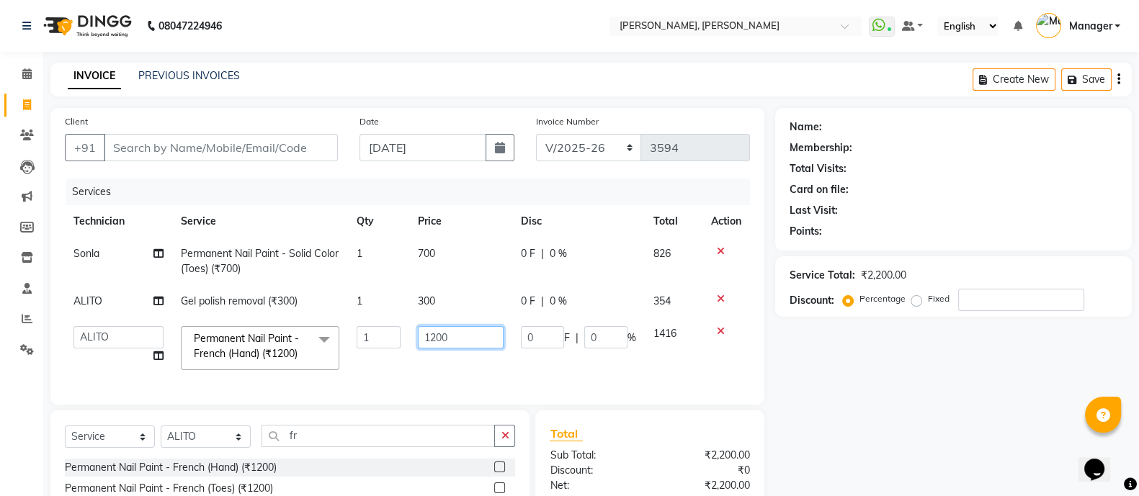
click at [431, 342] on input "1200" at bounding box center [461, 337] width 86 height 22
type input "1"
click at [426, 343] on input "1" at bounding box center [461, 337] width 86 height 22
type input "600"
click at [141, 141] on input "Client" at bounding box center [221, 147] width 234 height 27
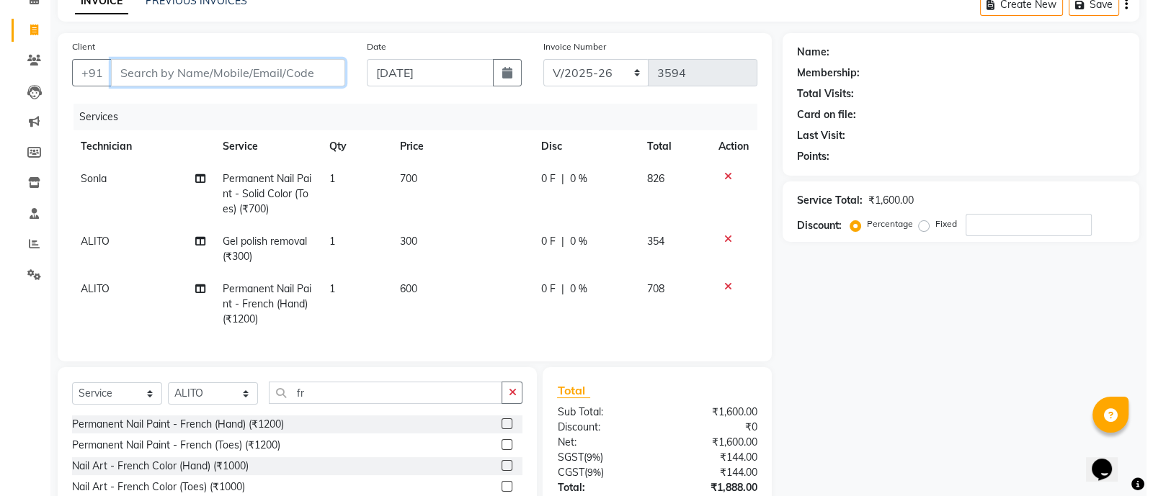
scroll to position [75, 0]
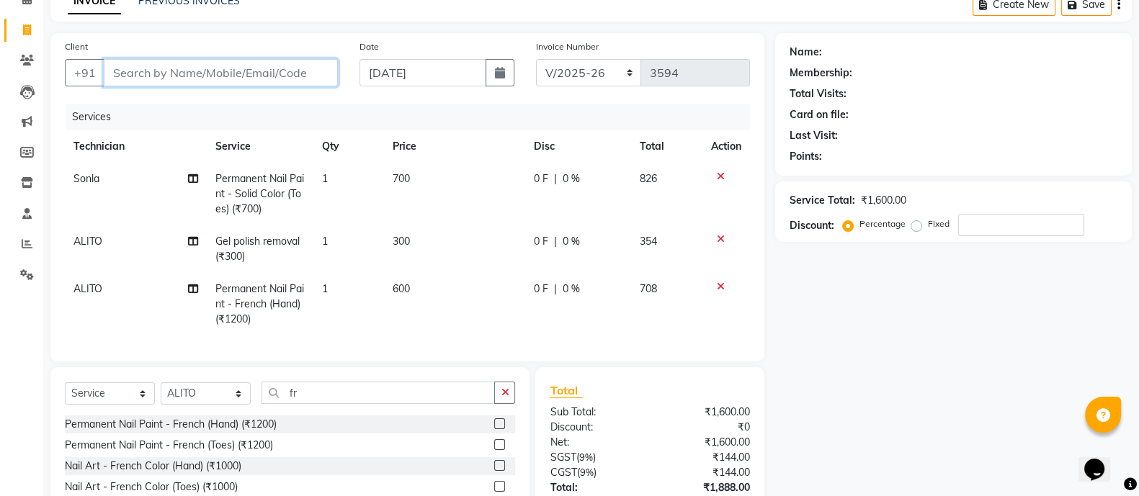
click at [117, 76] on input "Client" at bounding box center [221, 72] width 234 height 27
type input "8"
type input "0"
type input "8088637249"
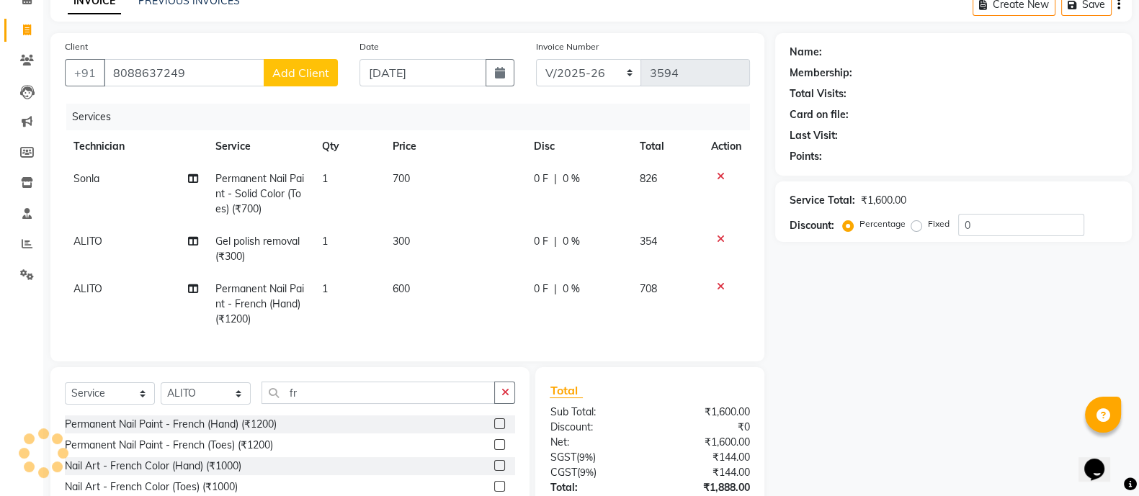
click at [299, 79] on span "Add Client" at bounding box center [300, 73] width 57 height 14
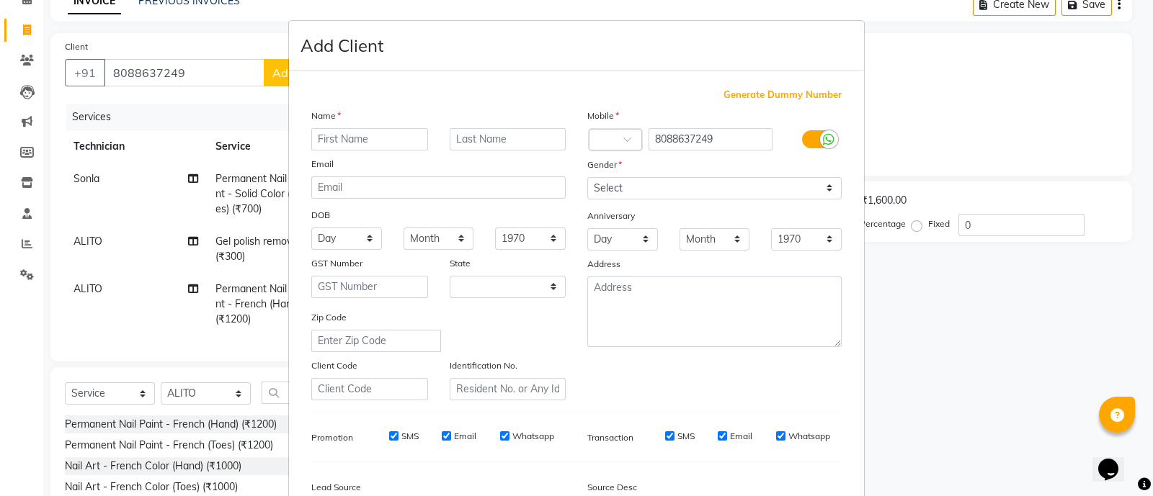
select select "21"
click at [329, 136] on input "text" at bounding box center [369, 139] width 117 height 22
click at [320, 146] on input "text" at bounding box center [369, 139] width 117 height 22
click at [319, 148] on input "text" at bounding box center [369, 139] width 117 height 22
type input "navya"
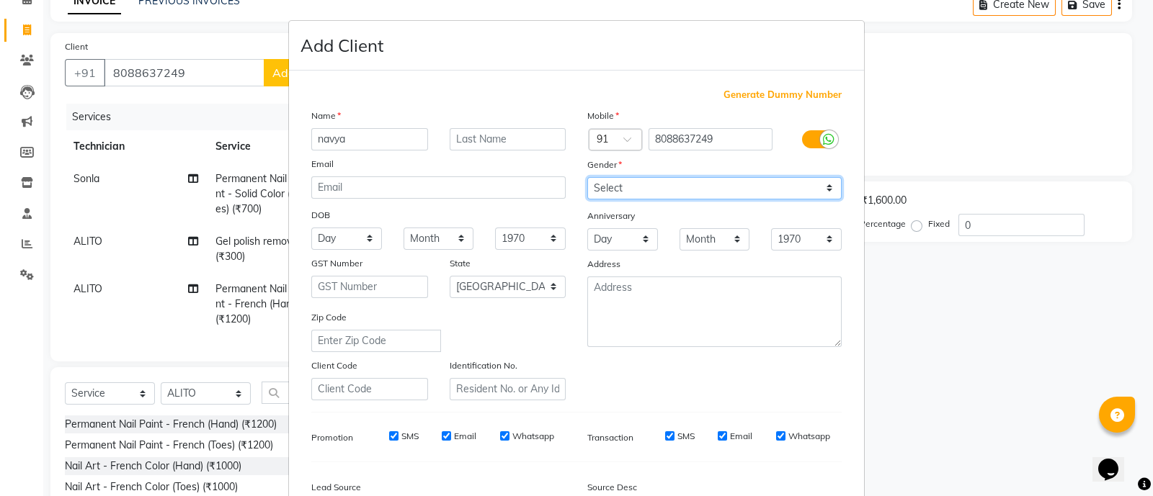
click at [636, 183] on select "Select [DEMOGRAPHIC_DATA] [DEMOGRAPHIC_DATA] Other Prefer Not To Say" at bounding box center [714, 188] width 254 height 22
select select "[DEMOGRAPHIC_DATA]"
click at [587, 178] on select "Select [DEMOGRAPHIC_DATA] [DEMOGRAPHIC_DATA] Other Prefer Not To Say" at bounding box center [714, 188] width 254 height 22
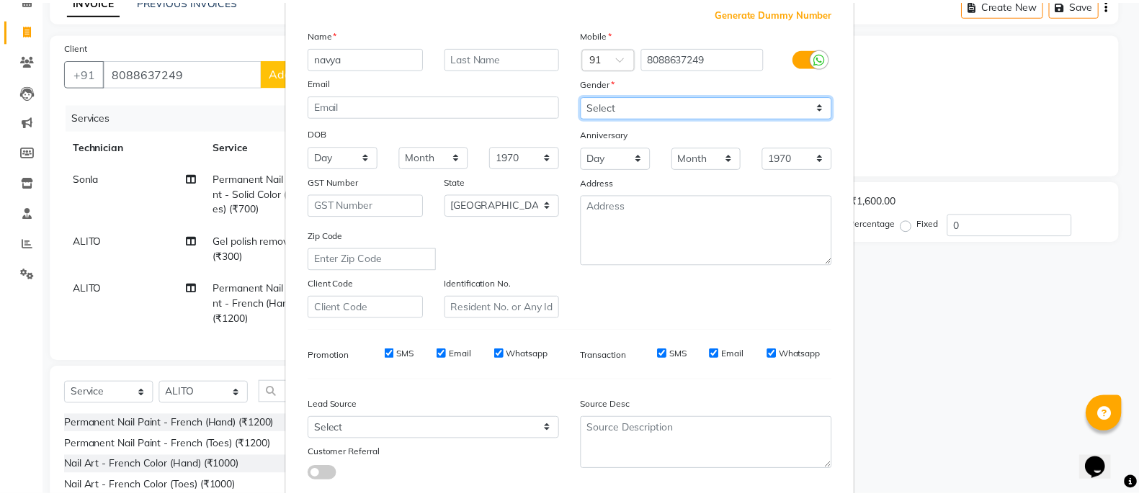
scroll to position [176, 0]
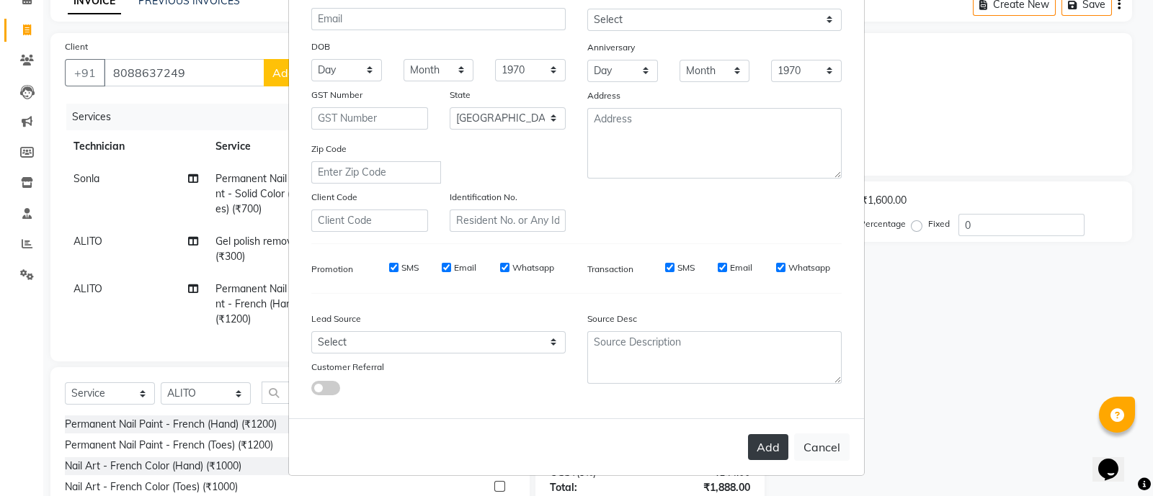
click at [757, 459] on button "Add" at bounding box center [768, 447] width 40 height 26
click at [213, 76] on ngb-modal-window "Add Client Generate Dummy Number Name navya Email DOB Day 01 02 03 04 05 06 07 …" at bounding box center [576, 248] width 1153 height 496
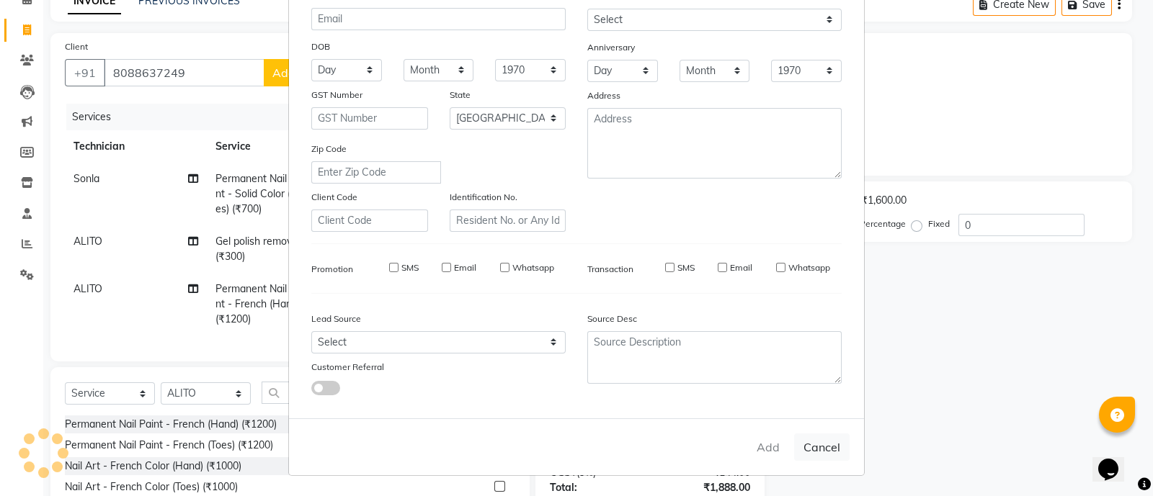
type input "80******49"
select select
select select "null"
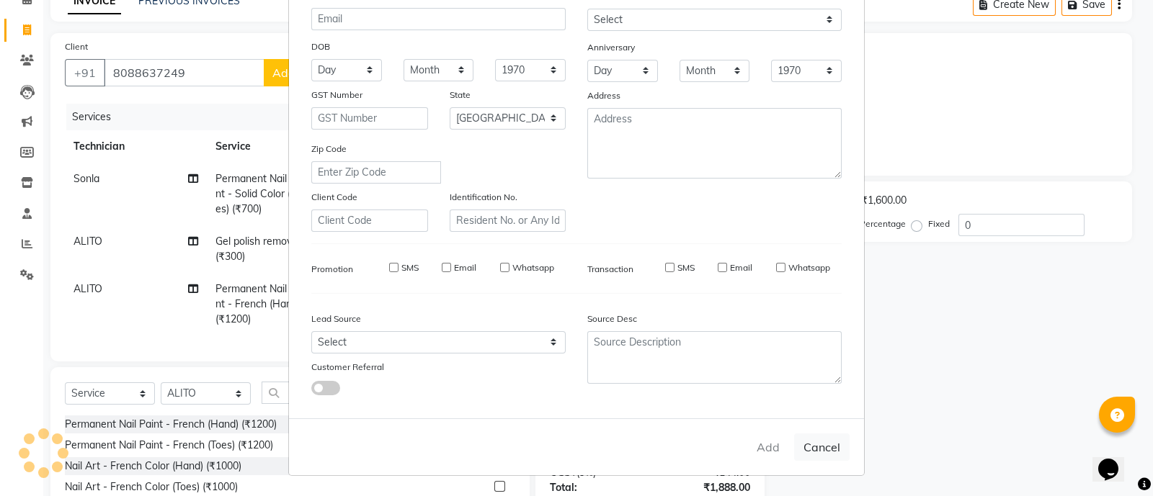
select select
checkbox input "false"
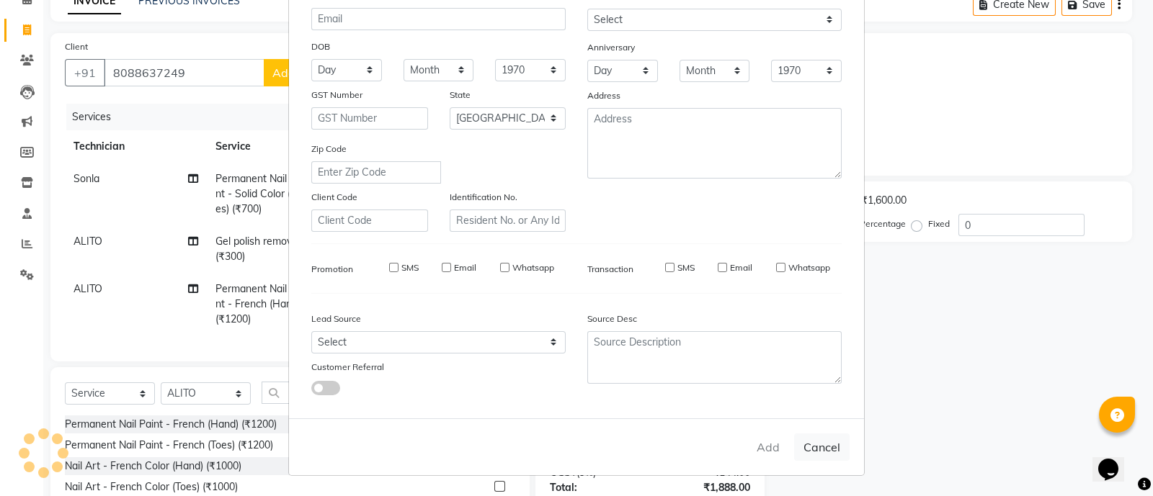
checkbox input "false"
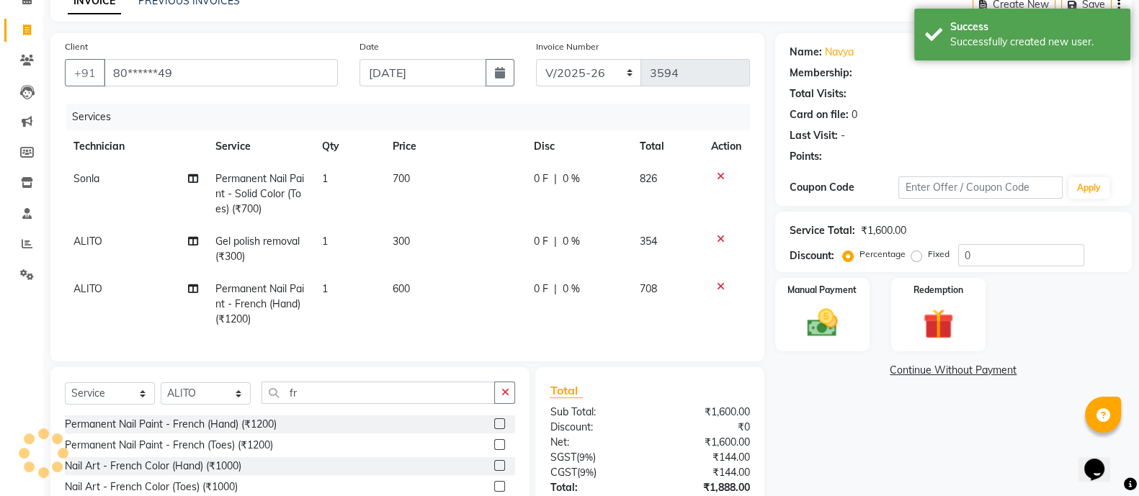
select select "1: Object"
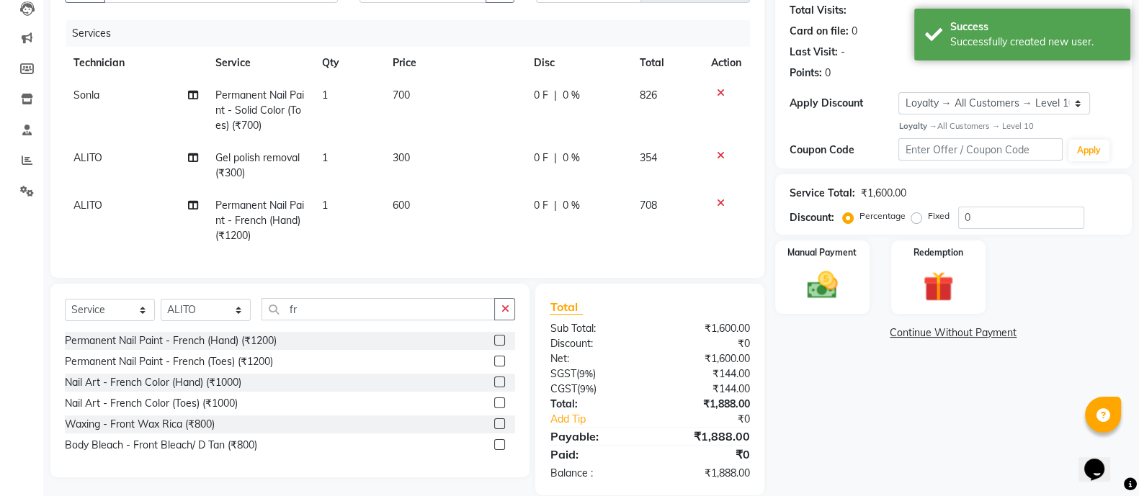
scroll to position [160, 0]
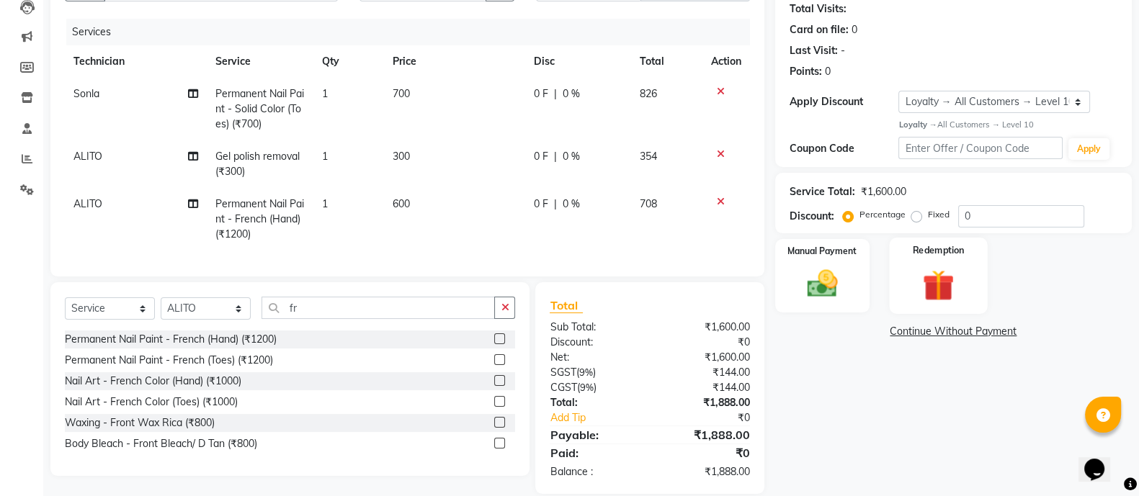
click at [909, 256] on div "Redemption" at bounding box center [938, 276] width 99 height 76
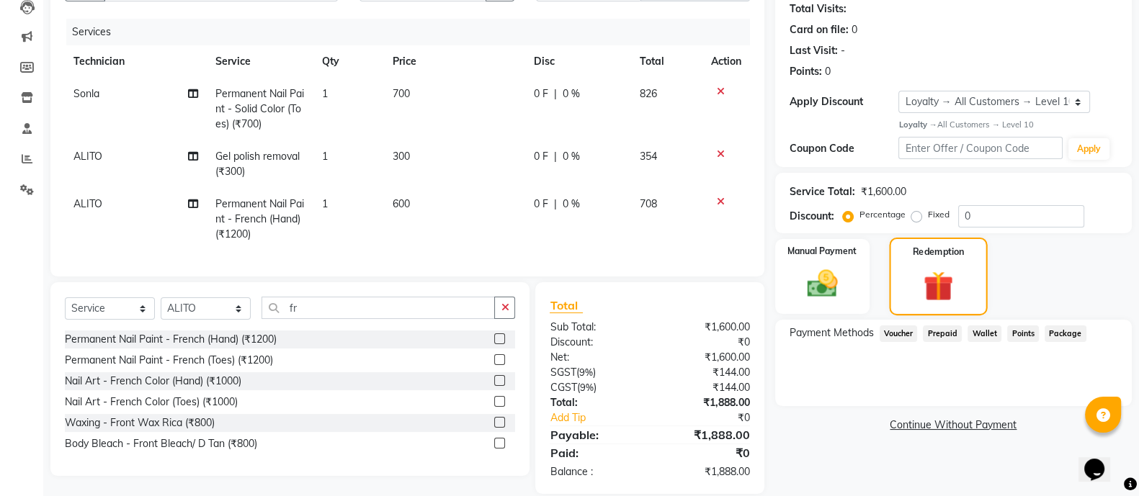
click at [821, 271] on img at bounding box center [822, 284] width 49 height 35
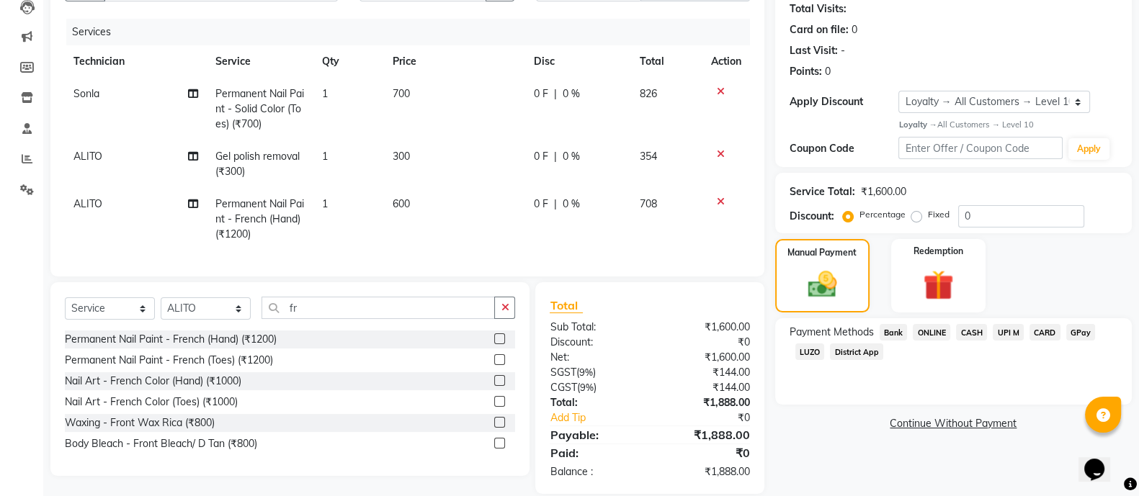
click at [930, 333] on span "ONLINE" at bounding box center [931, 332] width 37 height 17
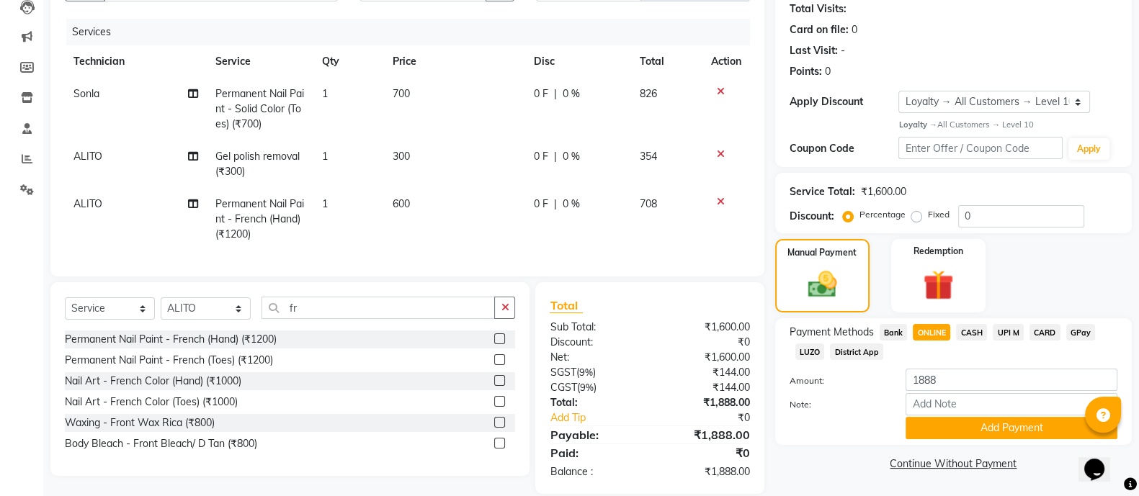
click at [935, 333] on span "ONLINE" at bounding box center [931, 332] width 37 height 17
click at [1027, 429] on button "Add Payment" at bounding box center [1012, 428] width 212 height 22
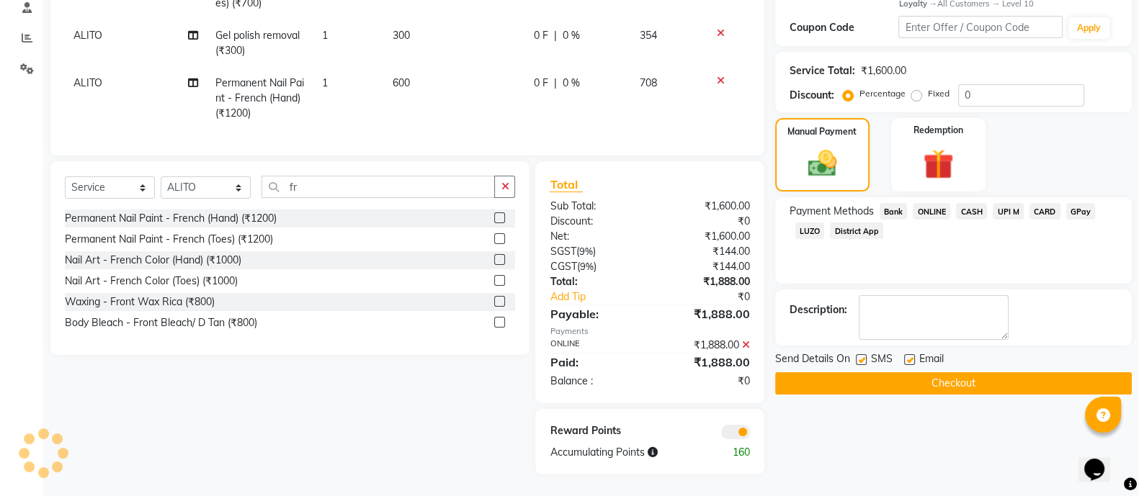
scroll to position [295, 0]
click at [1007, 373] on button "Checkout" at bounding box center [953, 384] width 357 height 22
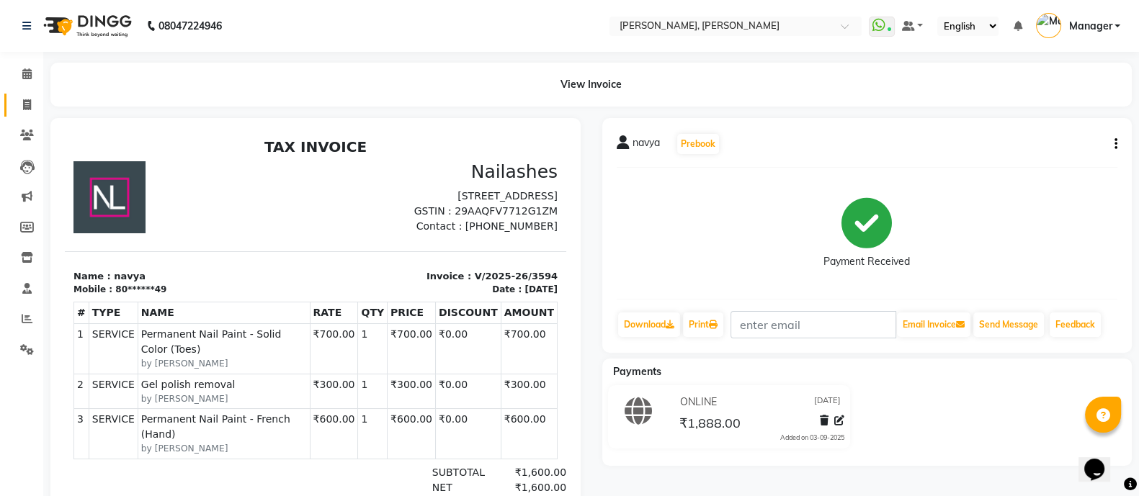
click at [23, 102] on icon at bounding box center [27, 104] width 8 height 11
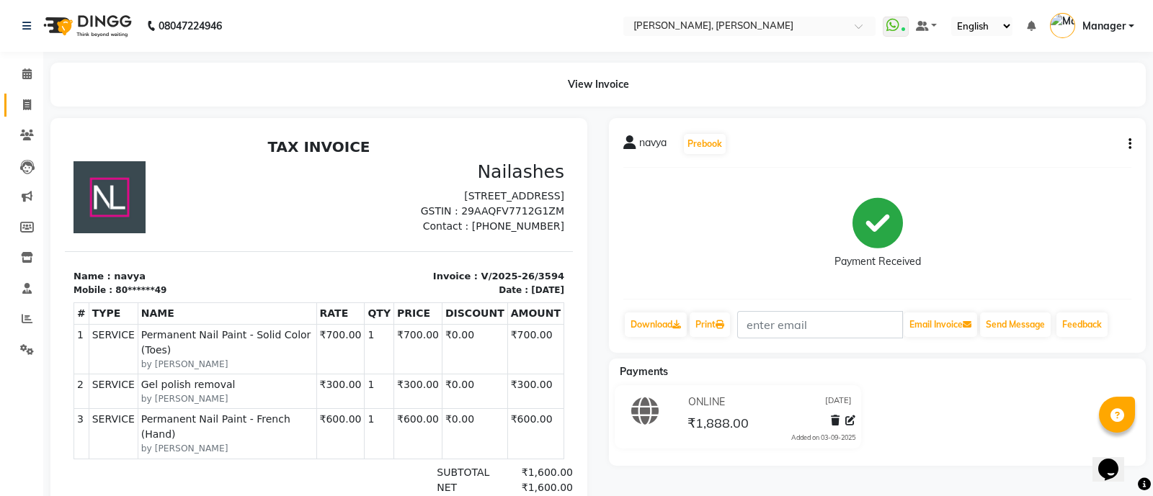
select select "3767"
select select "service"
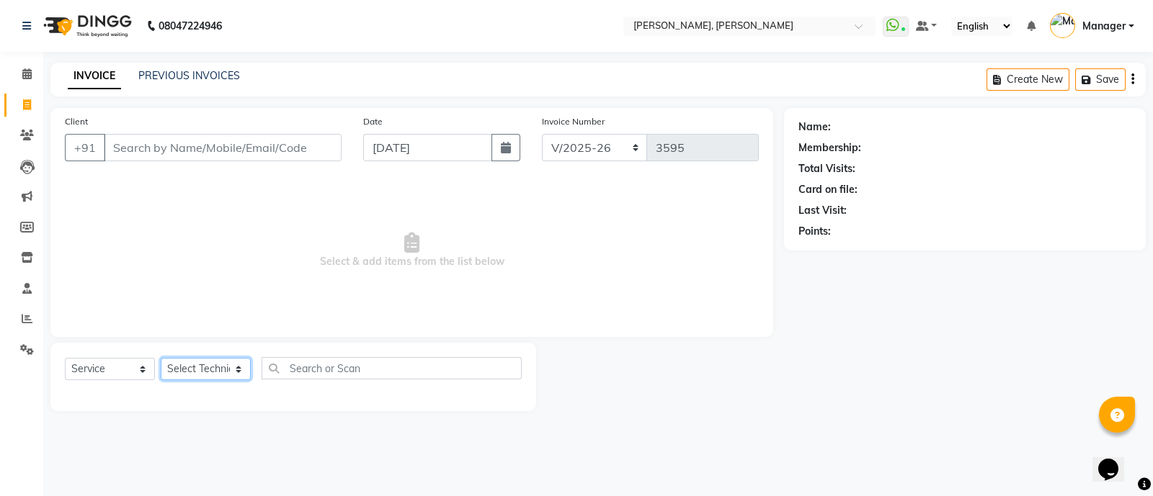
click at [204, 378] on select "Select Technician [PERSON_NAME] [PERSON_NAME] Asid Hanmi [PERSON_NAME] Manager …" at bounding box center [206, 369] width 90 height 22
select select "63957"
click at [161, 359] on select "Select Technician [PERSON_NAME] [PERSON_NAME] Asid Hanmi [PERSON_NAME] Manager …" at bounding box center [206, 369] width 90 height 22
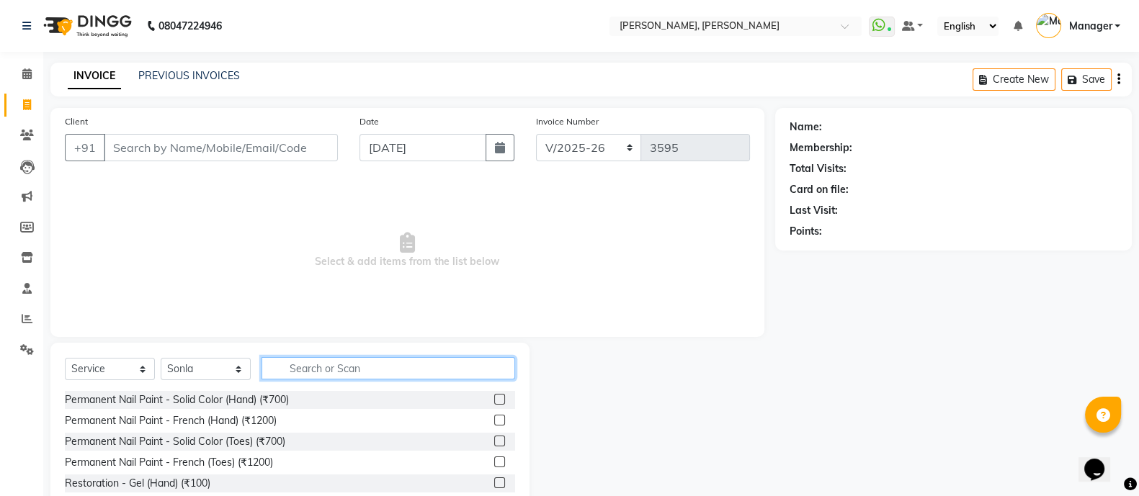
click at [325, 374] on input "text" at bounding box center [389, 368] width 254 height 22
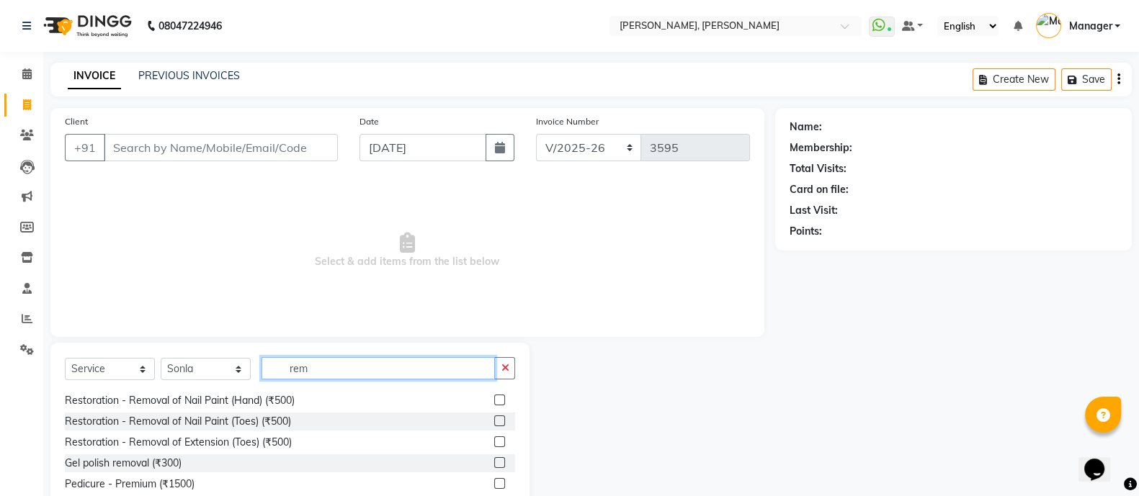
scroll to position [24, 0]
type input "rem"
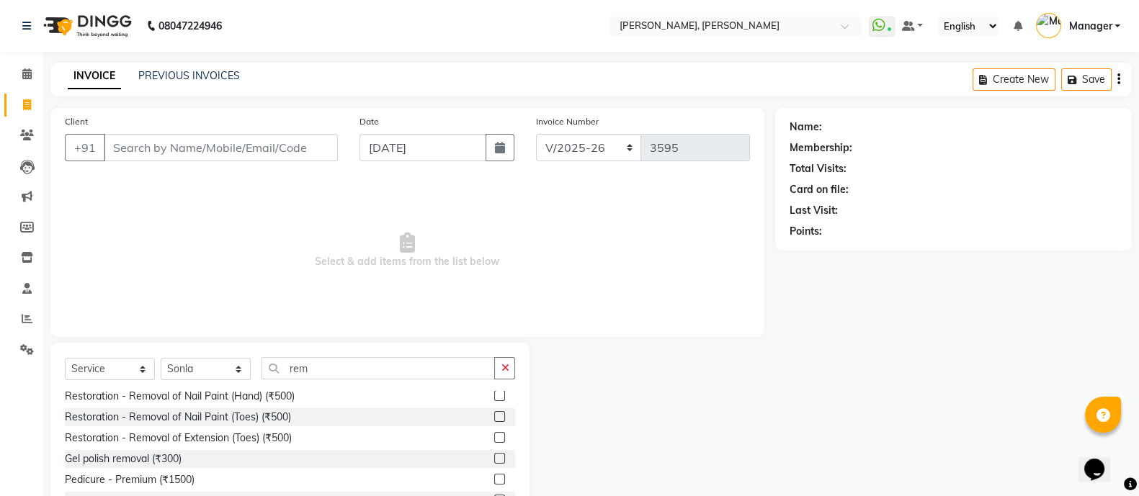
click at [494, 458] on label at bounding box center [499, 458] width 11 height 11
click at [494, 458] on input "checkbox" at bounding box center [498, 459] width 9 height 9
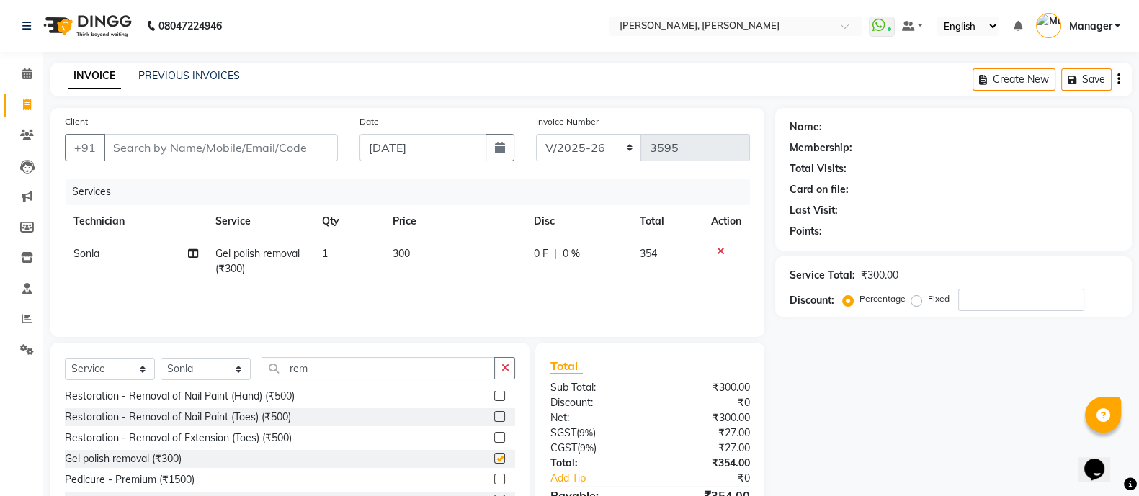
checkbox input "false"
click at [408, 252] on span "300" at bounding box center [401, 253] width 17 height 13
select select "63957"
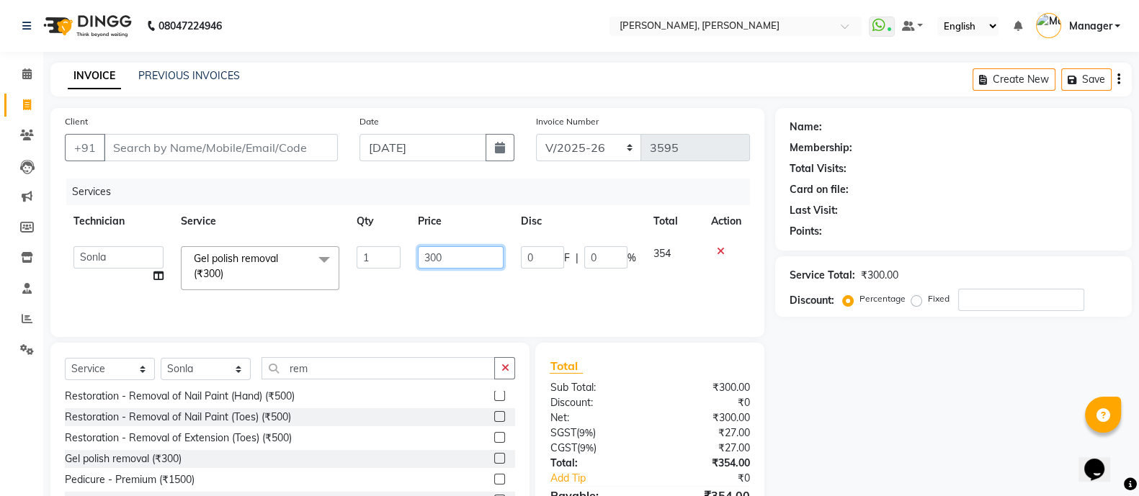
click at [429, 267] on input "300" at bounding box center [461, 257] width 86 height 22
type input "0"
type input "1"
click at [209, 375] on select "Select Technician [PERSON_NAME] [PERSON_NAME] Asid Hanmi [PERSON_NAME] Manager …" at bounding box center [206, 369] width 90 height 22
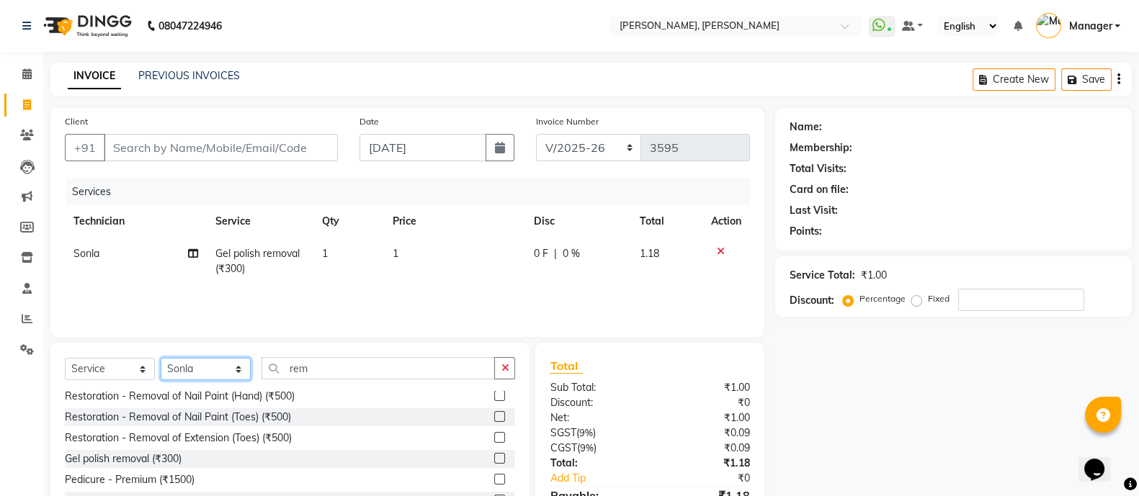
select select "38070"
click at [161, 359] on select "Select Technician [PERSON_NAME] [PERSON_NAME] Asid Hanmi [PERSON_NAME] Manager …" at bounding box center [206, 369] width 90 height 22
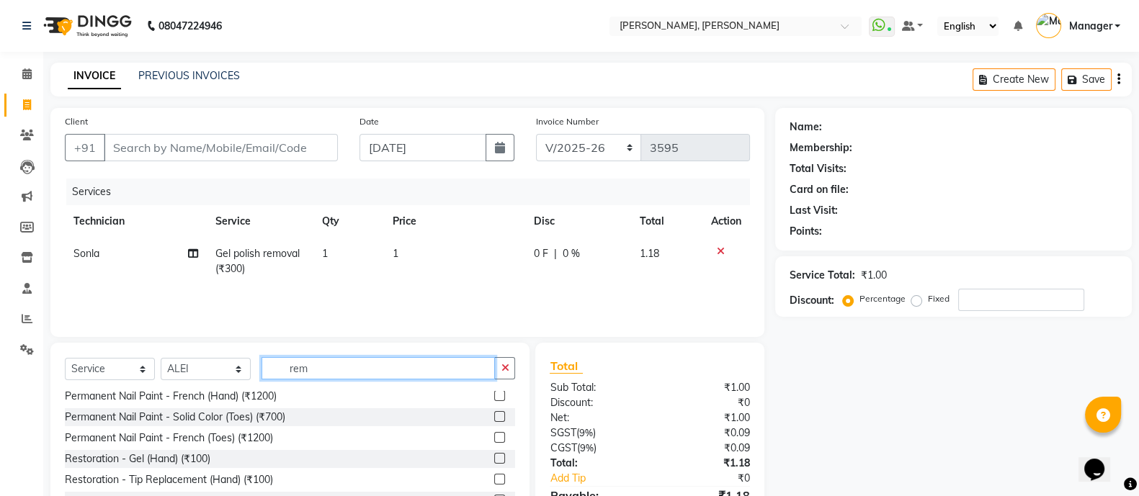
click at [314, 367] on input "rem" at bounding box center [378, 368] width 233 height 22
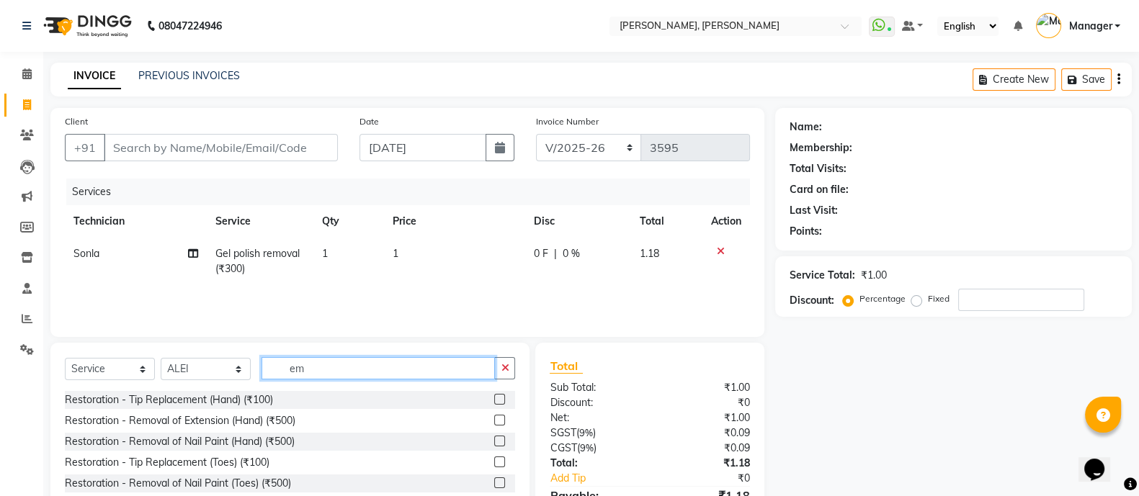
type input "rem"
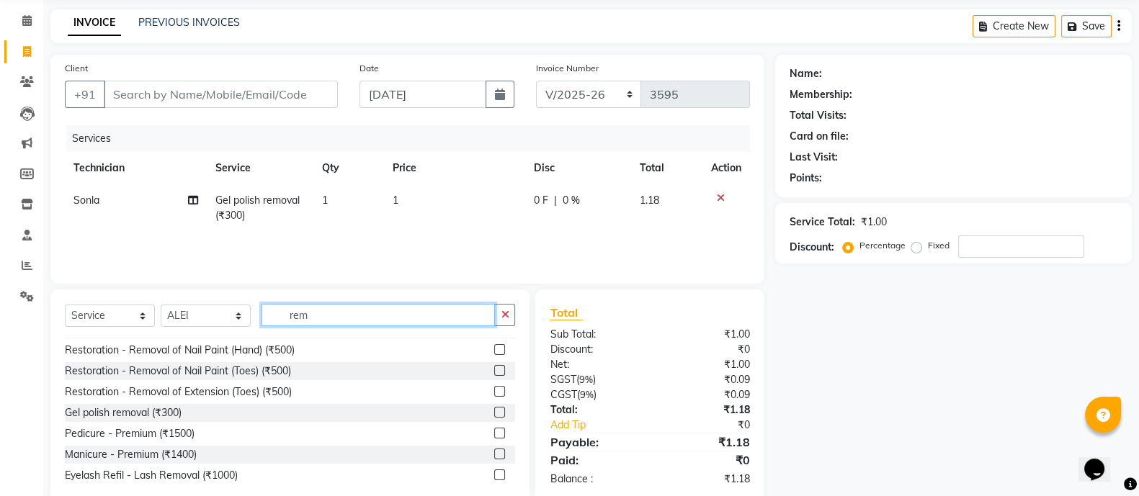
scroll to position [25, 0]
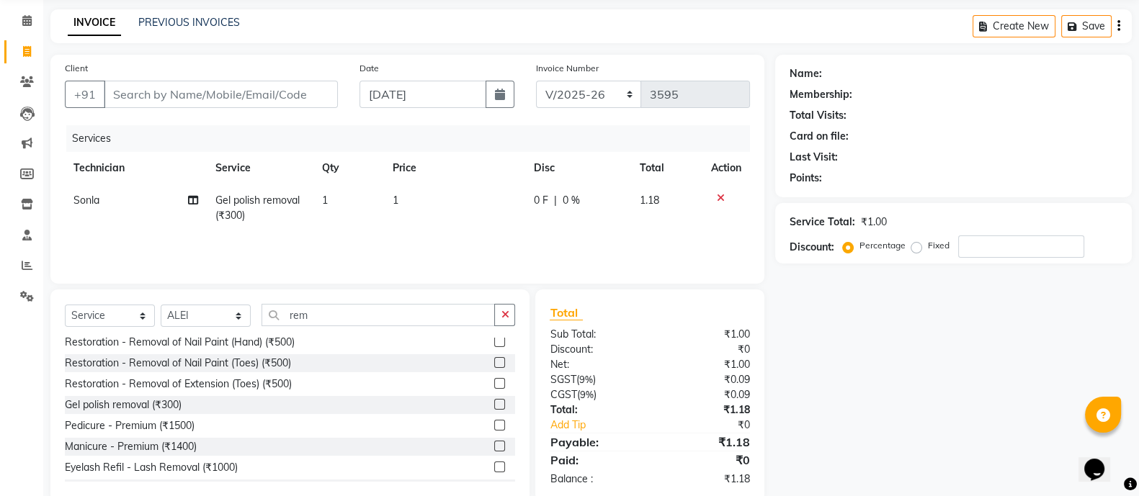
click at [699, 336] on div "₹1.00" at bounding box center [705, 334] width 111 height 15
click at [494, 404] on label at bounding box center [499, 404] width 11 height 11
click at [494, 404] on input "checkbox" at bounding box center [498, 405] width 9 height 9
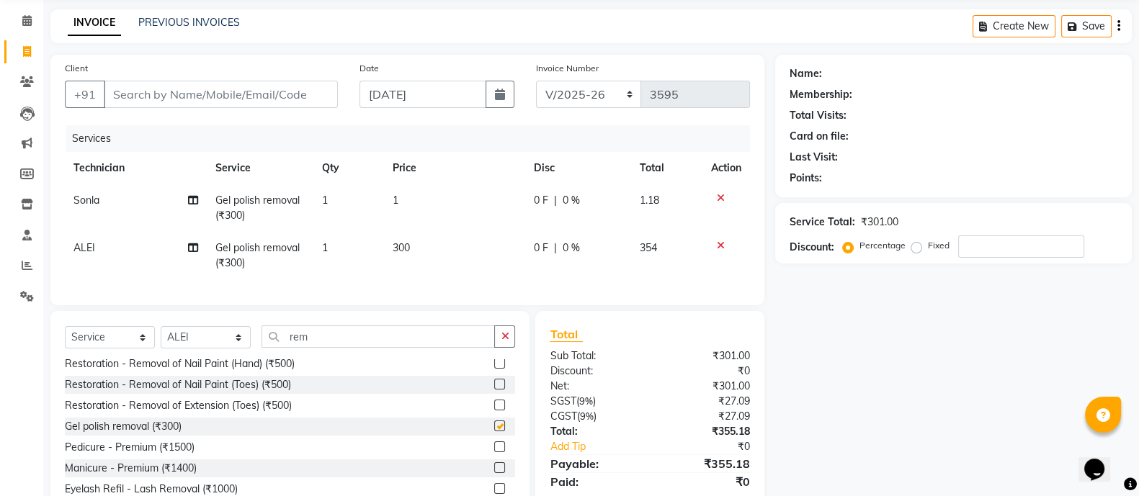
checkbox input "false"
click at [406, 252] on span "300" at bounding box center [401, 247] width 17 height 13
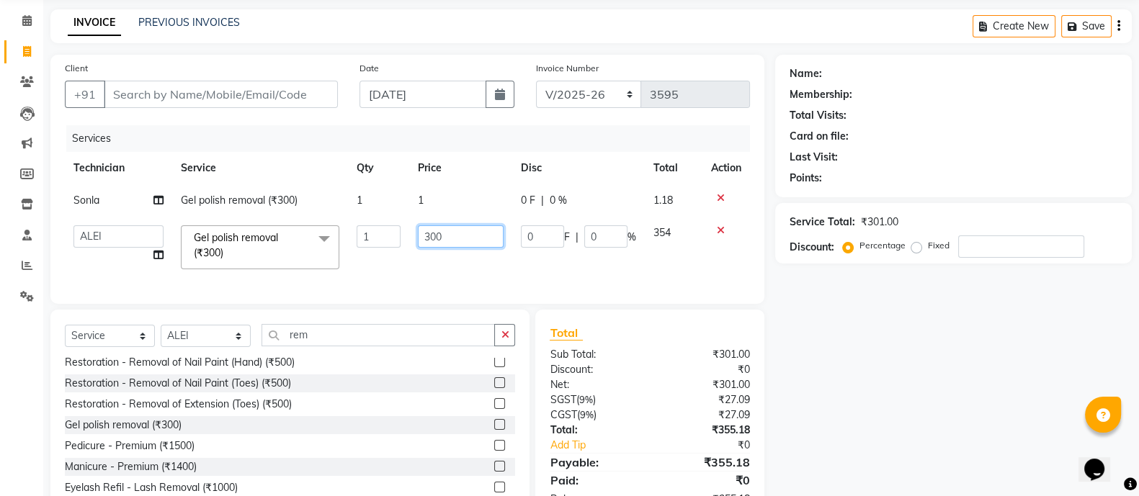
click at [440, 241] on input "300" at bounding box center [461, 237] width 86 height 22
type input "0"
type input "1"
click at [127, 99] on input "Client" at bounding box center [221, 94] width 234 height 27
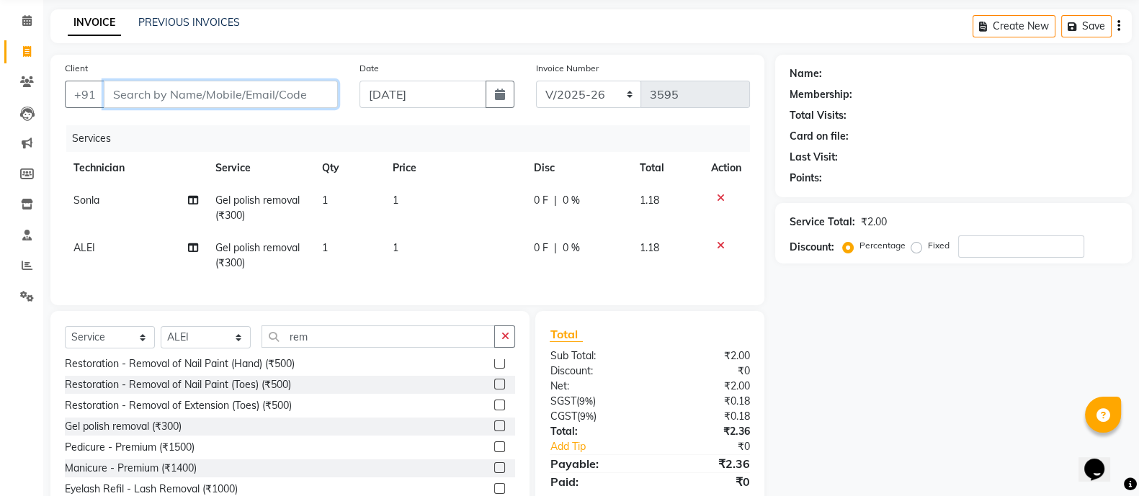
type input "9"
type input "0"
click at [143, 102] on input "991689827" at bounding box center [184, 94] width 161 height 27
type input "9916189827"
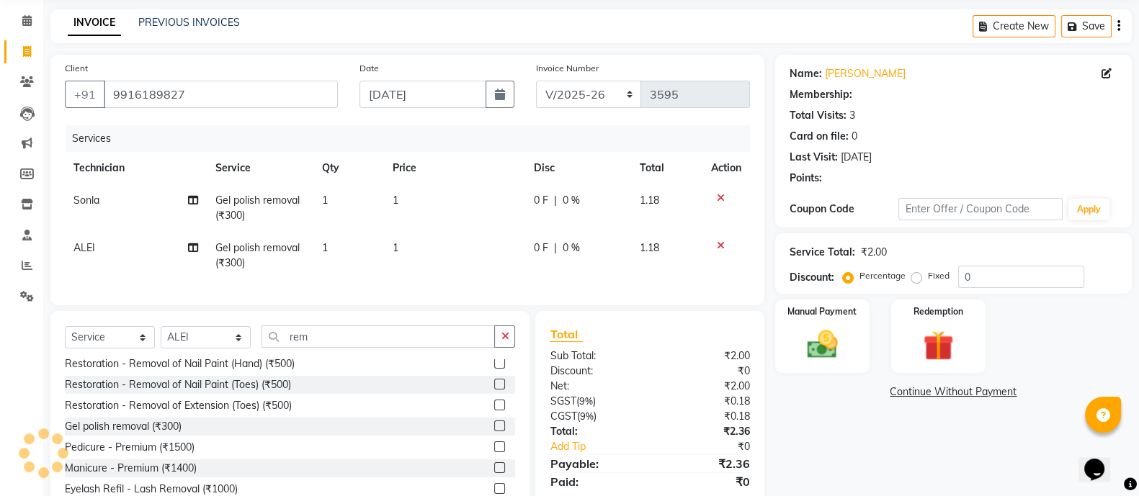
select select "1: Object"
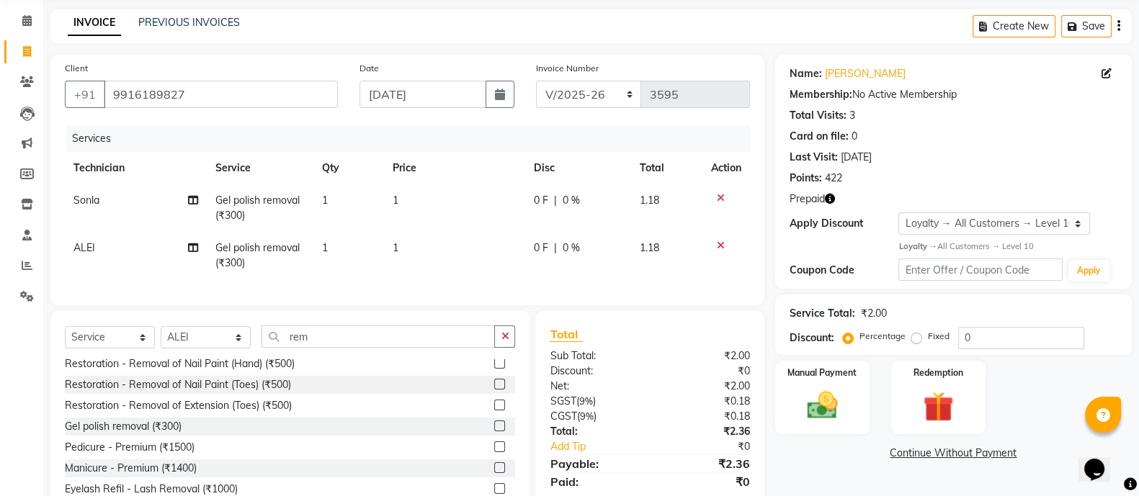
click at [830, 202] on icon "button" at bounding box center [830, 199] width 10 height 10
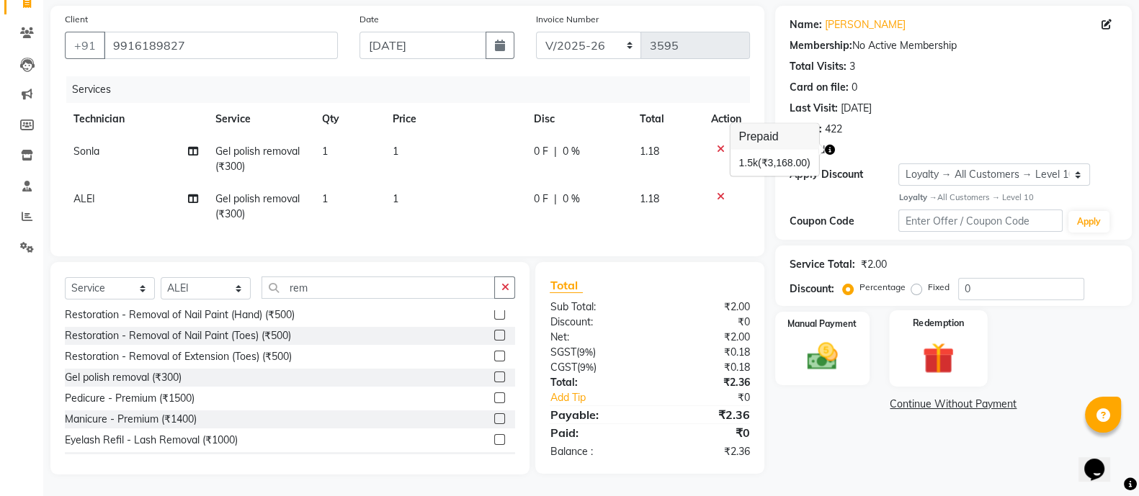
click at [940, 346] on img at bounding box center [938, 358] width 51 height 39
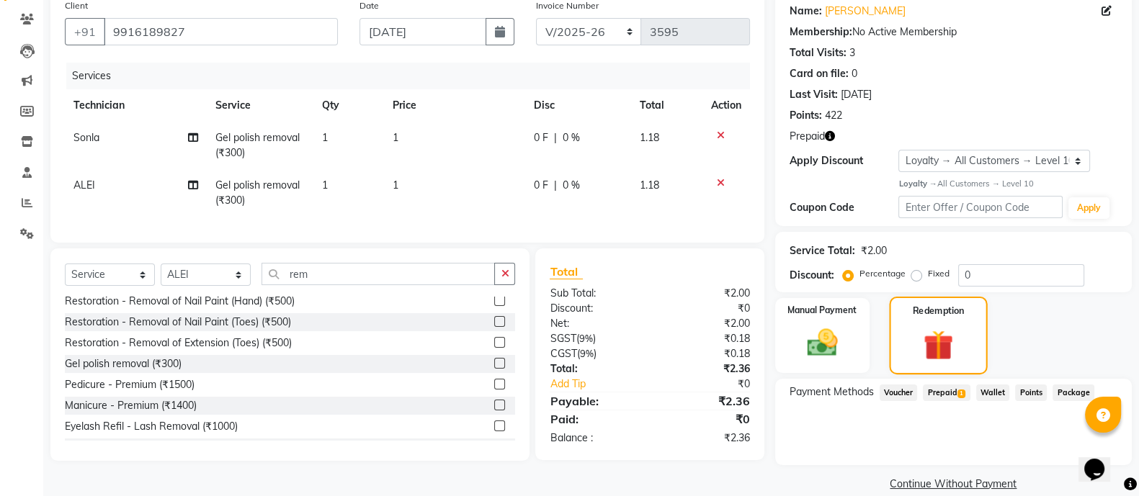
scroll to position [135, 0]
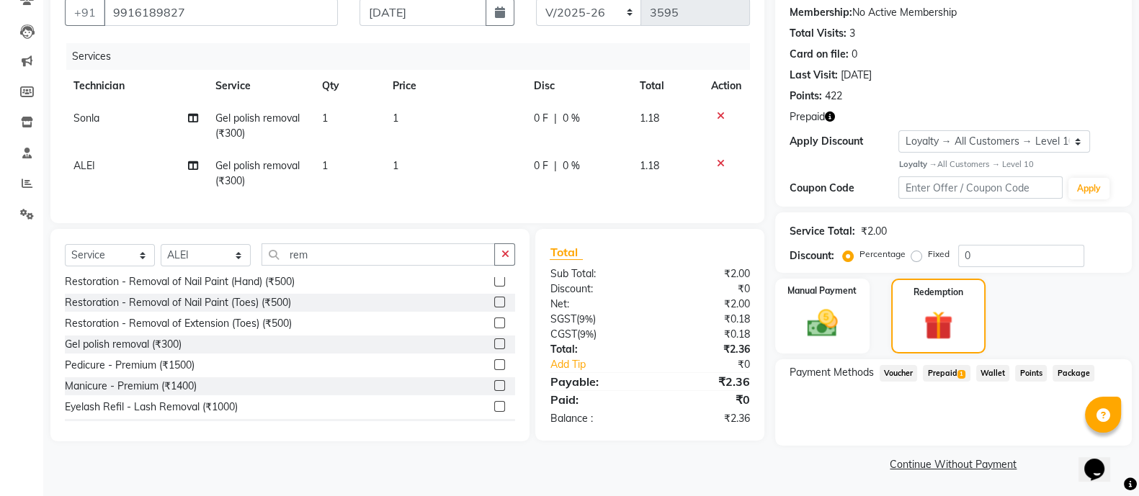
click at [954, 380] on span "Prepaid 1" at bounding box center [946, 373] width 47 height 17
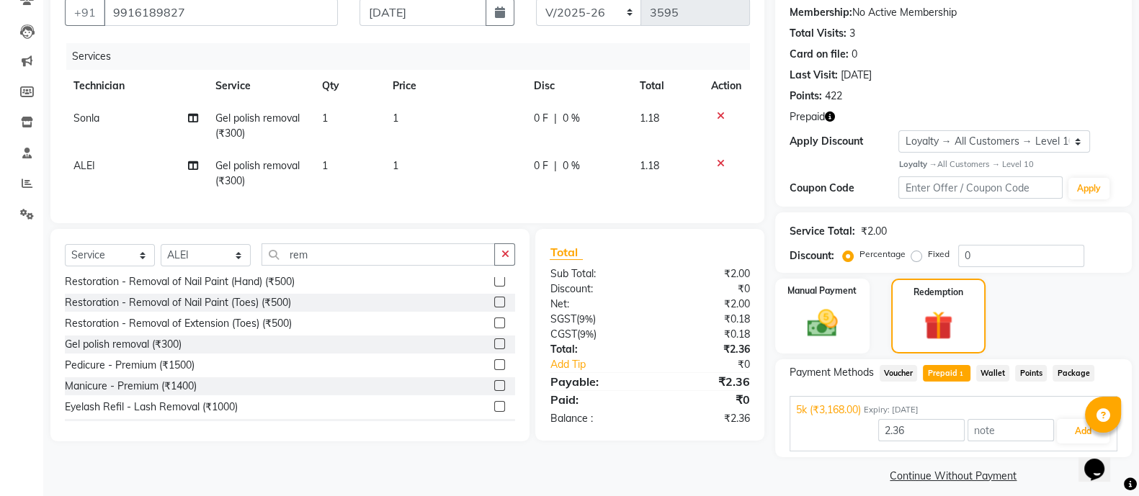
scroll to position [147, 0]
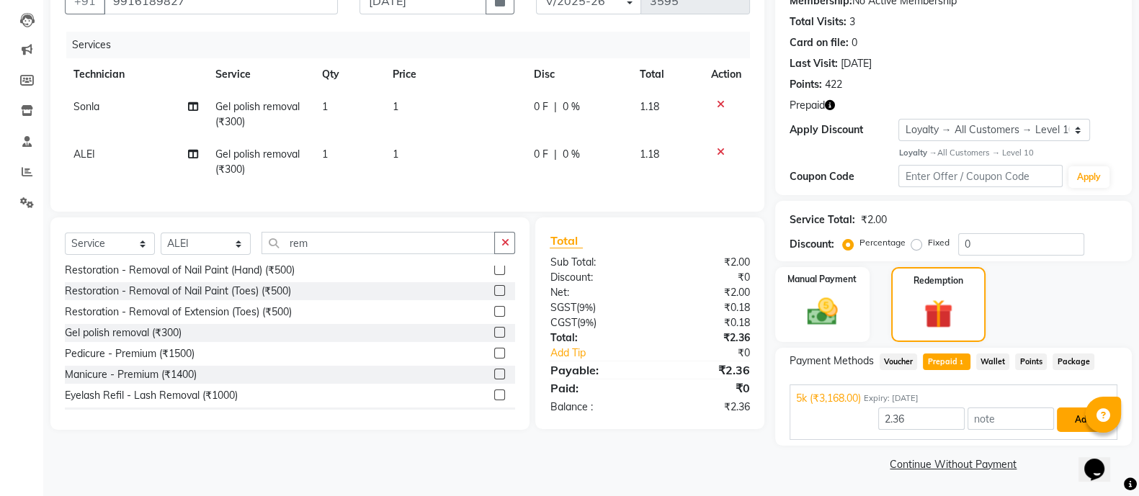
click at [1084, 421] on button "Add" at bounding box center [1083, 420] width 53 height 24
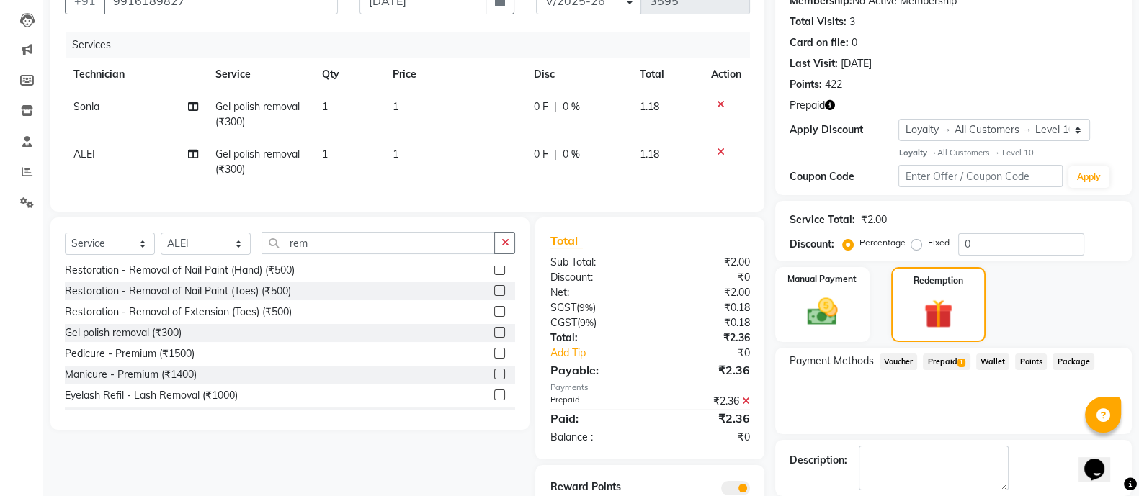
scroll to position [218, 0]
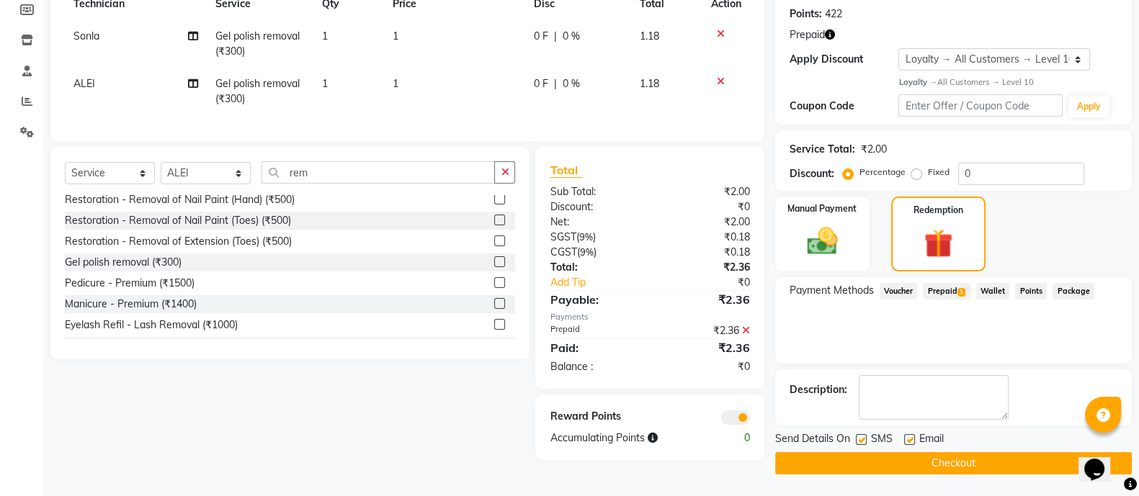
click at [984, 461] on button "Checkout" at bounding box center [953, 464] width 357 height 22
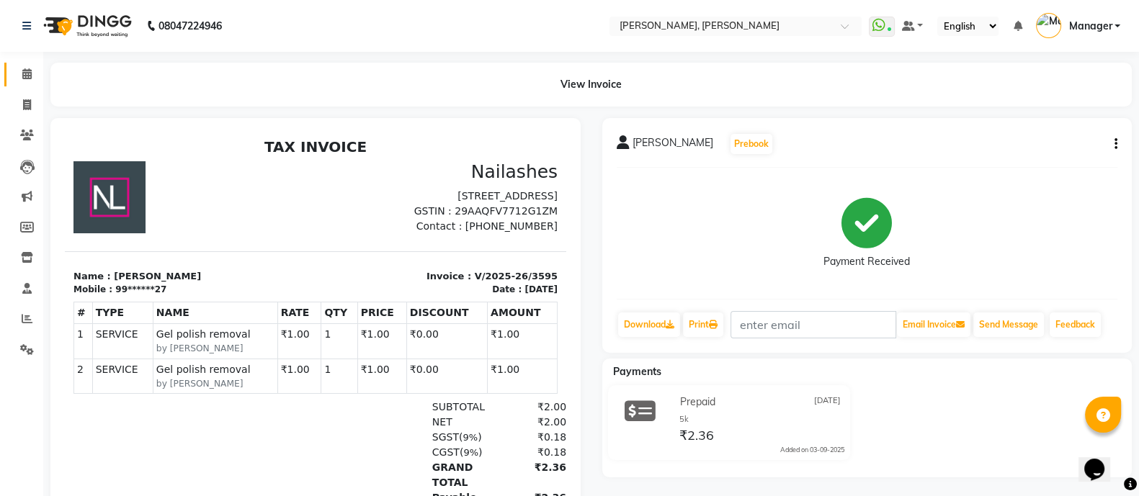
click at [24, 74] on icon at bounding box center [26, 73] width 9 height 11
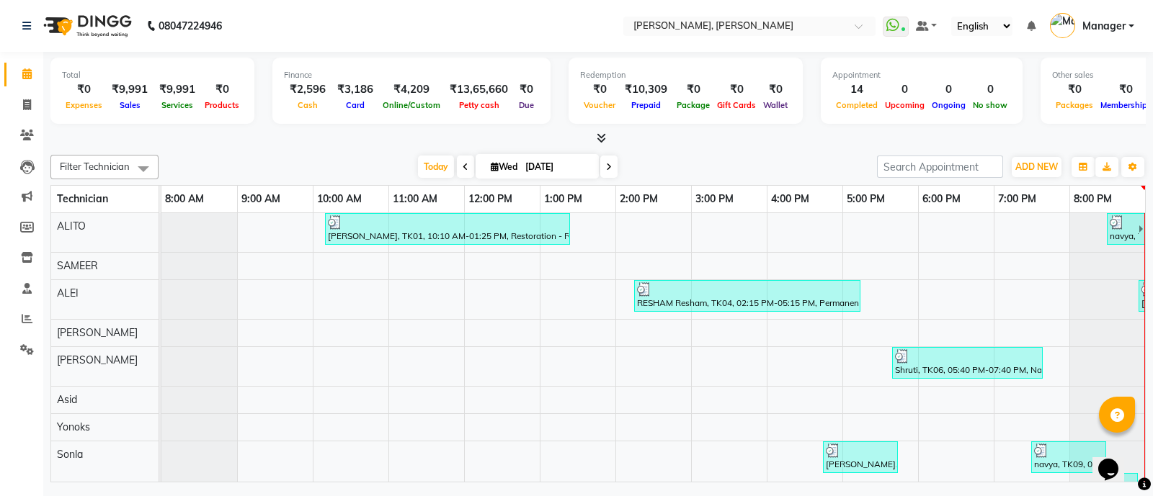
click at [598, 136] on icon at bounding box center [601, 138] width 9 height 11
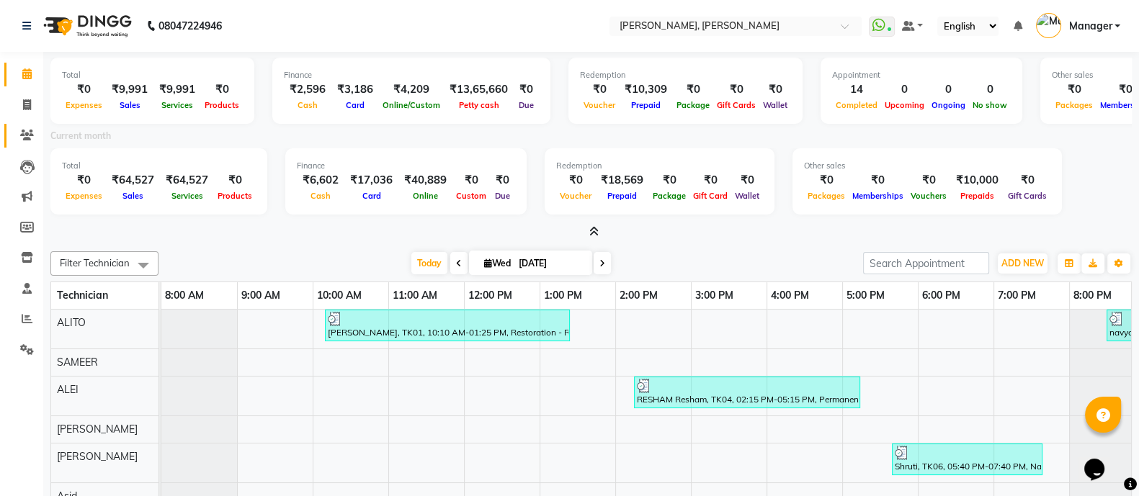
click at [22, 124] on link "Clients" at bounding box center [21, 136] width 35 height 24
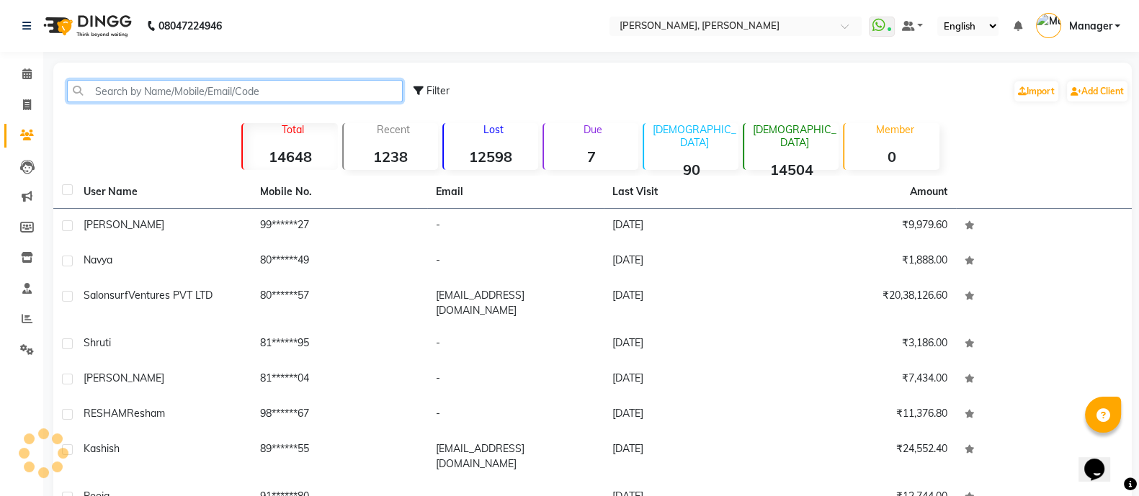
click at [166, 87] on input "text" at bounding box center [235, 91] width 336 height 22
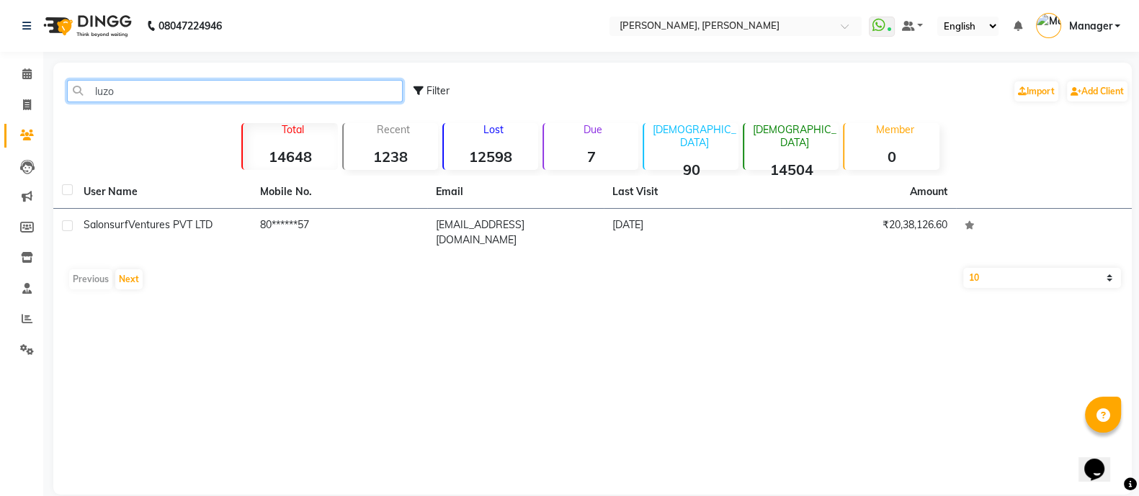
type input "luzo"
click at [18, 128] on span at bounding box center [26, 136] width 25 height 17
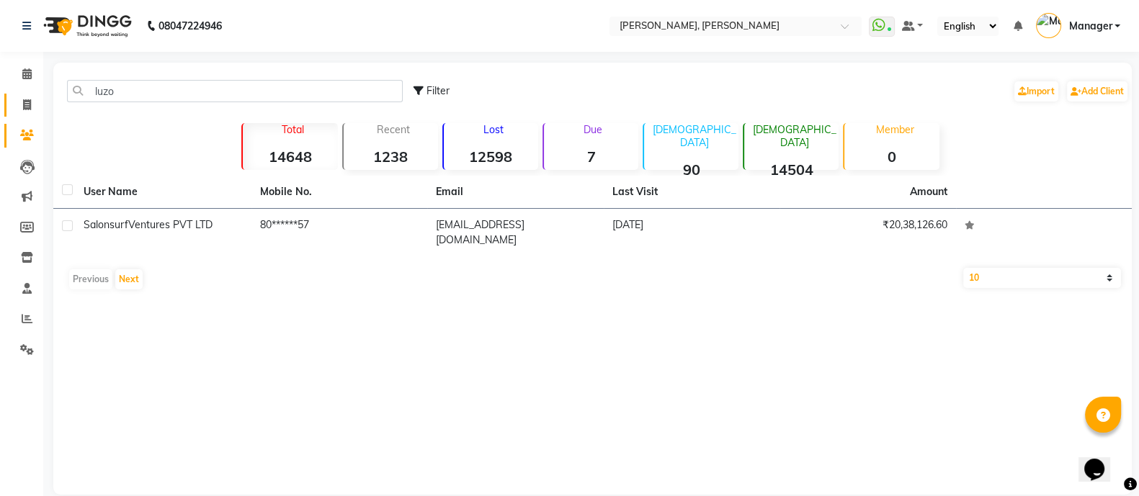
click at [27, 104] on icon at bounding box center [27, 104] width 8 height 11
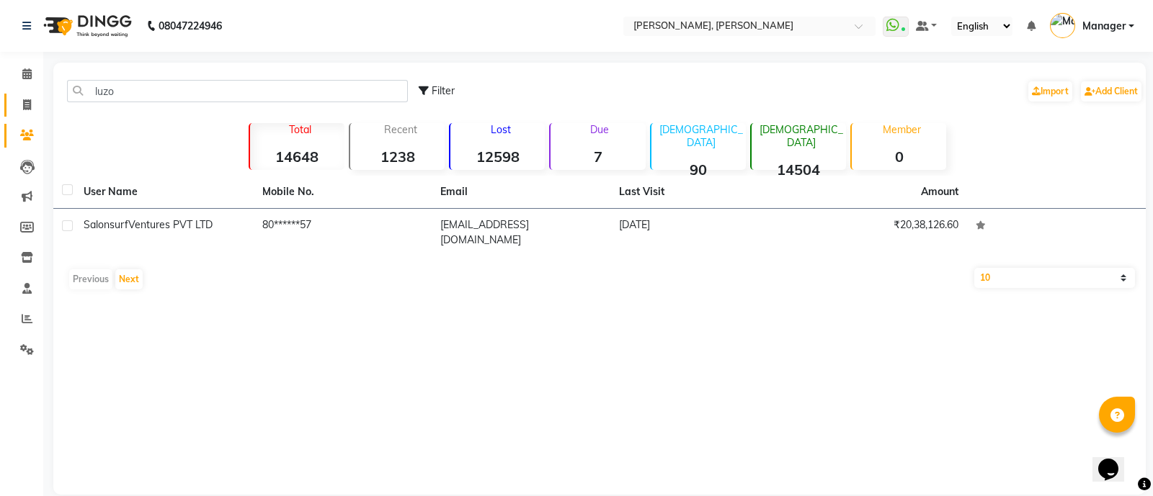
select select "3767"
select select "service"
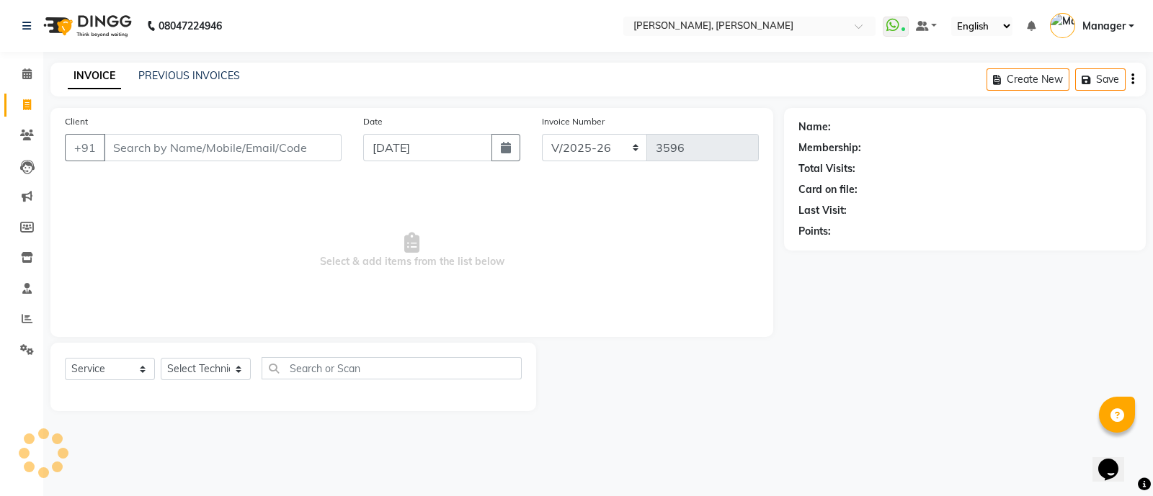
click at [198, 143] on input "Client" at bounding box center [223, 147] width 238 height 27
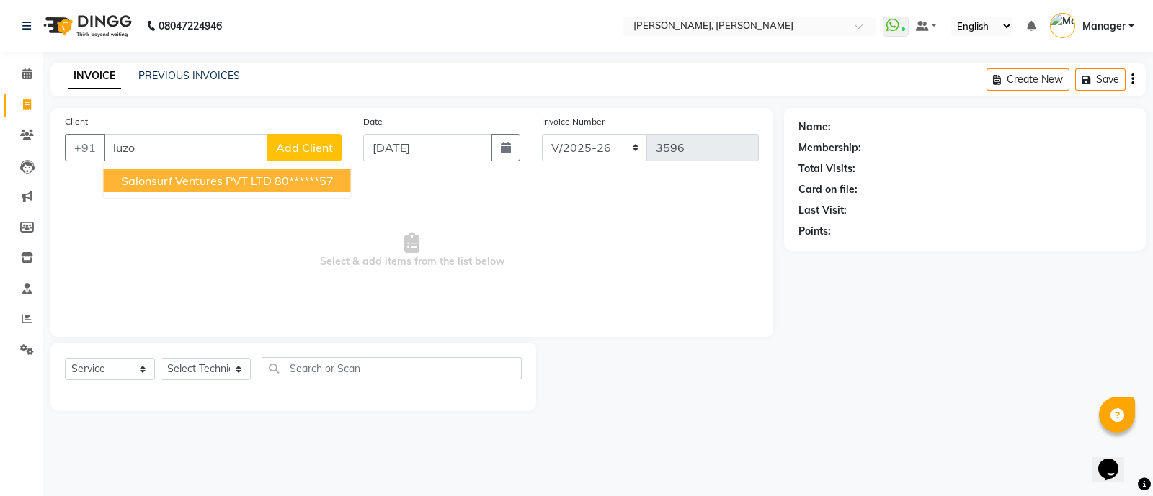
click at [275, 195] on ngb-typeahead-window "Salonsurf Ventures PVT LTD 80******57" at bounding box center [227, 181] width 249 height 36
click at [287, 192] on button "Salonsurf Ventures PVT LTD 80******57" at bounding box center [227, 180] width 247 height 23
type input "80******57"
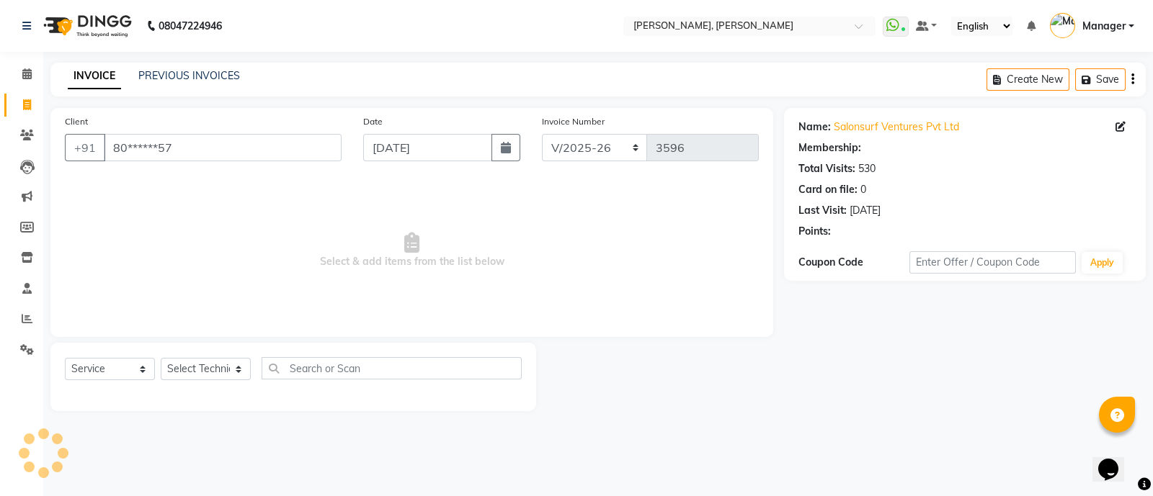
select select "1: Object"
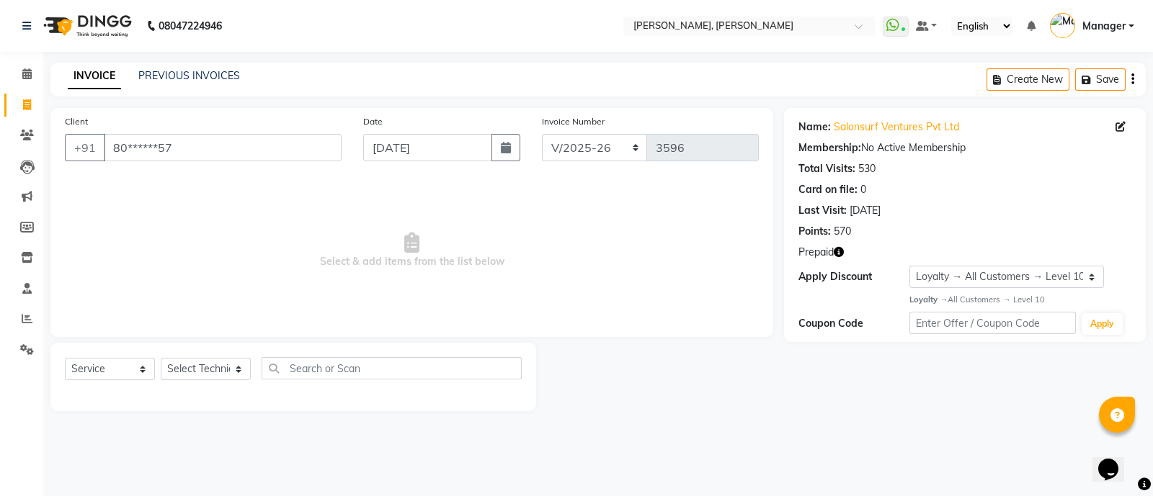
click at [837, 255] on icon "button" at bounding box center [839, 252] width 10 height 10
click at [22, 74] on icon at bounding box center [26, 73] width 9 height 11
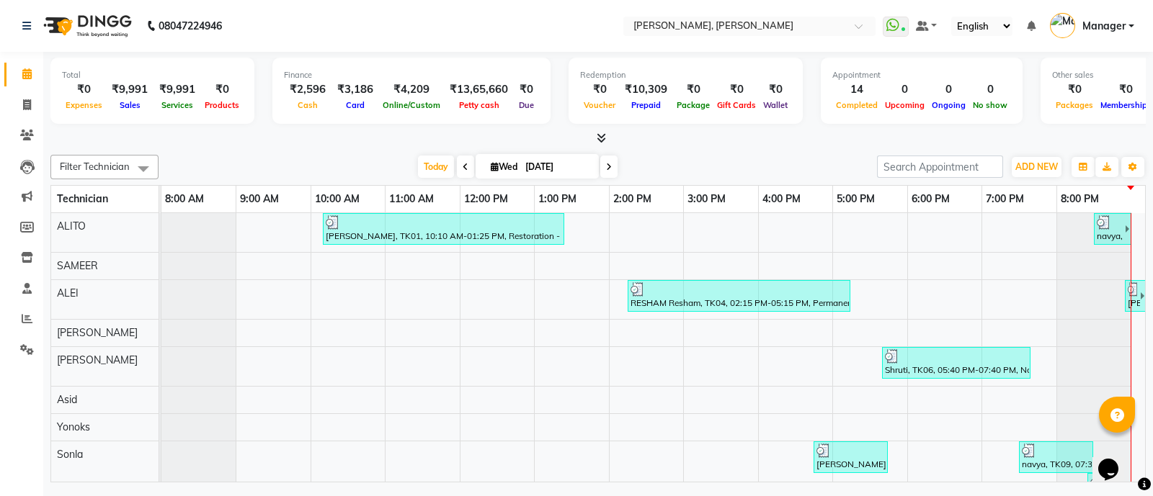
click at [598, 133] on icon at bounding box center [601, 138] width 9 height 11
